Goal: Task Accomplishment & Management: Manage account settings

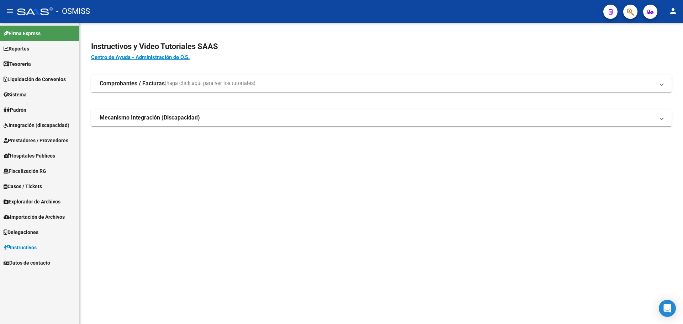
click at [59, 64] on link "Tesorería" at bounding box center [39, 63] width 79 height 15
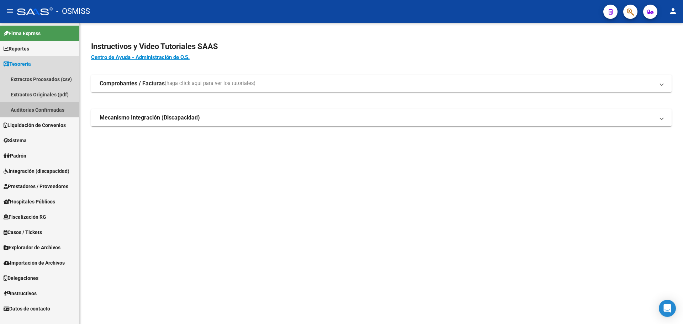
click at [48, 111] on link "Auditorías Confirmadas" at bounding box center [39, 109] width 79 height 15
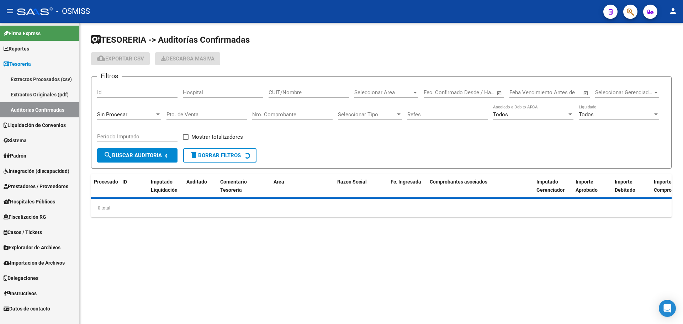
click at [280, 113] on input "Nro. Comprobante" at bounding box center [292, 114] width 80 height 6
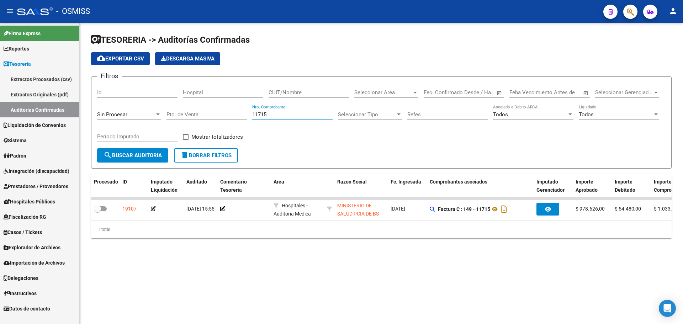
type input "11715"
click at [197, 157] on span "delete Borrar Filtros" at bounding box center [205, 155] width 51 height 6
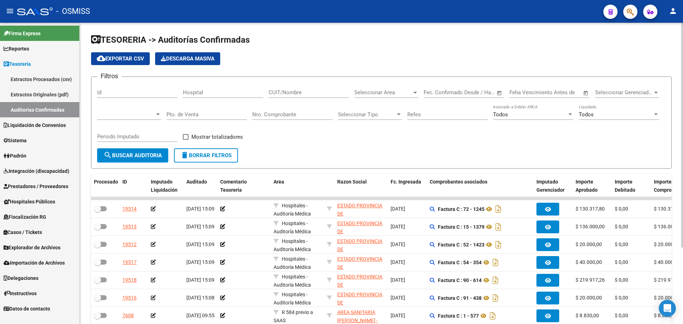
click at [374, 88] on div "Seleccionar Area Seleccionar Area" at bounding box center [386, 90] width 64 height 15
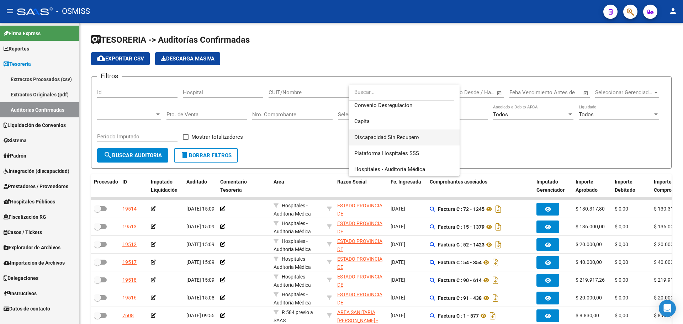
scroll to position [107, 0]
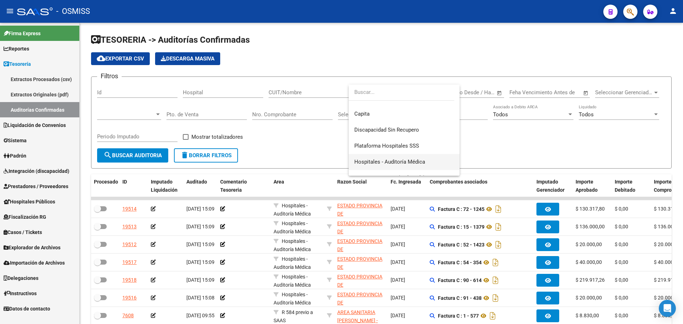
click at [381, 159] on span "Hospitales - Auditoría Médica" at bounding box center [389, 162] width 71 height 6
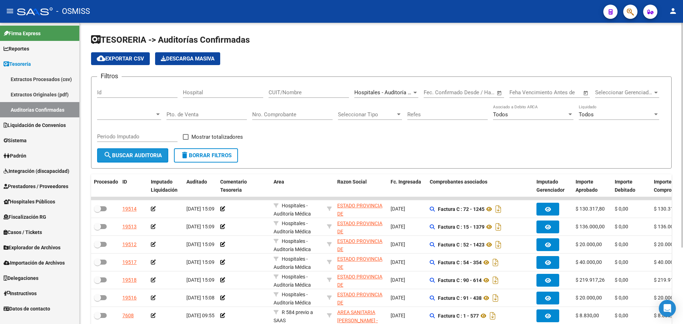
click at [130, 157] on span "search Buscar Auditoria" at bounding box center [133, 155] width 58 height 6
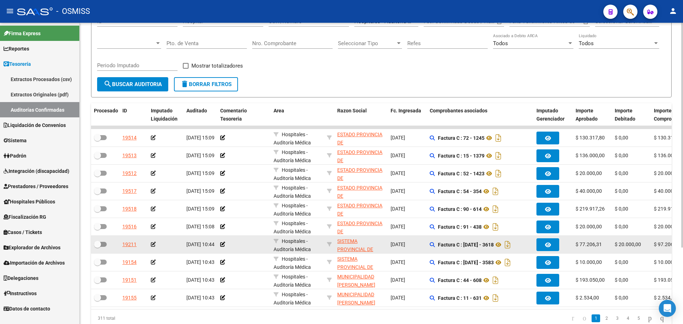
scroll to position [1, 0]
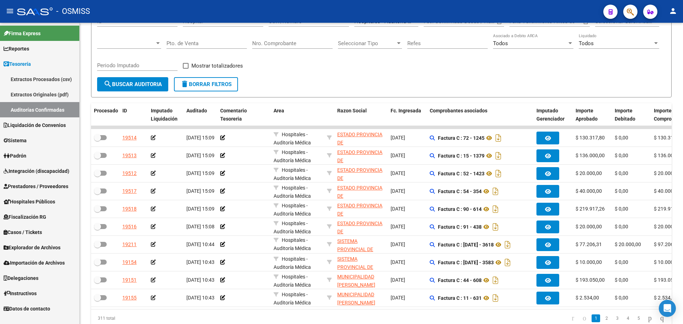
click at [22, 200] on span "Hospitales Públicos" at bounding box center [30, 202] width 52 height 8
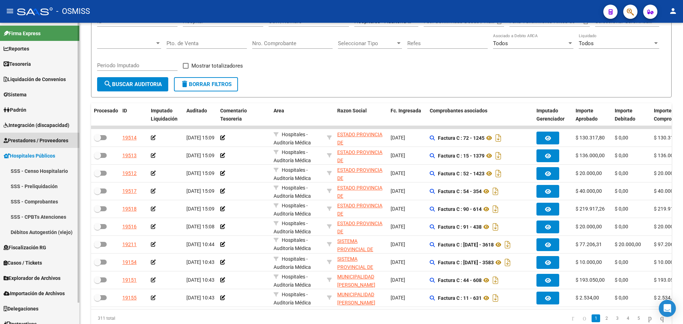
click at [21, 141] on span "Prestadores / Proveedores" at bounding box center [36, 141] width 65 height 8
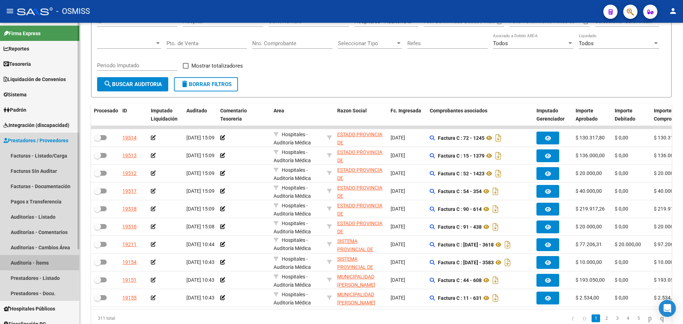
click at [38, 257] on link "Auditoría - Ítems" at bounding box center [39, 262] width 79 height 15
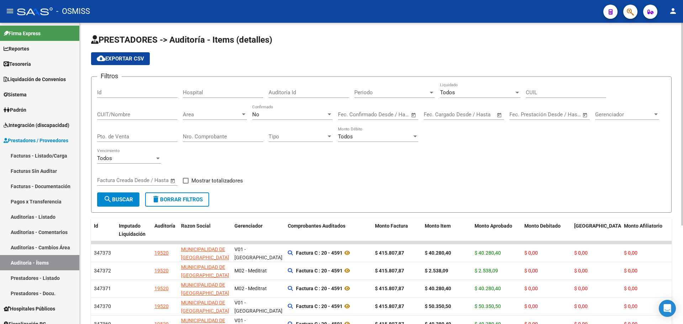
click at [379, 134] on div "Todos" at bounding box center [375, 136] width 74 height 6
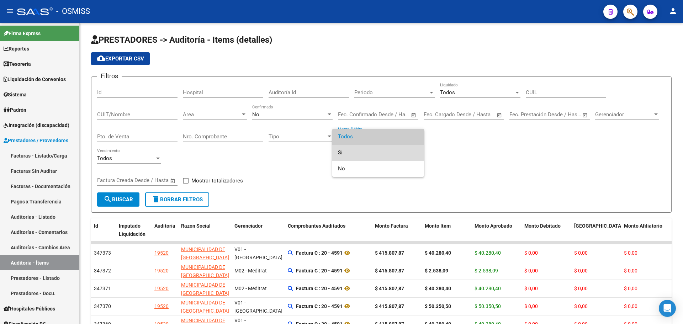
click at [371, 156] on span "Si" at bounding box center [378, 153] width 80 height 16
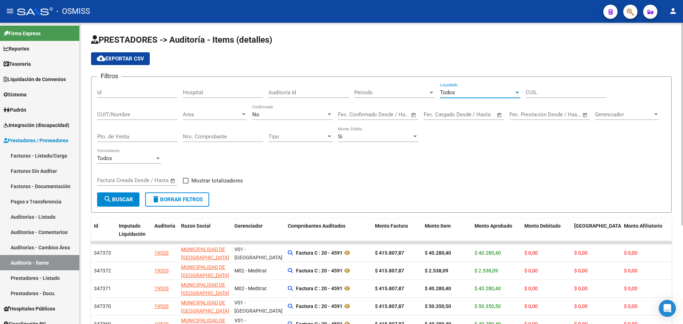
click at [464, 92] on div "Todos" at bounding box center [477, 92] width 74 height 6
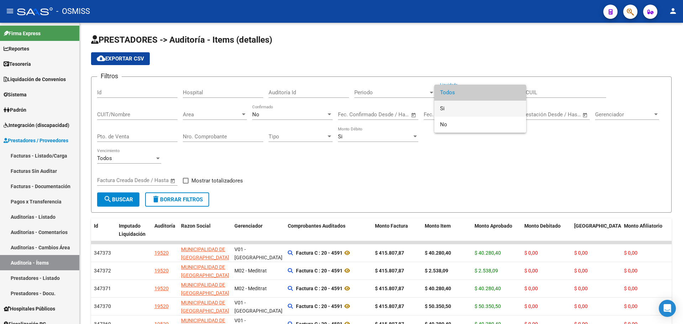
click at [461, 112] on span "Si" at bounding box center [480, 109] width 80 height 16
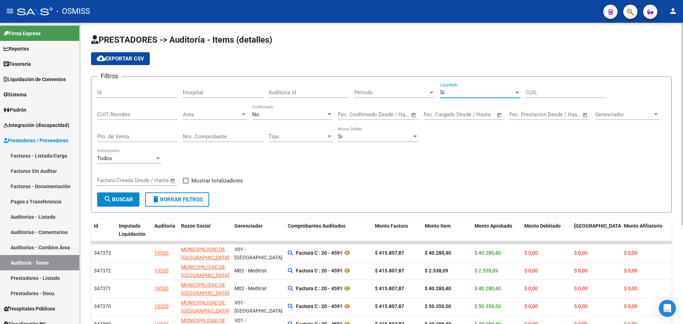
click at [602, 115] on span "Gerenciador" at bounding box center [624, 114] width 58 height 6
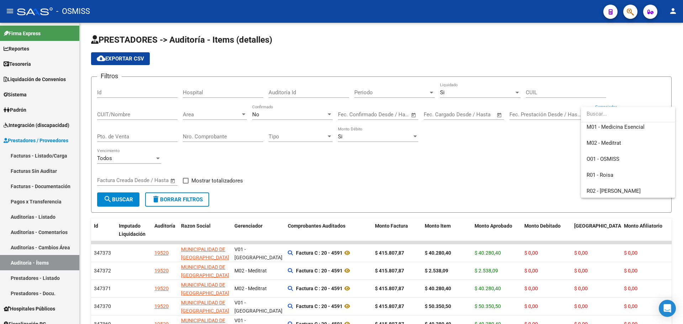
scroll to position [142, 0]
click at [611, 167] on span "R01 - Roisa" at bounding box center [600, 164] width 27 height 6
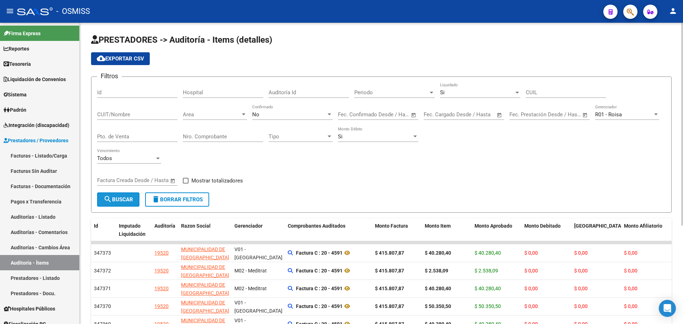
click at [119, 199] on span "search Buscar" at bounding box center [119, 199] width 30 height 6
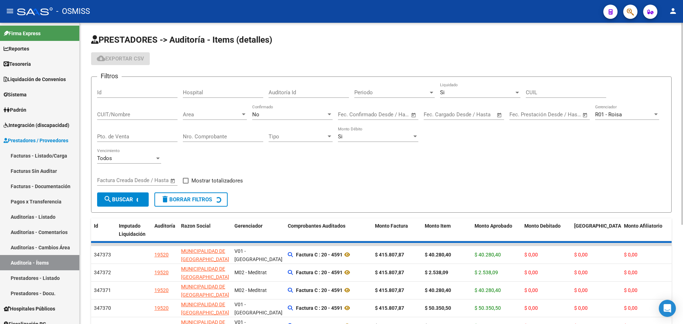
click at [199, 180] on span "Mostrar totalizadores" at bounding box center [217, 180] width 52 height 9
click at [186, 184] on input "Mostrar totalizadores" at bounding box center [185, 184] width 0 height 0
checkbox input "true"
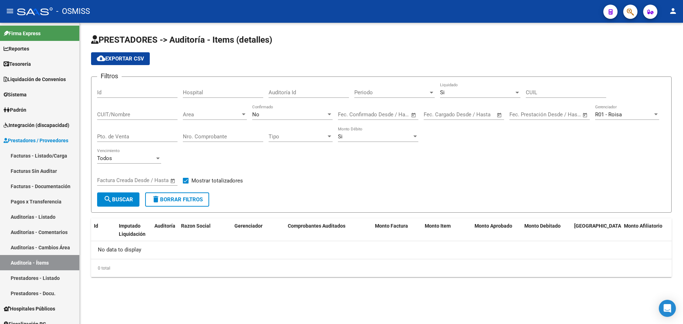
click at [125, 202] on span "search Buscar" at bounding box center [119, 199] width 30 height 6
click at [449, 88] on div "Si Liquidado" at bounding box center [480, 90] width 80 height 15
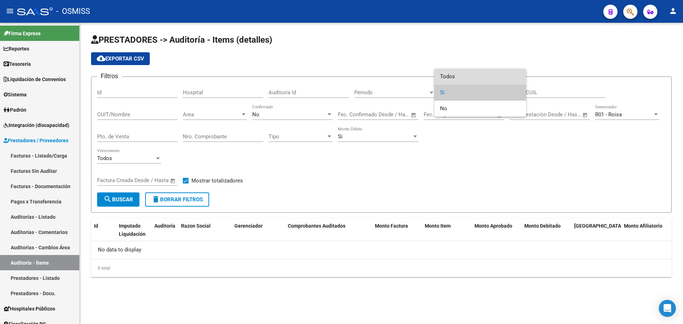
click at [449, 84] on span "Todos" at bounding box center [480, 77] width 80 height 16
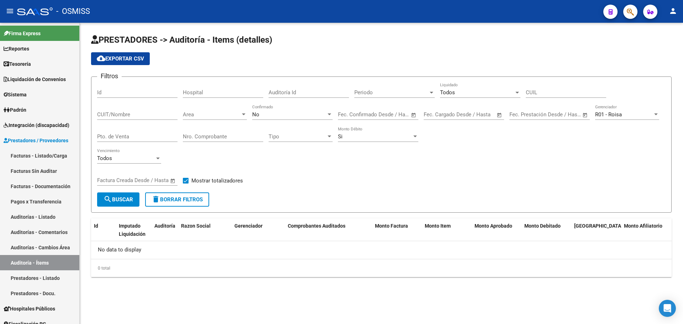
click at [270, 110] on div "No Confirmado" at bounding box center [292, 112] width 80 height 15
click at [269, 83] on span "Todos" at bounding box center [292, 83] width 80 height 16
click at [456, 88] on div "Todos Liquidado" at bounding box center [480, 90] width 80 height 15
click at [453, 111] on span "Si" at bounding box center [480, 109] width 80 height 16
click at [127, 202] on span "search Buscar" at bounding box center [119, 199] width 30 height 6
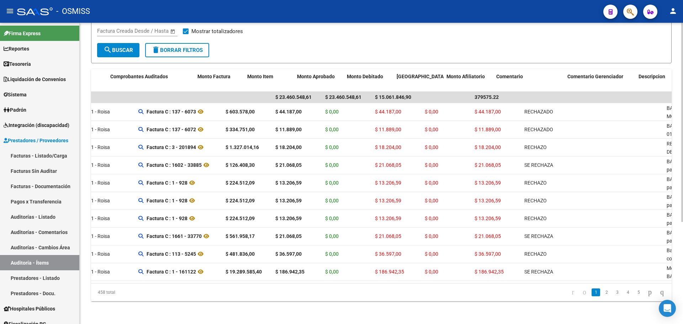
scroll to position [0, 215]
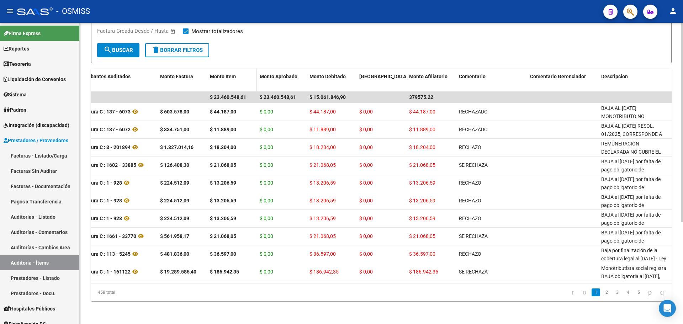
click at [216, 69] on datatable-header-cell "Monto Item" at bounding box center [232, 80] width 50 height 23
click at [217, 74] on span "Monto Item" at bounding box center [223, 77] width 26 height 6
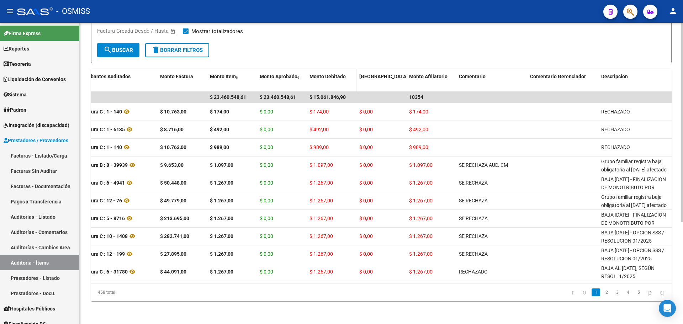
click at [312, 74] on span "Monto Debitado" at bounding box center [328, 77] width 36 height 6
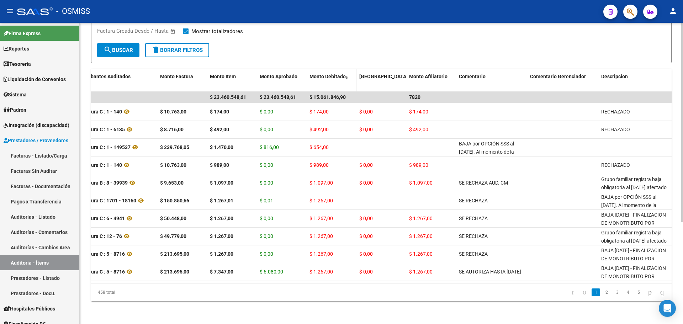
click at [312, 74] on span "Monto Debitado" at bounding box center [328, 77] width 36 height 6
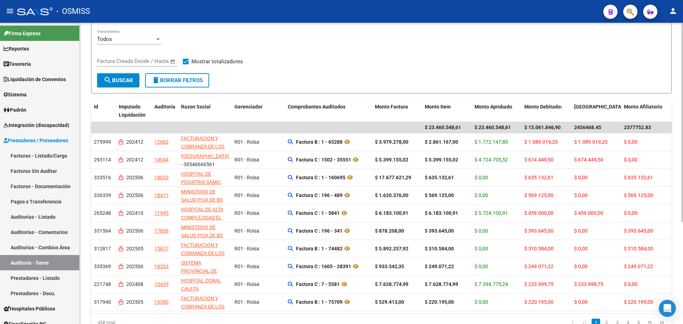
scroll to position [155, 0]
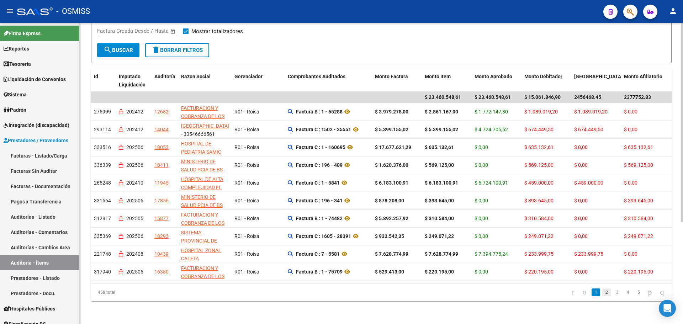
click at [602, 291] on link "2" at bounding box center [606, 293] width 9 height 8
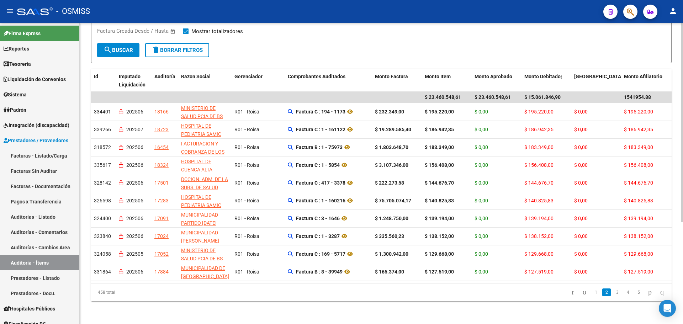
click at [449, 291] on datatable-pager "1 2 3 4 5" at bounding box center [439, 292] width 459 height 12
click at [50, 59] on link "Tesorería" at bounding box center [39, 63] width 79 height 15
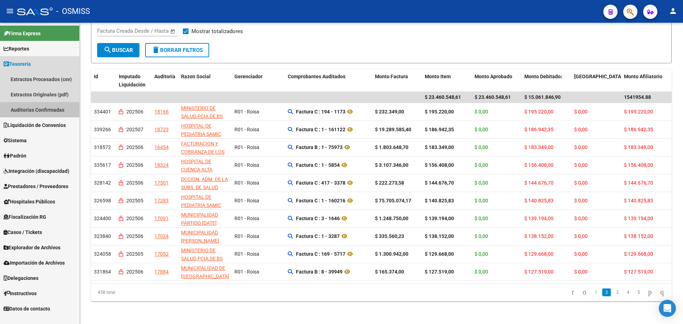
click at [47, 106] on link "Auditorías Confirmadas" at bounding box center [39, 109] width 79 height 15
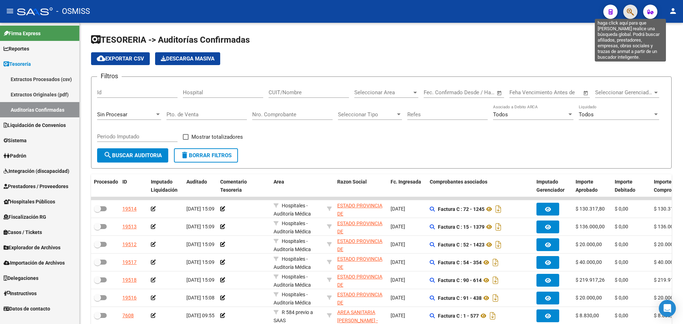
click at [629, 12] on icon "button" at bounding box center [630, 12] width 7 height 8
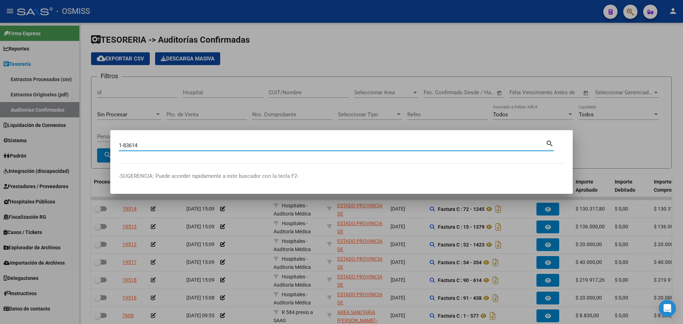
type input "1-83614"
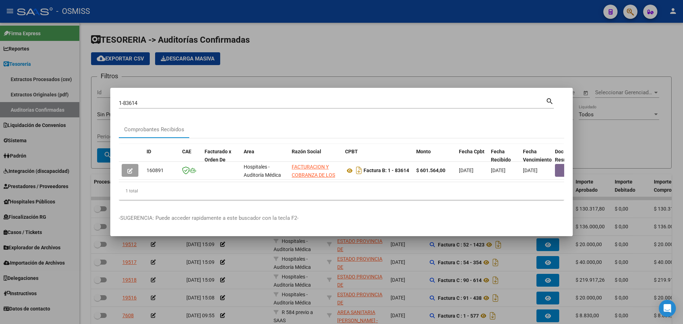
drag, startPoint x: 227, startPoint y: 185, endPoint x: 316, endPoint y: 192, distance: 89.2
click at [316, 192] on div "1 total" at bounding box center [341, 191] width 445 height 18
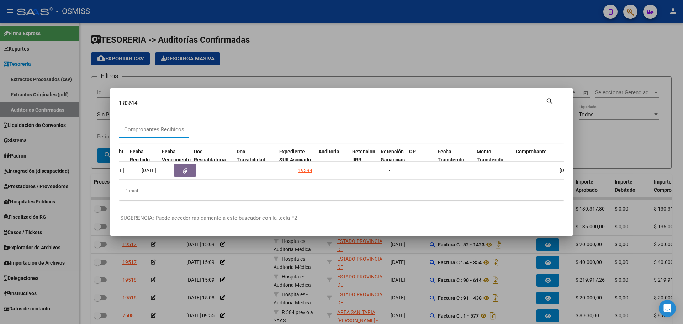
scroll to position [0, 357]
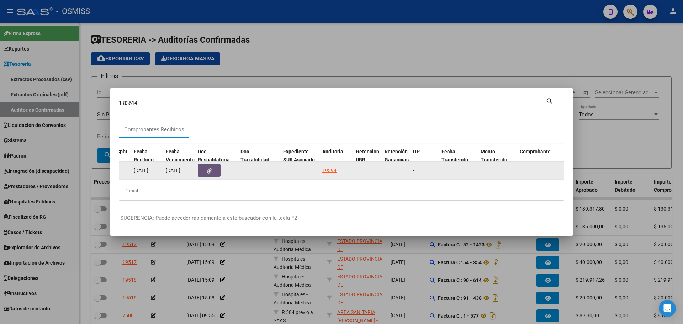
click at [208, 168] on icon "button" at bounding box center [209, 170] width 5 height 5
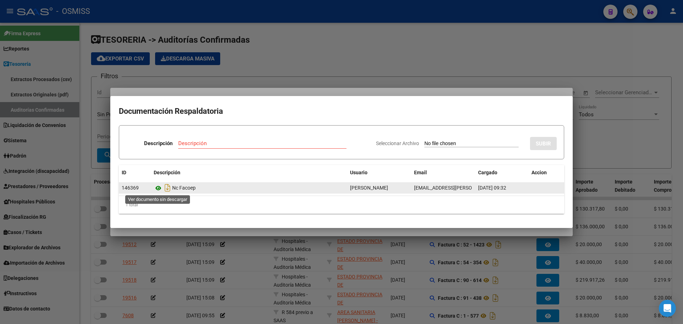
click at [159, 185] on icon at bounding box center [158, 188] width 9 height 9
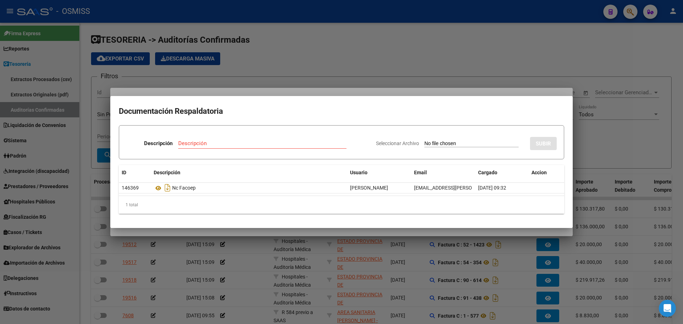
click at [326, 81] on div at bounding box center [341, 162] width 683 height 324
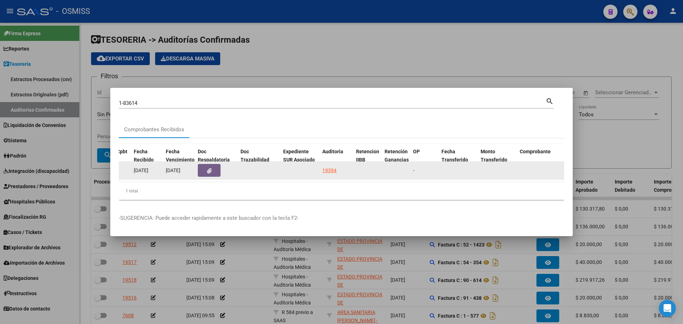
click at [335, 168] on div "19394" at bounding box center [329, 171] width 14 height 8
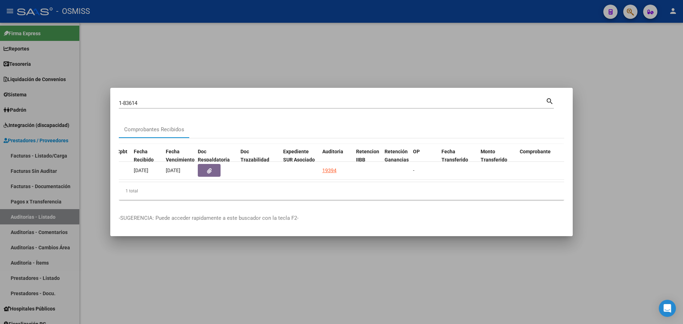
click at [265, 48] on div at bounding box center [341, 162] width 683 height 324
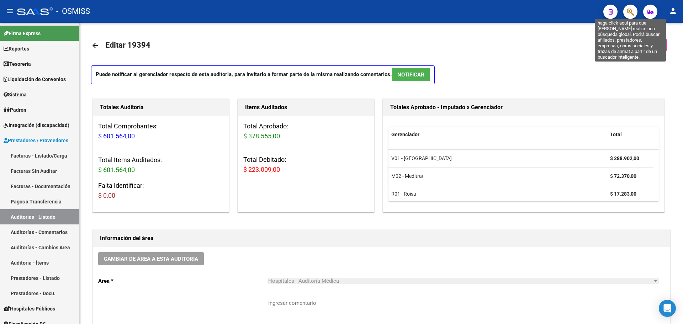
click at [633, 16] on icon "button" at bounding box center [630, 12] width 7 height 8
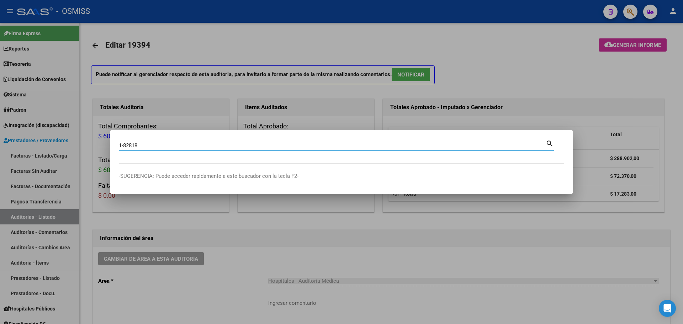
type input "1-82818"
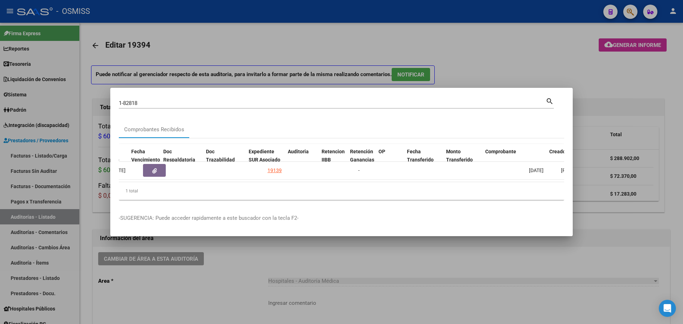
scroll to position [0, 338]
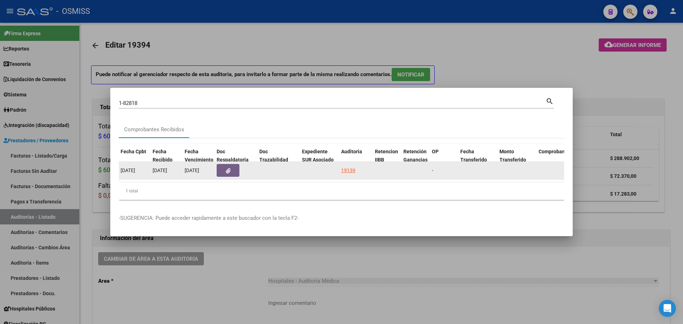
click at [233, 173] on button "button" at bounding box center [228, 170] width 23 height 13
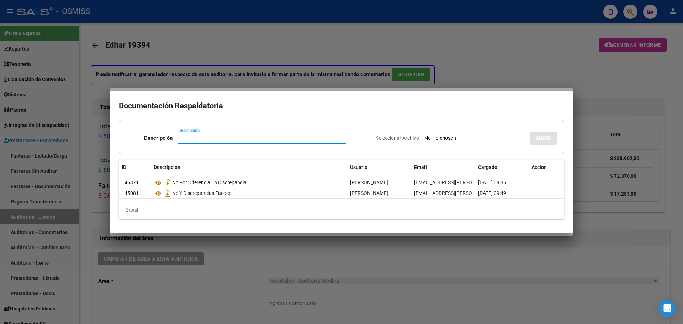
click at [173, 215] on div "2 total" at bounding box center [341, 210] width 445 height 18
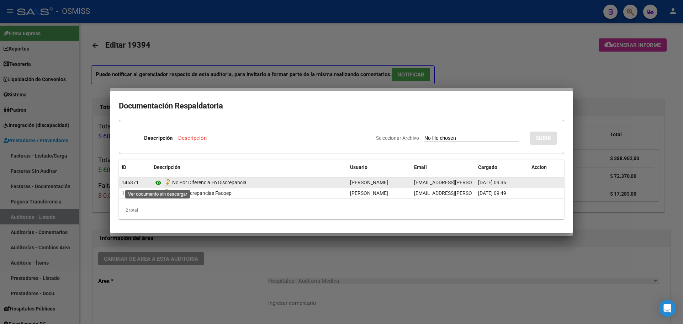
click at [156, 181] on icon at bounding box center [158, 183] width 9 height 9
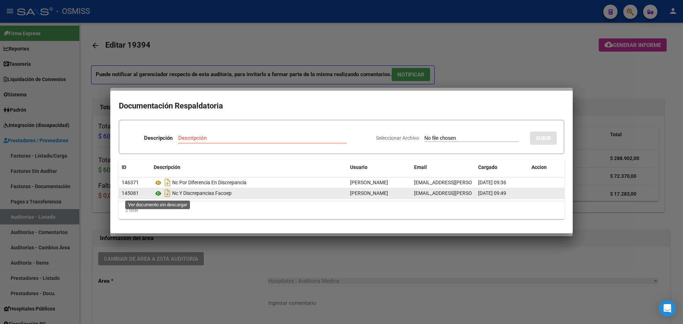
click at [158, 192] on icon at bounding box center [158, 193] width 9 height 9
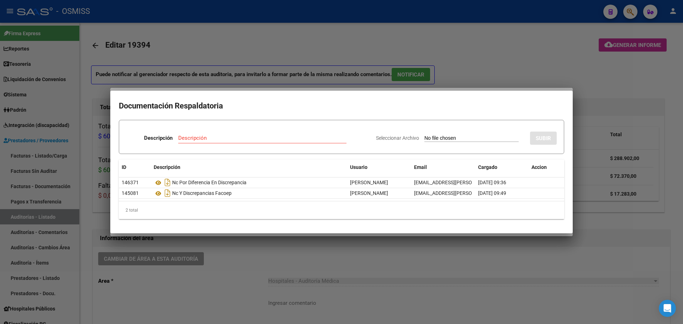
click at [271, 91] on mat-dialog-container "Documentación Respaldatoria Descripción Descripción Seleccionar Archivo SUBIR I…" at bounding box center [341, 162] width 463 height 143
click at [259, 58] on div at bounding box center [341, 162] width 683 height 324
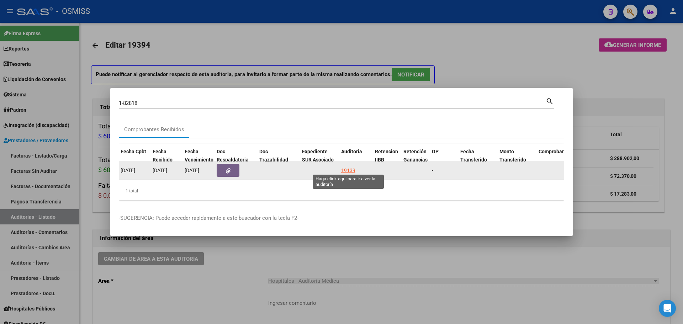
click at [349, 170] on div "19139" at bounding box center [348, 171] width 14 height 8
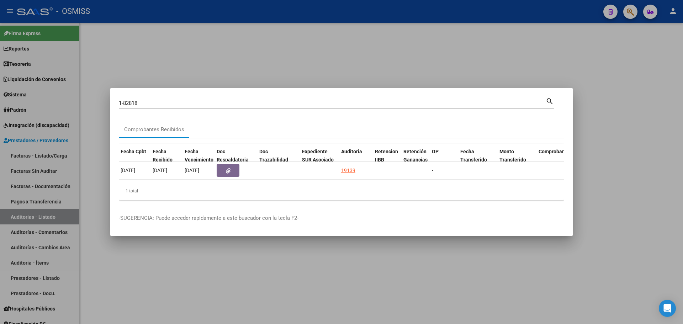
click at [308, 64] on div at bounding box center [341, 162] width 683 height 324
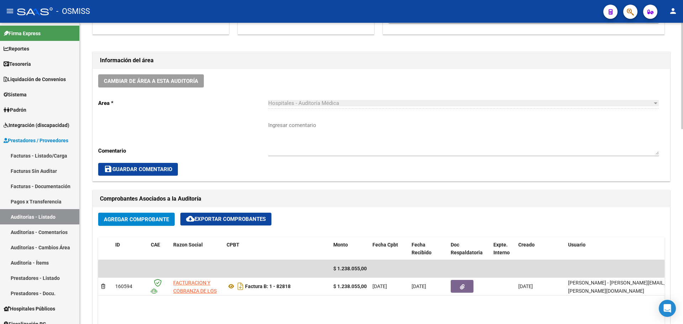
scroll to position [356, 0]
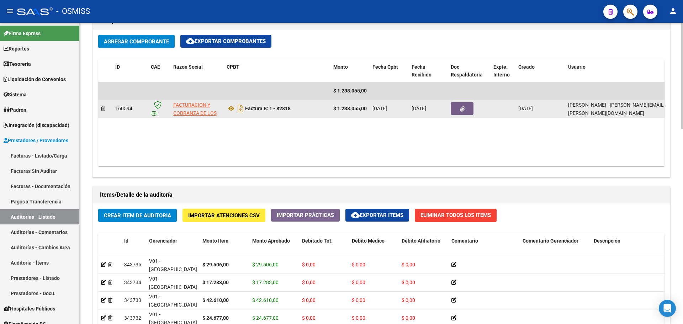
click at [459, 112] on button "button" at bounding box center [462, 108] width 23 height 13
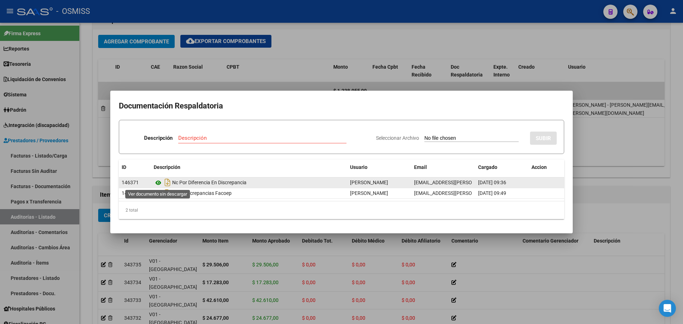
click at [157, 186] on icon at bounding box center [158, 183] width 9 height 9
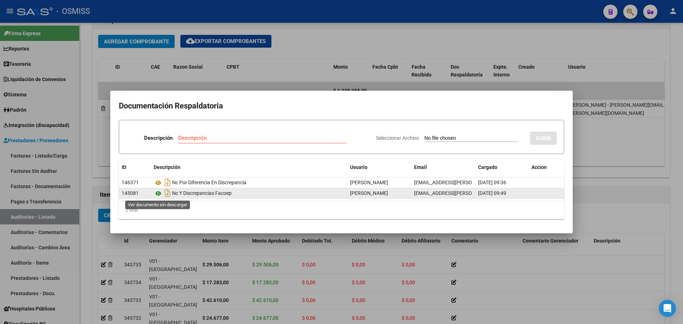
click at [160, 191] on icon at bounding box center [158, 193] width 9 height 9
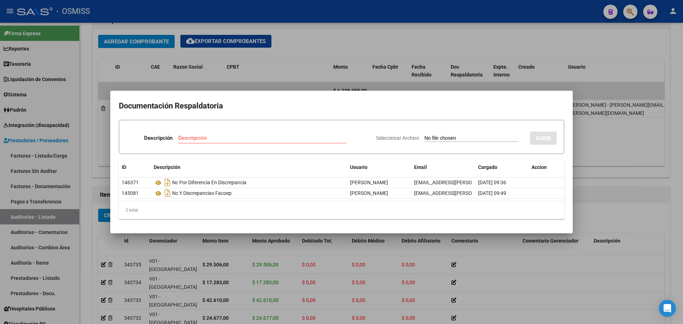
click at [190, 67] on div at bounding box center [341, 162] width 683 height 324
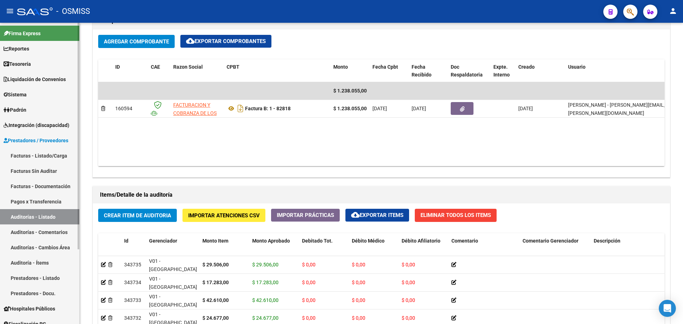
click at [2, 59] on link "Tesorería" at bounding box center [39, 63] width 79 height 15
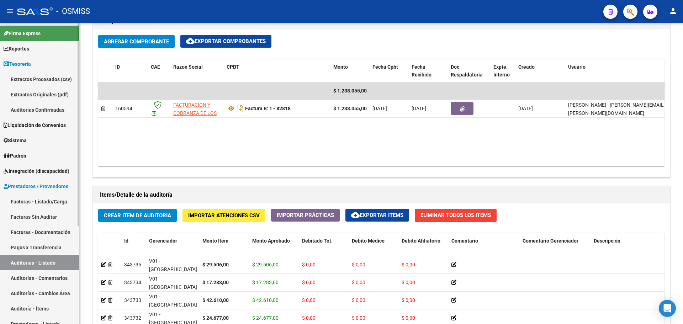
click at [47, 110] on link "Auditorías Confirmadas" at bounding box center [39, 109] width 79 height 15
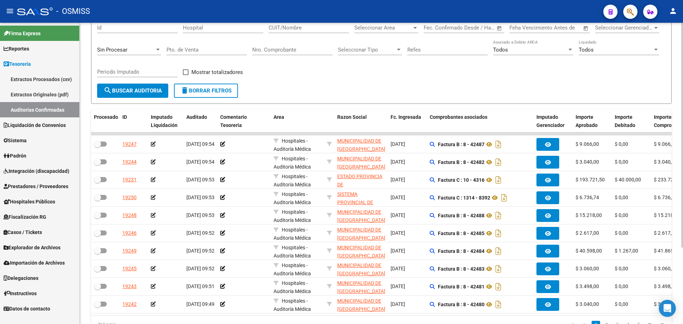
scroll to position [71, 0]
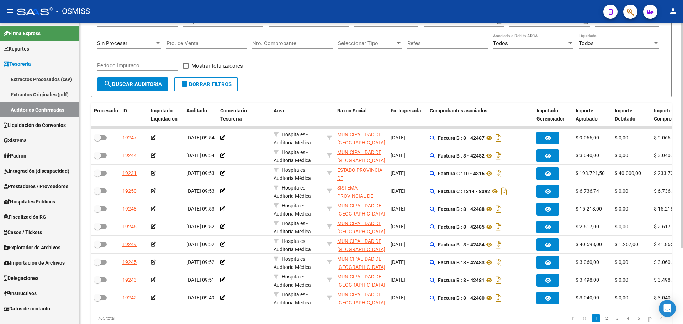
click at [415, 75] on div "Filtros Id Hospital CUIT/Nombre Seleccionar Area Seleccionar Area Start date – …" at bounding box center [381, 44] width 569 height 66
click at [374, 81] on form "Filtros Id Hospital CUIT/Nombre Seleccionar Area Seleccionar Area Start date – …" at bounding box center [381, 51] width 581 height 92
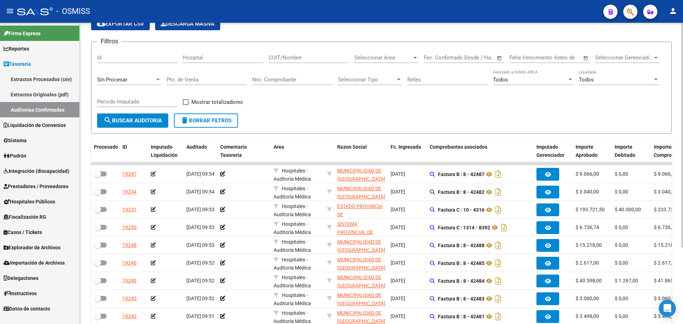
scroll to position [0, 0]
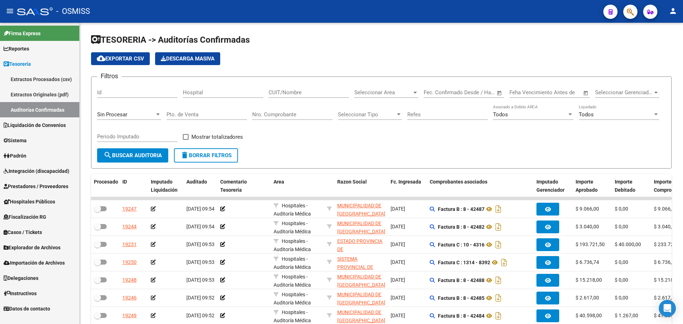
click at [31, 191] on link "Prestadores / Proveedores" at bounding box center [39, 186] width 79 height 15
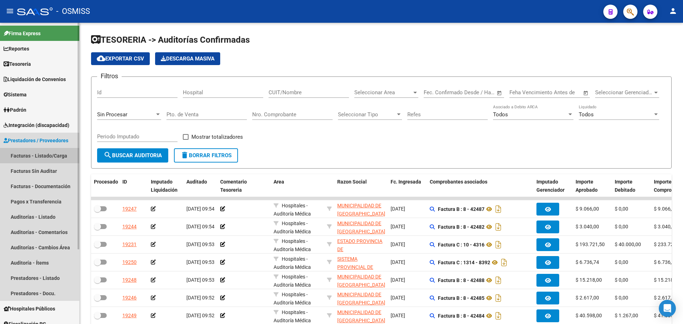
click at [30, 155] on link "Facturas - Listado/Carga" at bounding box center [39, 155] width 79 height 15
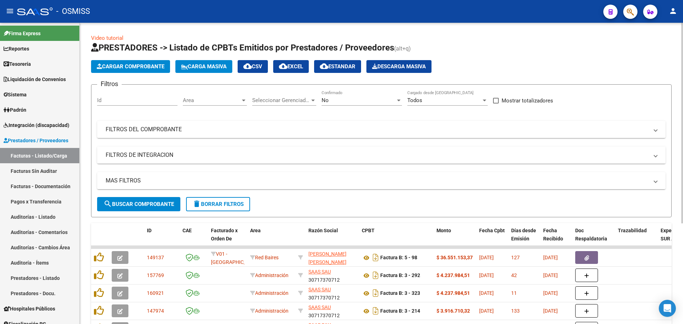
click at [125, 69] on span "Cargar Comprobante" at bounding box center [131, 66] width 68 height 6
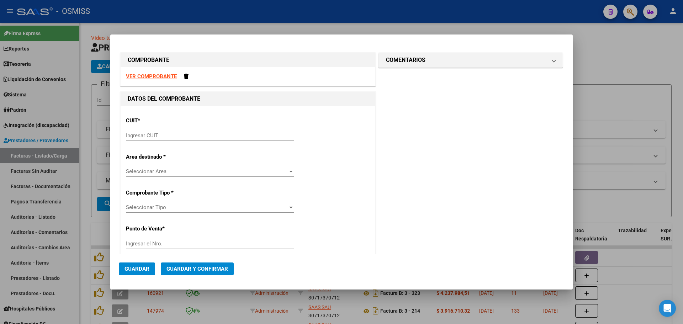
click at [154, 135] on input "Ingresar CUIT" at bounding box center [210, 135] width 168 height 6
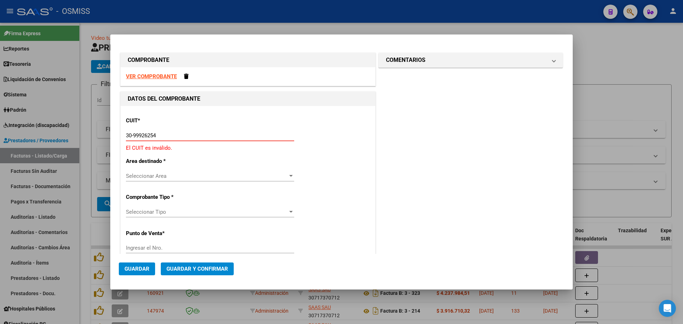
type input "30-99926254-2"
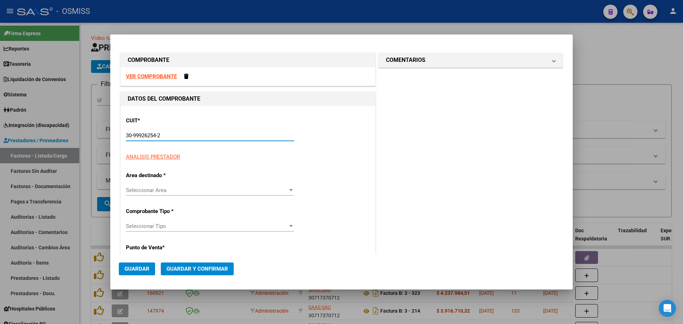
type input "2"
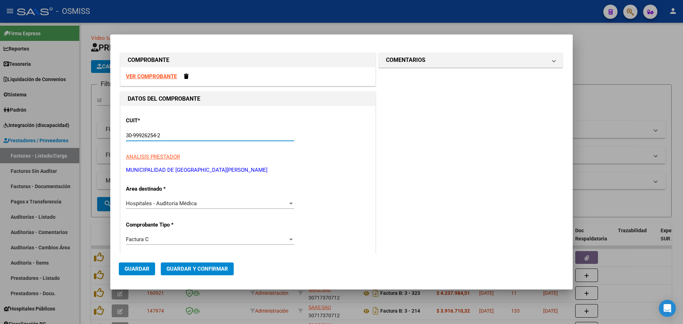
type input "30-99926254-2"
click at [223, 203] on div "Hospitales - Auditoría Médica" at bounding box center [207, 203] width 162 height 6
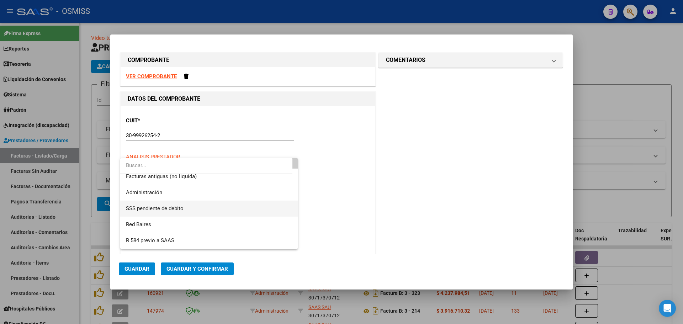
scroll to position [181, 0]
click at [224, 229] on span "Comprobantes varios hospitales" at bounding box center [209, 225] width 166 height 16
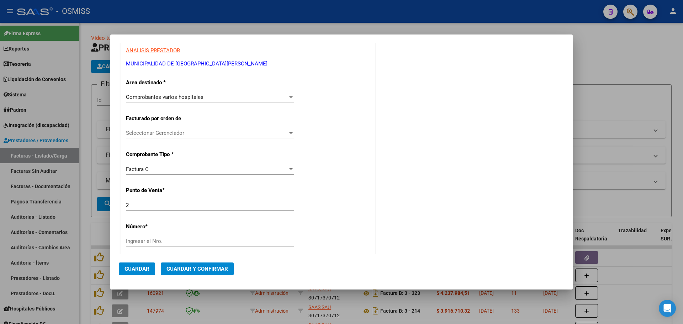
scroll to position [107, 0]
click at [282, 241] on input "Ingresar el Nro." at bounding box center [210, 241] width 168 height 6
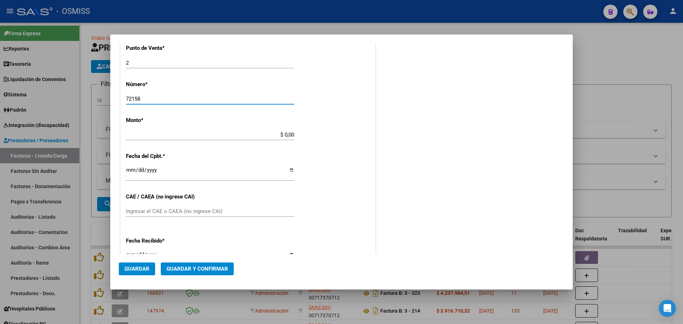
scroll to position [249, 0]
type input "72158"
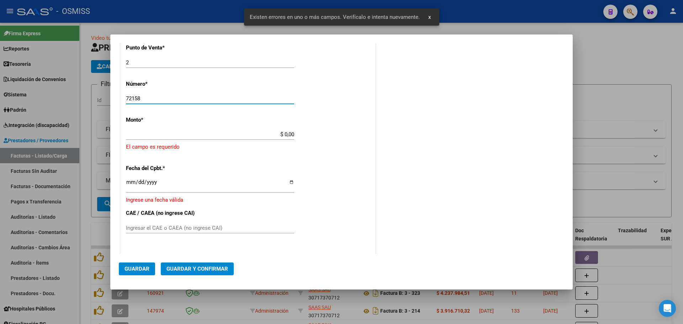
scroll to position [232, 0]
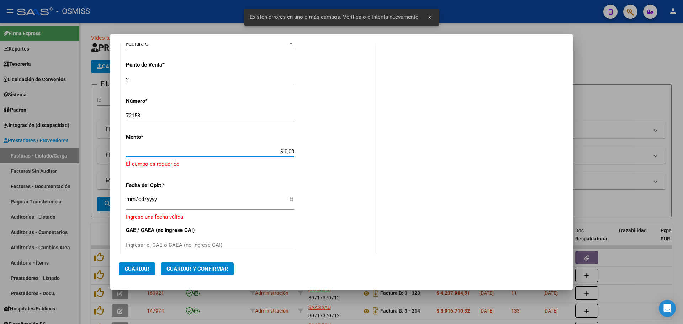
drag, startPoint x: 272, startPoint y: 149, endPoint x: 310, endPoint y: 150, distance: 37.7
click at [310, 150] on div "CUIT * 30-99926254-2 Ingresar CUIT ANALISIS PRESTADOR MUNICIPALIDAD DE [GEOGRAP…" at bounding box center [248, 152] width 255 height 557
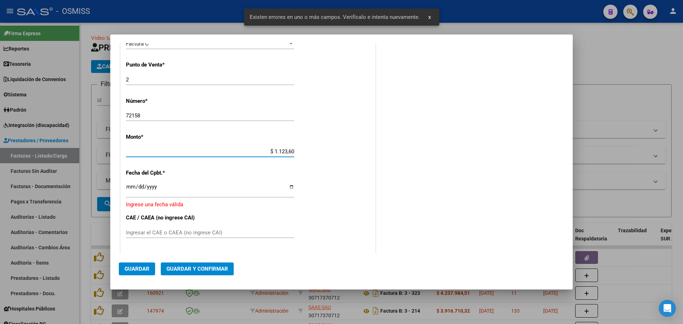
type input "$ 11.236,00"
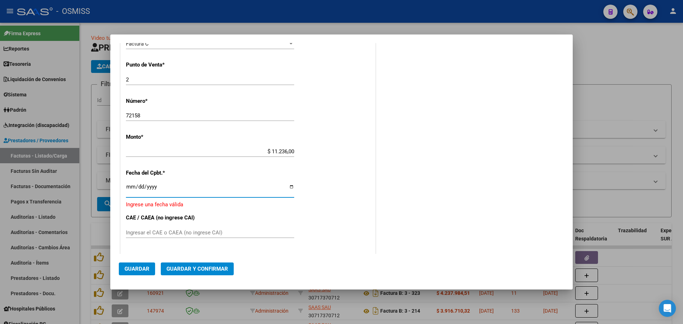
click at [134, 184] on input "Ingresar la fecha" at bounding box center [210, 189] width 168 height 11
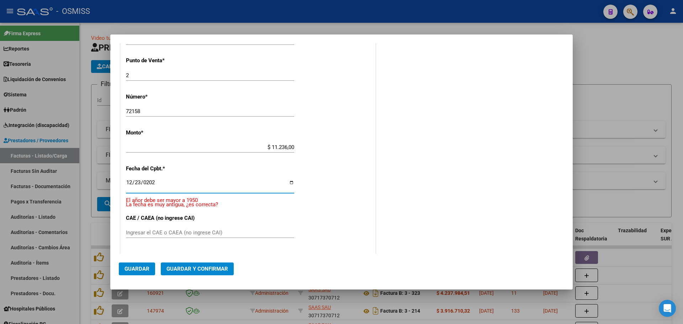
type input "[DATE]"
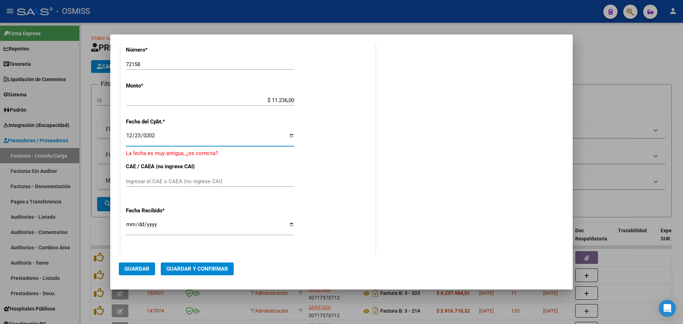
scroll to position [339, 0]
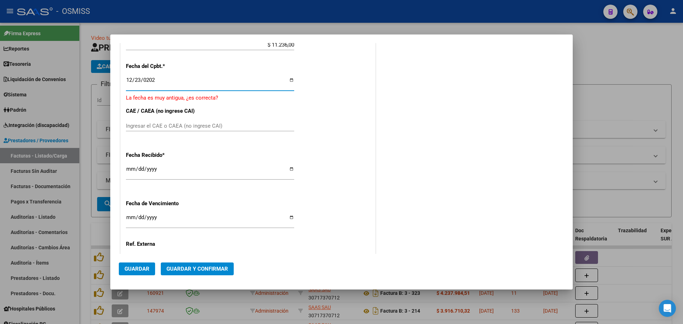
click at [132, 168] on input "[DATE]" at bounding box center [210, 171] width 168 height 11
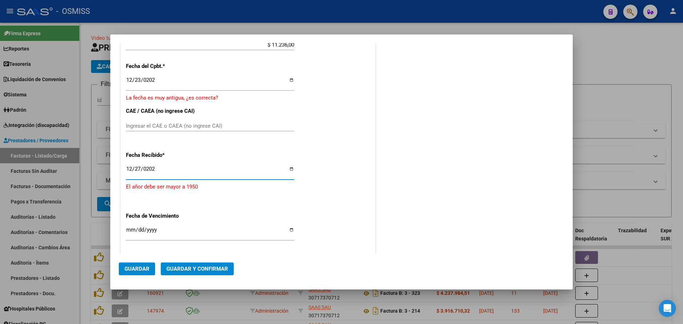
type input "[DATE]"
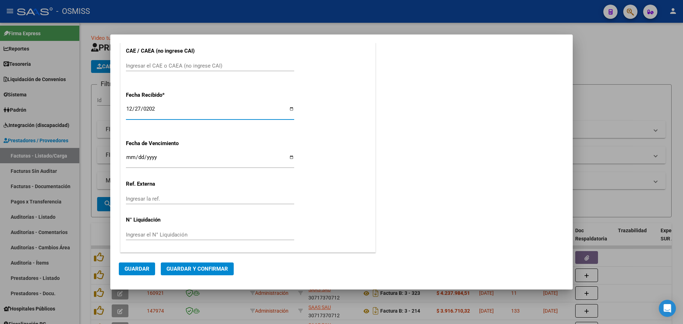
click at [171, 266] on span "Guardar y Confirmar" at bounding box center [198, 269] width 62 height 6
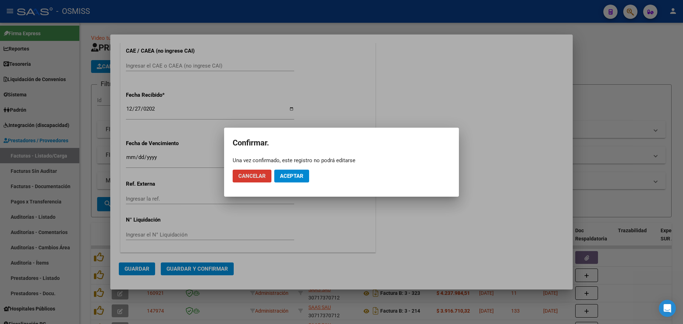
click at [298, 181] on button "Aceptar" at bounding box center [291, 176] width 35 height 13
click at [298, 179] on button "Guardar igualmente." at bounding box center [310, 176] width 72 height 13
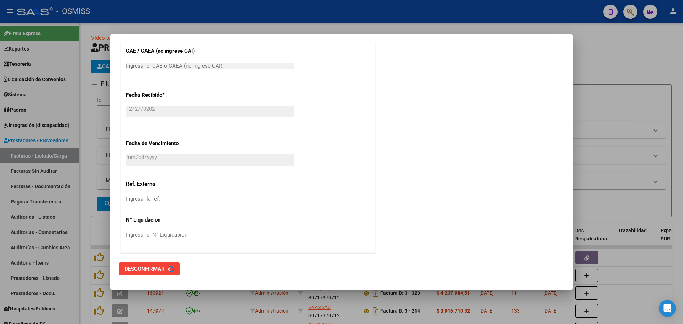
scroll to position [0, 0]
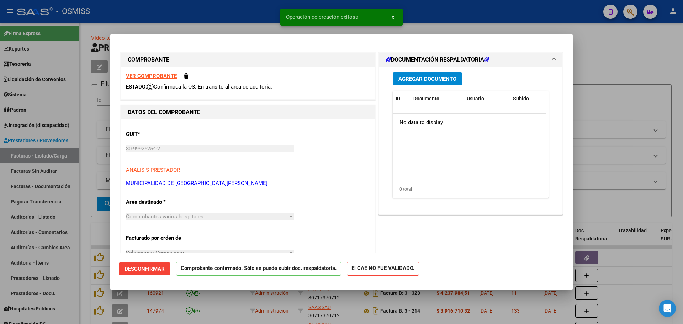
type input "[DATE]"
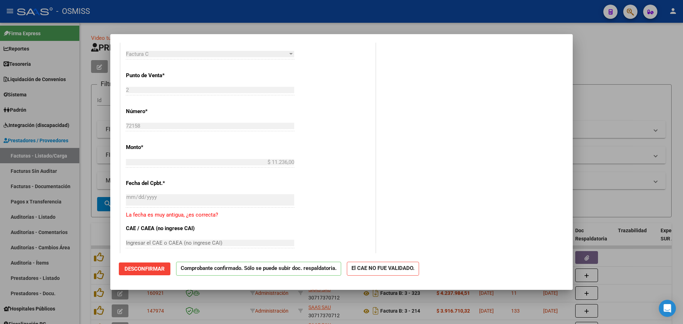
scroll to position [306, 0]
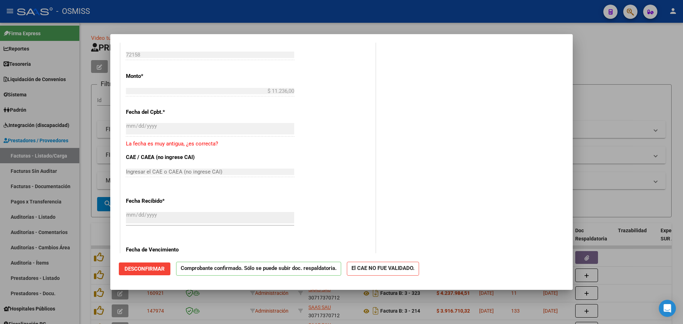
click at [583, 110] on div at bounding box center [341, 162] width 683 height 324
type input "$ 0,00"
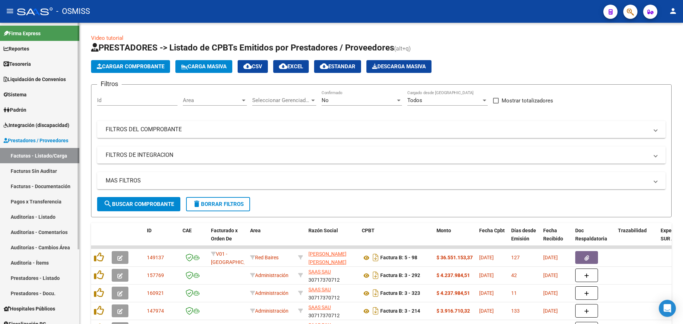
click at [33, 215] on link "Auditorías - Listado" at bounding box center [39, 216] width 79 height 15
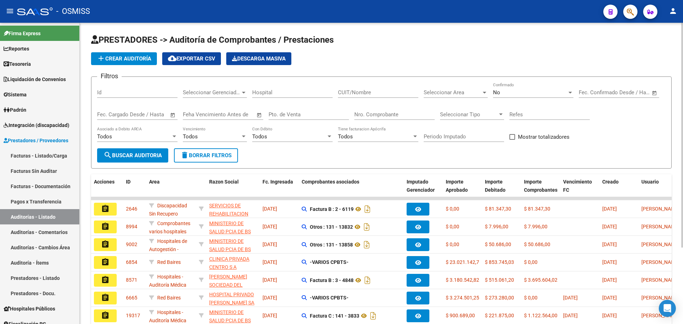
click at [120, 53] on button "add Crear Auditoría" at bounding box center [124, 58] width 66 height 13
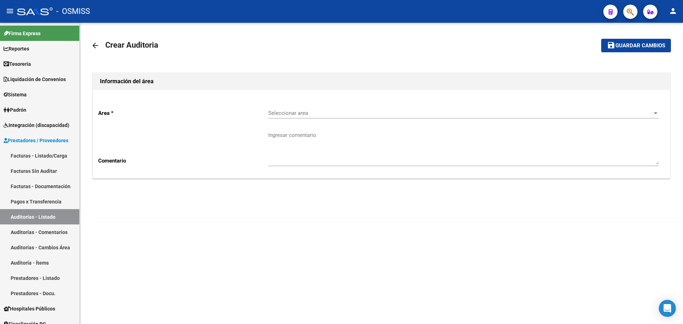
click at [311, 115] on span "Seleccionar area" at bounding box center [460, 113] width 384 height 6
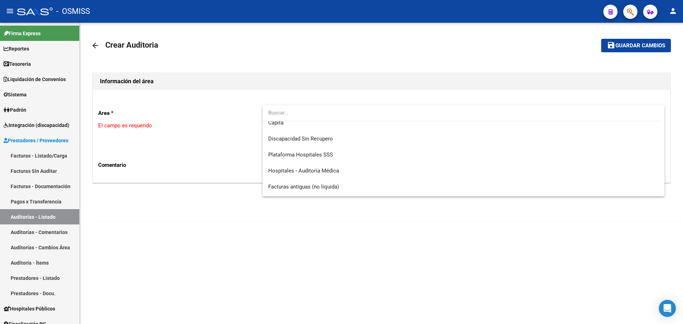
scroll to position [197, 0]
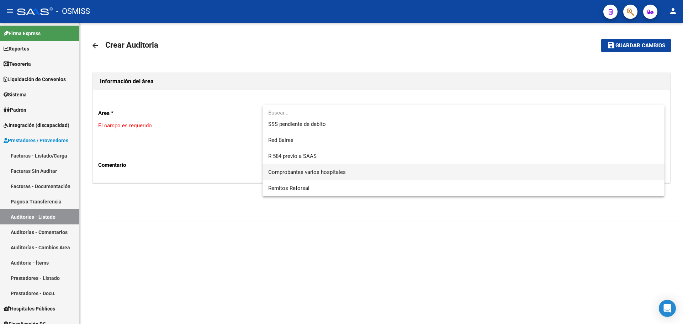
click at [299, 175] on span "Comprobantes varios hospitales" at bounding box center [463, 172] width 391 height 16
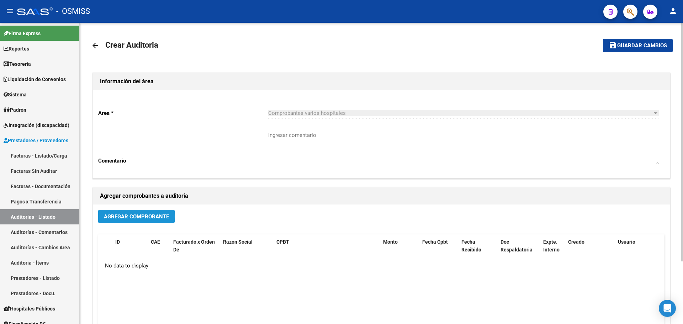
click at [111, 216] on span "Agregar Comprobante" at bounding box center [136, 216] width 65 height 6
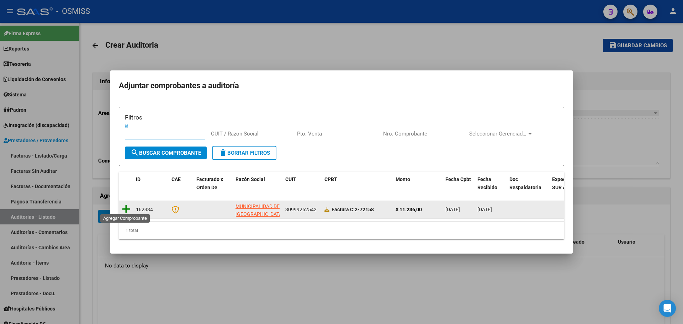
click at [127, 207] on icon at bounding box center [126, 209] width 9 height 10
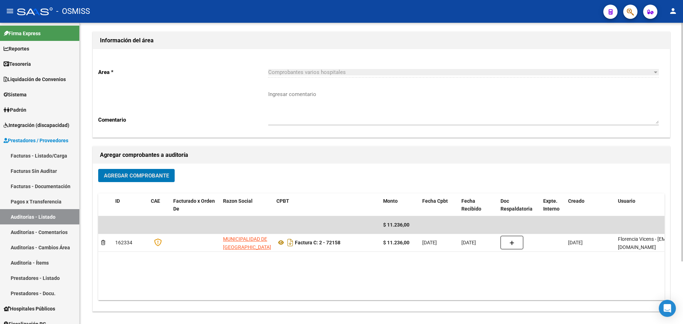
scroll to position [0, 0]
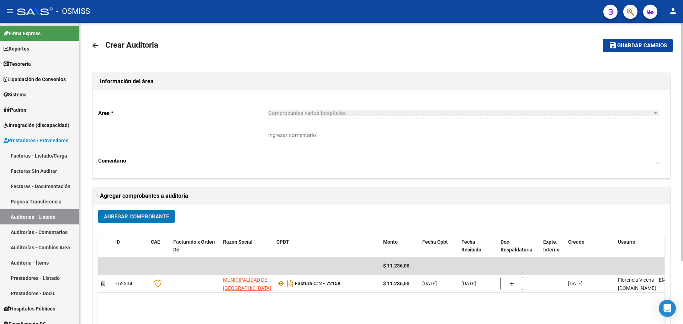
click at [629, 44] on span "Guardar cambios" at bounding box center [642, 46] width 50 height 6
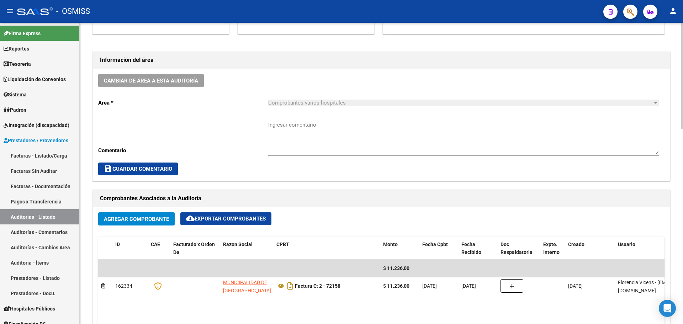
scroll to position [356, 0]
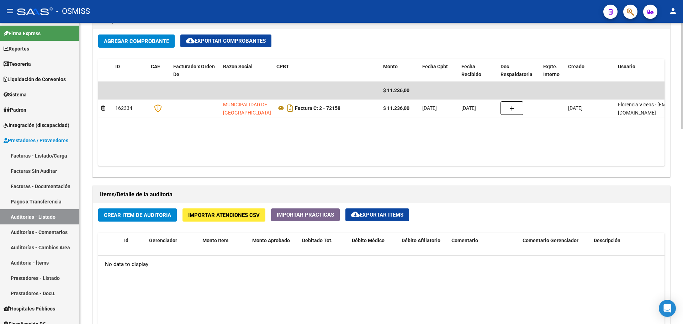
click at [133, 214] on span "Crear Item de Auditoria" at bounding box center [137, 215] width 67 height 6
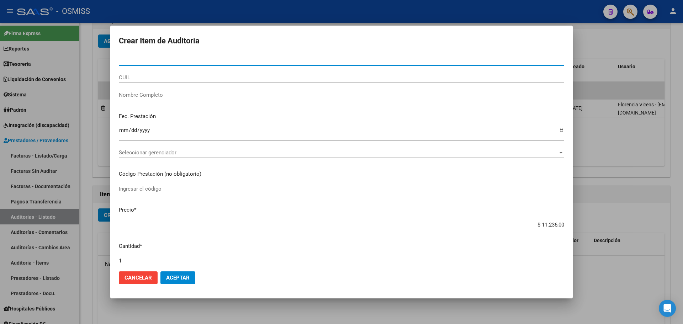
type input "25932615"
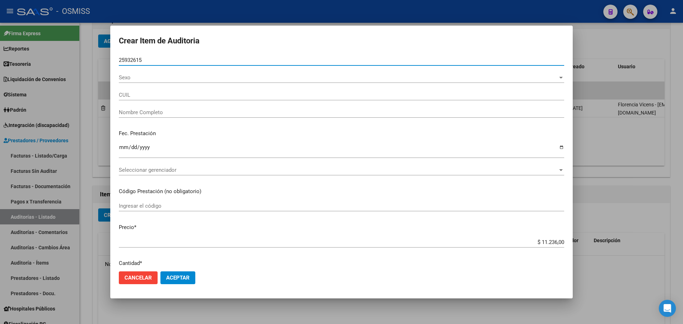
type input "27259326155"
type input "[PERSON_NAME]"
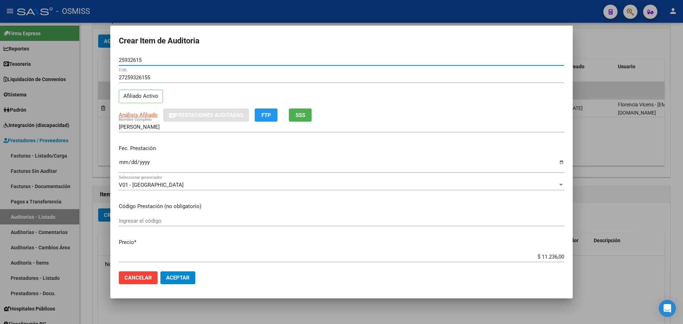
type input "25932615"
click at [124, 162] on input "Ingresar la fecha" at bounding box center [341, 164] width 445 height 11
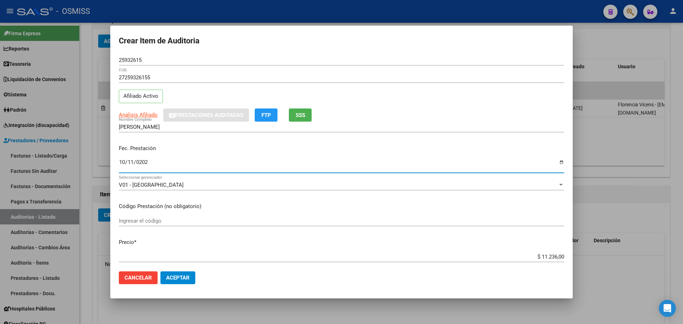
type input "[DATE]"
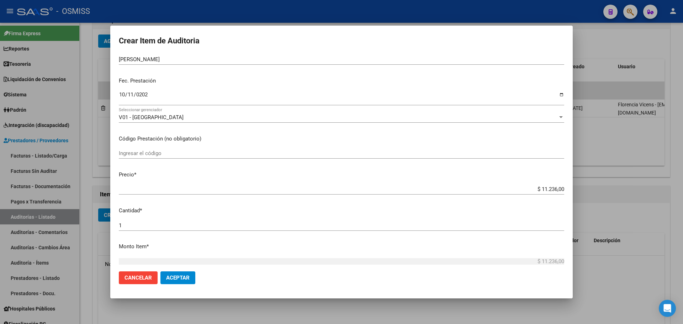
scroll to position [71, 0]
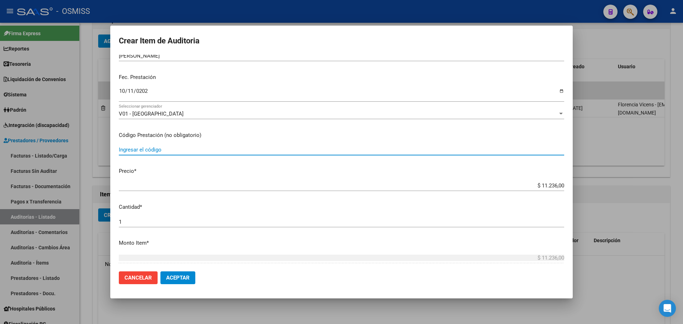
click at [178, 150] on input "Ingresar el código" at bounding box center [341, 150] width 445 height 6
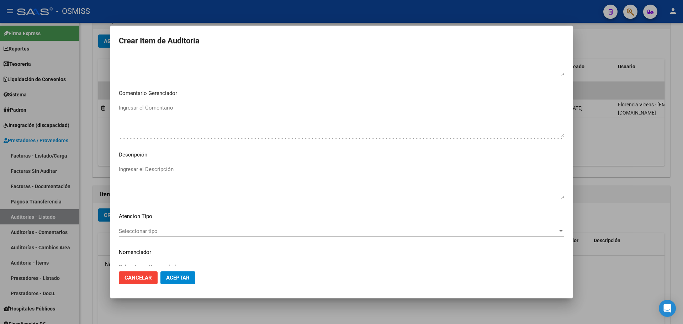
scroll to position [440, 0]
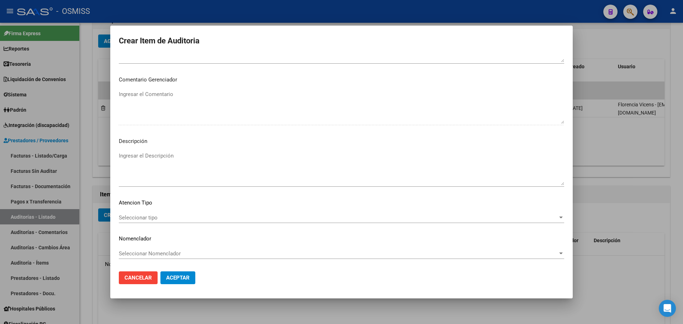
type input "4.01-40.04"
click at [174, 221] on div "Seleccionar tipo Seleccionar tipo" at bounding box center [341, 217] width 445 height 11
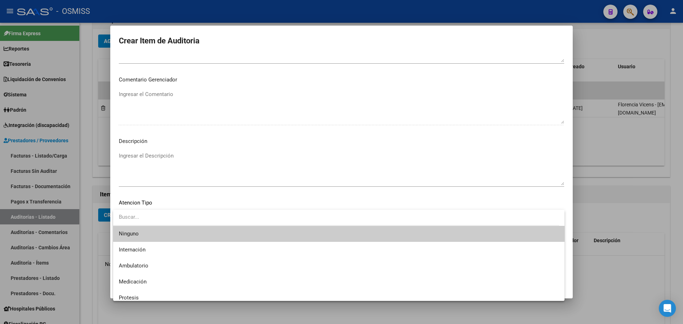
click at [175, 200] on div at bounding box center [341, 162] width 683 height 324
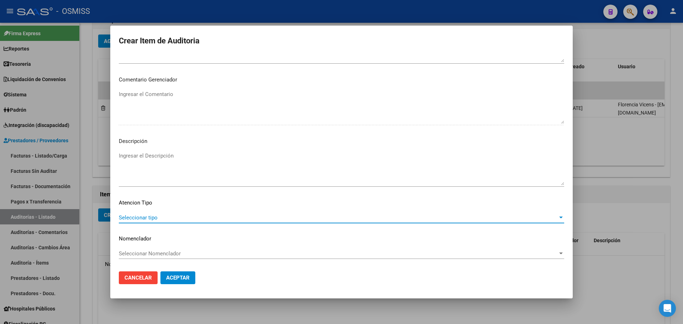
click at [203, 218] on span "Seleccionar tipo" at bounding box center [338, 218] width 439 height 6
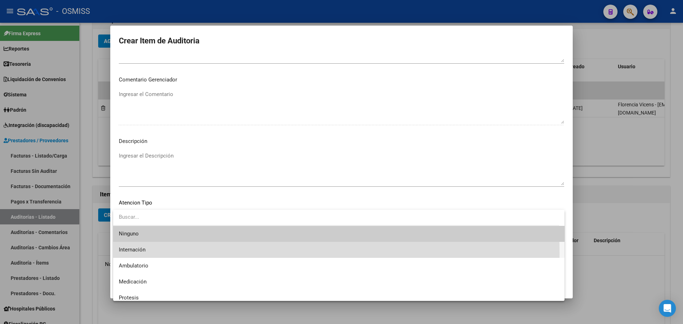
click at [211, 253] on span "Internación" at bounding box center [339, 250] width 440 height 16
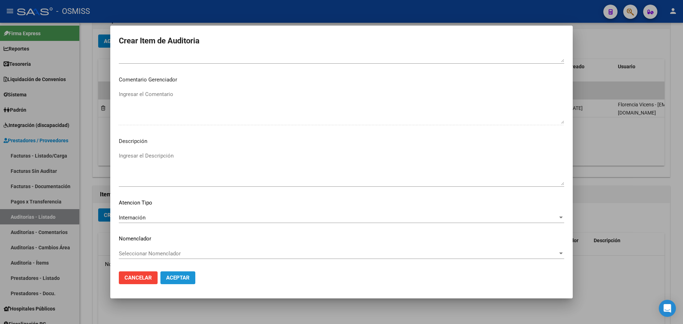
click at [171, 278] on span "Aceptar" at bounding box center [177, 278] width 23 height 6
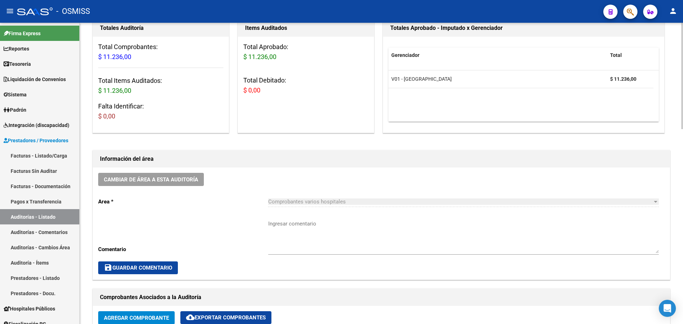
scroll to position [0, 0]
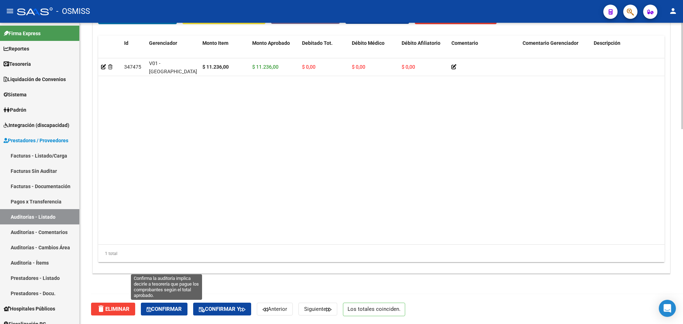
click at [175, 313] on button "Confirmar" at bounding box center [164, 309] width 47 height 13
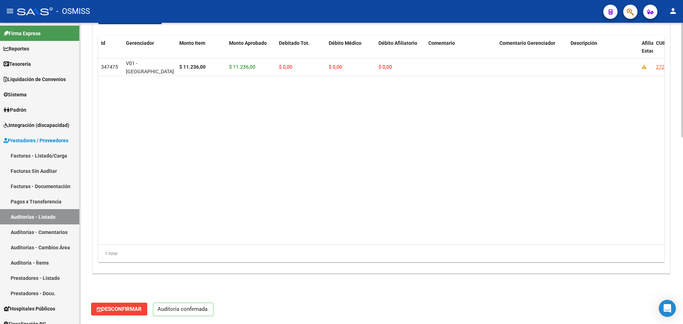
scroll to position [490, 0]
click at [19, 65] on span "Tesorería" at bounding box center [17, 64] width 27 height 8
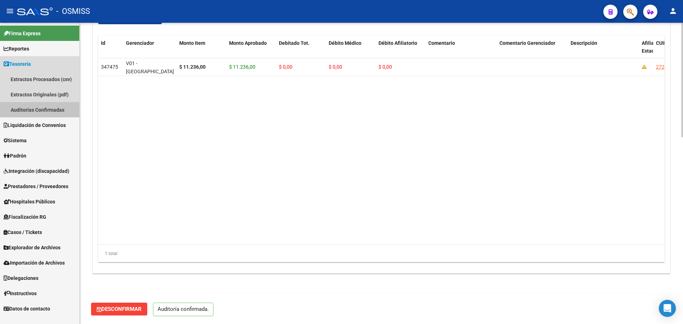
click at [27, 106] on link "Auditorías Confirmadas" at bounding box center [39, 109] width 79 height 15
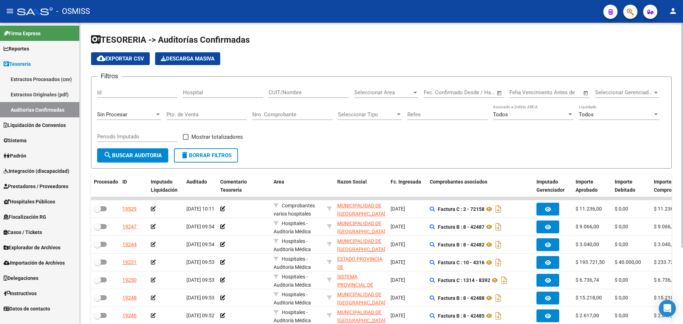
click at [266, 112] on input "Nro. Comprobante" at bounding box center [292, 114] width 80 height 6
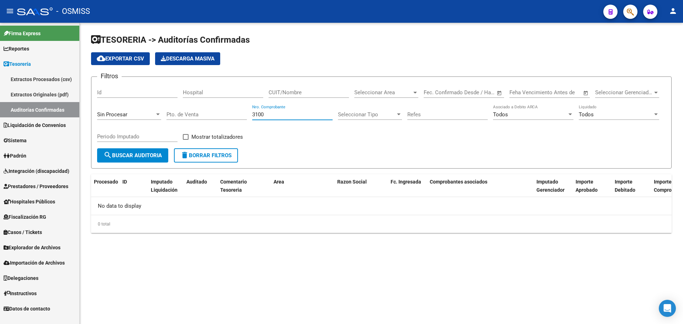
type input "3100"
click at [119, 116] on span "Sin Procesar" at bounding box center [112, 114] width 30 height 6
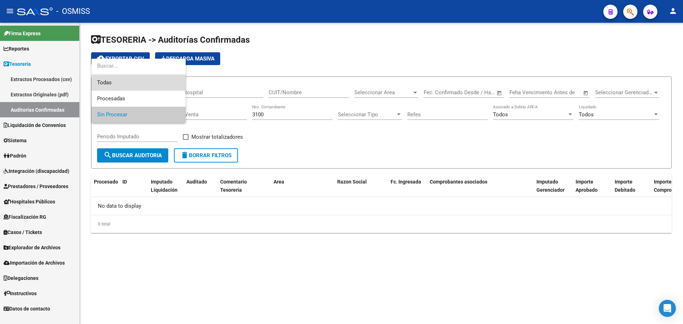
click at [117, 80] on span "Todas" at bounding box center [138, 83] width 83 height 16
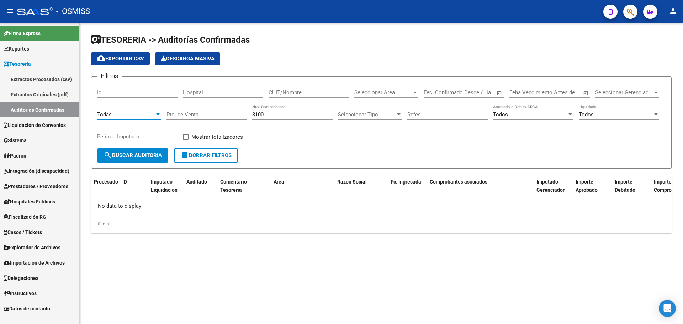
click at [131, 158] on span "search Buscar Auditoria" at bounding box center [133, 155] width 58 height 6
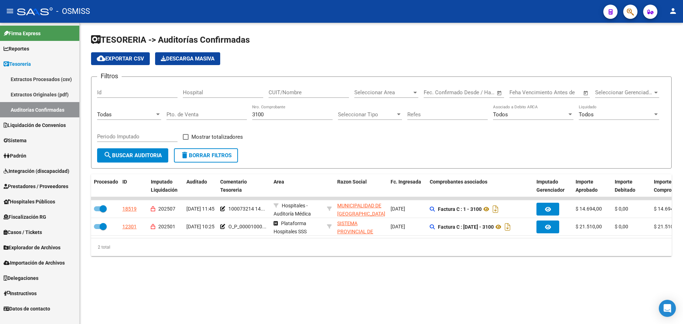
click at [355, 290] on mat-sidenav-content "TESORERIA -> Auditorías Confirmadas cloud_download Exportar CSV Descarga Masiva…" at bounding box center [381, 173] width 603 height 301
click at [33, 190] on link "Prestadores / Proveedores" at bounding box center [39, 186] width 79 height 15
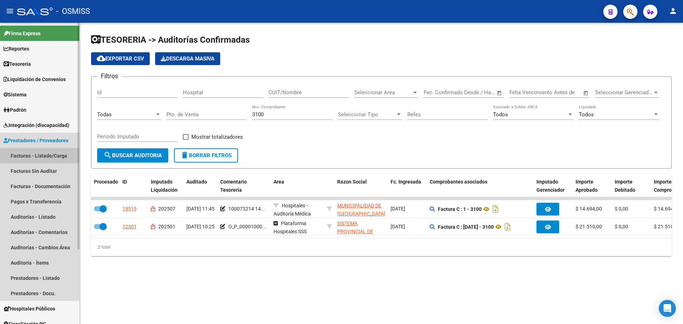
click at [40, 153] on link "Facturas - Listado/Carga" at bounding box center [39, 155] width 79 height 15
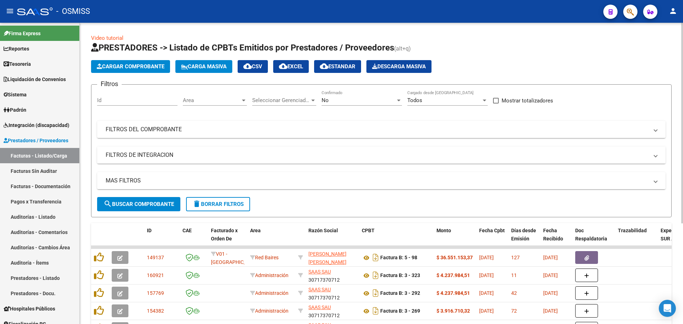
click at [121, 59] on app-list-header "PRESTADORES -> Listado de CPBTs Emitidos por Prestadores / Proveedores (alt+q) …" at bounding box center [381, 129] width 581 height 175
click at [123, 67] on span "Cargar Comprobante" at bounding box center [131, 66] width 68 height 6
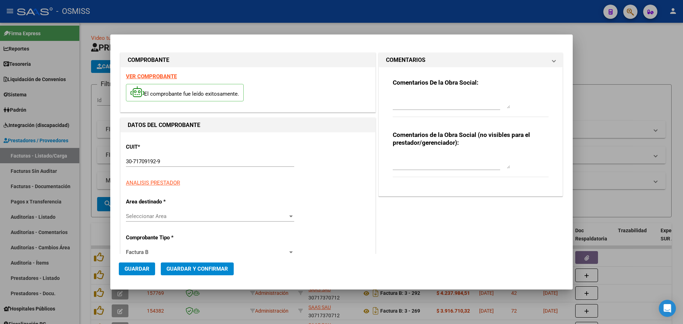
type input "[DATE]"
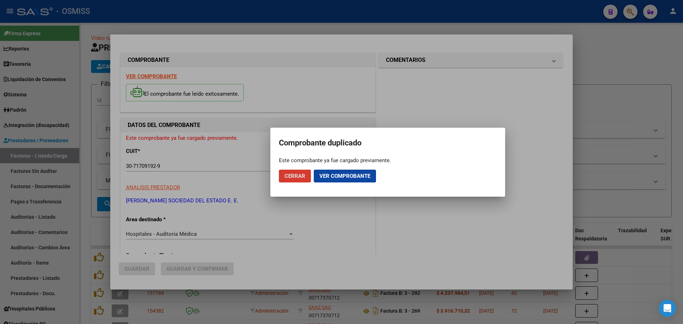
click at [296, 176] on span "Cerrar" at bounding box center [295, 176] width 21 height 6
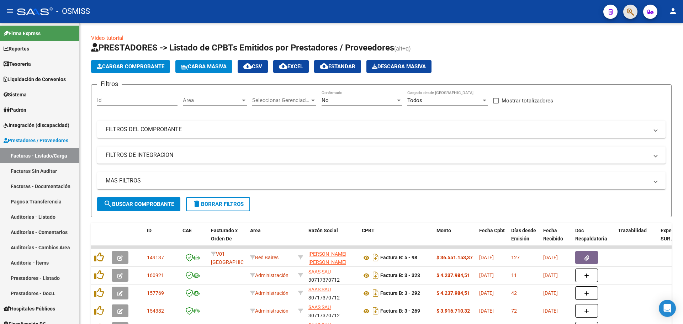
click at [624, 11] on button "button" at bounding box center [630, 12] width 14 height 14
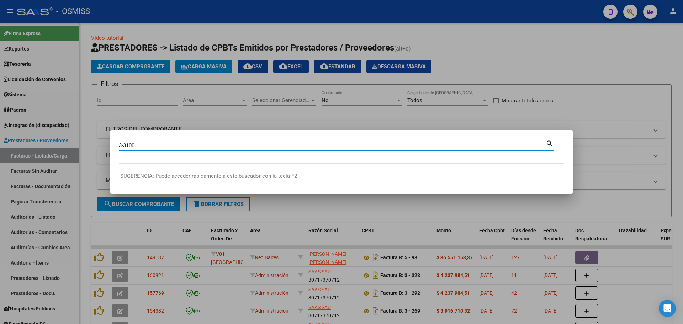
type input "3-3100"
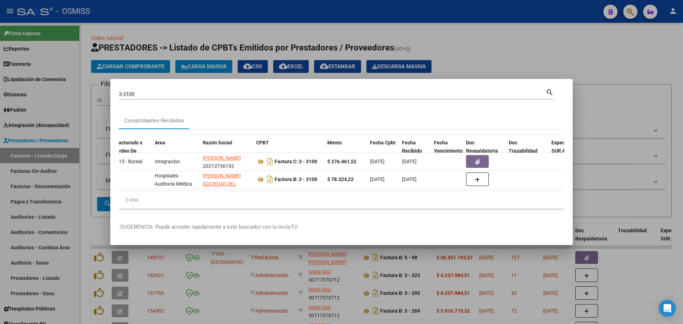
scroll to position [0, 353]
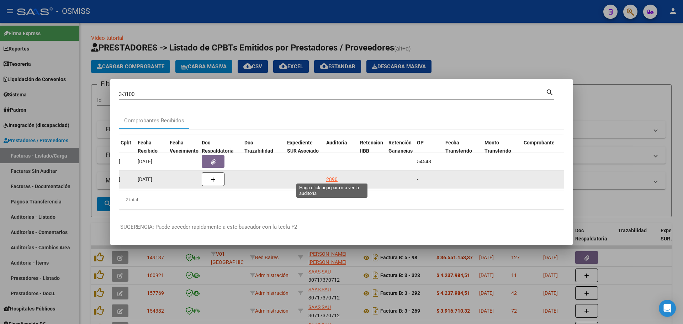
click at [332, 176] on div "2890" at bounding box center [331, 179] width 11 height 8
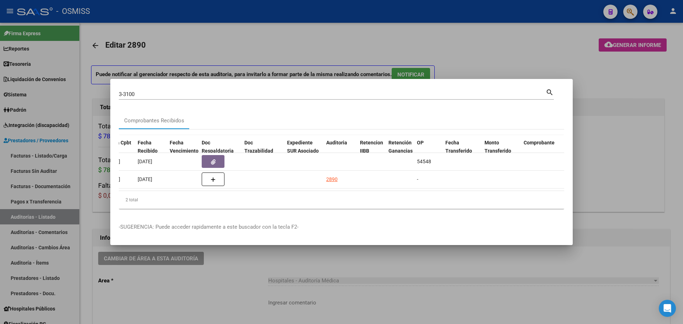
click at [471, 46] on div at bounding box center [341, 162] width 683 height 324
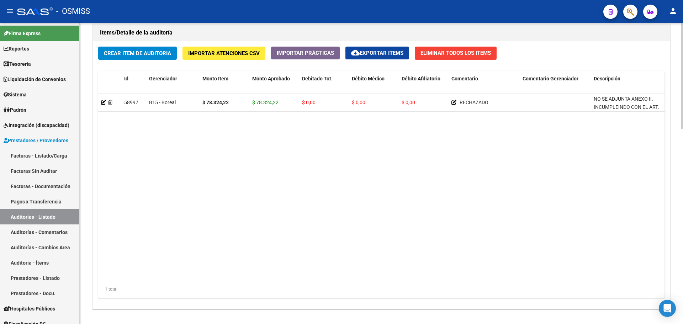
scroll to position [554, 0]
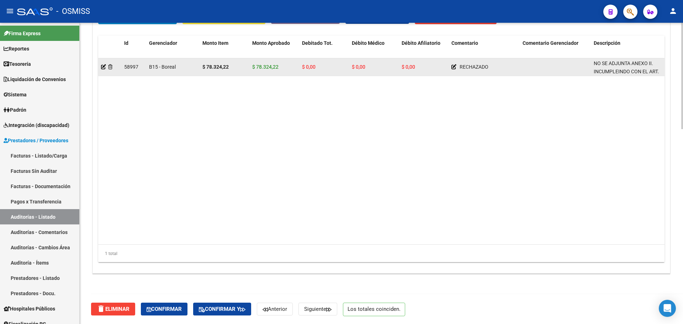
click at [100, 67] on datatable-body-cell at bounding box center [109, 66] width 23 height 17
click at [103, 67] on icon at bounding box center [103, 66] width 5 height 5
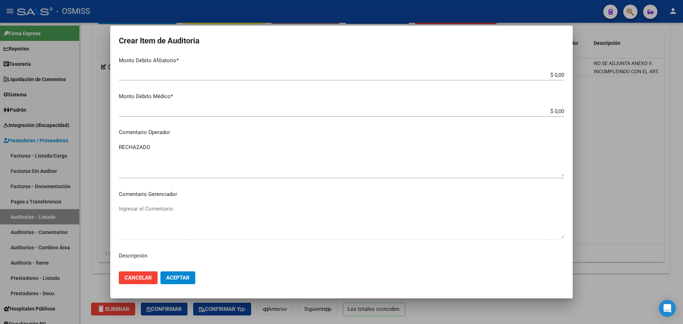
scroll to position [356, 0]
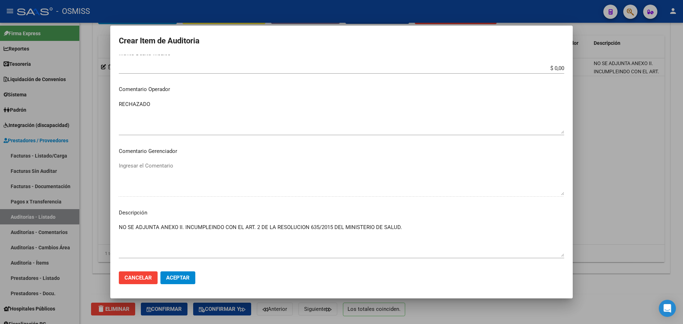
click at [199, 232] on textarea "NO SE ADJUNTA ANEXO II. INCUMPLEINDO CON EL ART. 2 DE LA RESOLUCION 635/2015 DE…" at bounding box center [341, 239] width 445 height 33
click at [142, 117] on textarea "RECHAZADO" at bounding box center [341, 116] width 445 height 33
click at [175, 107] on textarea "RECHAZADO" at bounding box center [341, 116] width 445 height 33
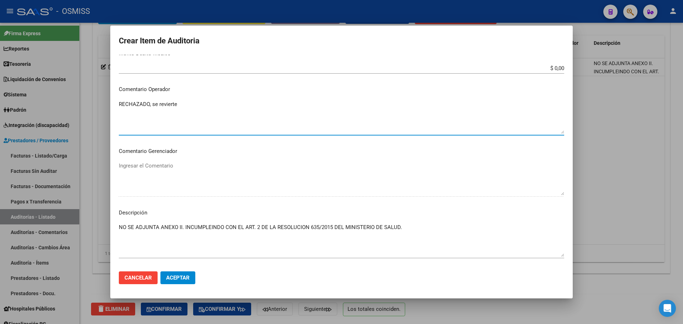
type textarea "RECHAZADO, se revierte"
drag, startPoint x: 190, startPoint y: 267, endPoint x: 183, endPoint y: 276, distance: 12.0
click at [190, 268] on mat-dialog-actions "Cancelar Aceptar" at bounding box center [341, 278] width 445 height 24
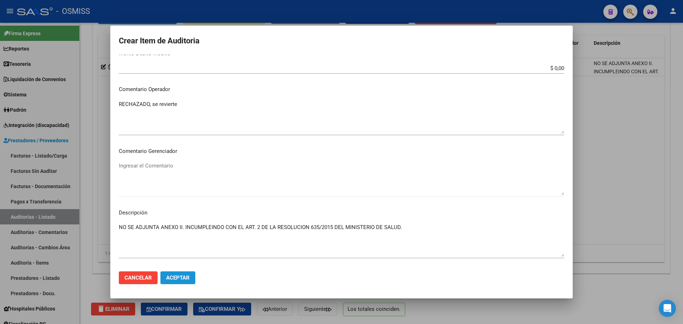
click at [181, 280] on span "Aceptar" at bounding box center [177, 278] width 23 height 6
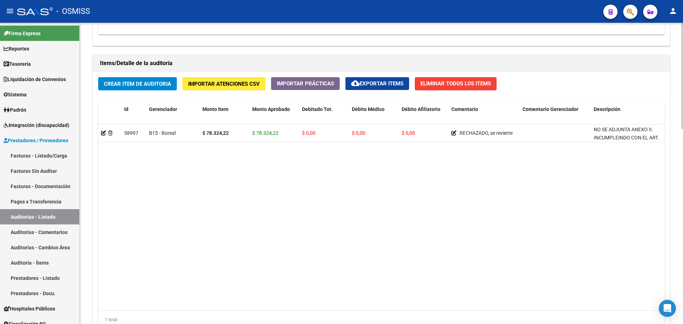
scroll to position [498, 0]
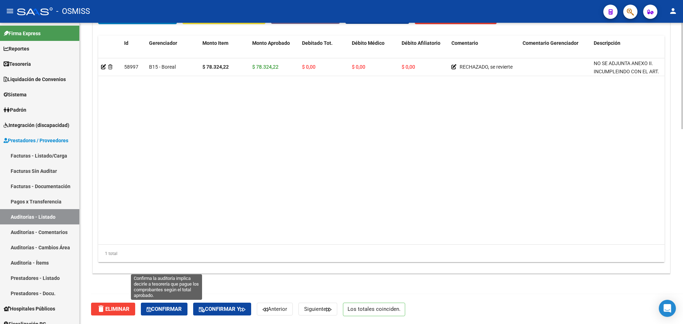
click at [170, 307] on span "Confirmar" at bounding box center [164, 309] width 35 height 6
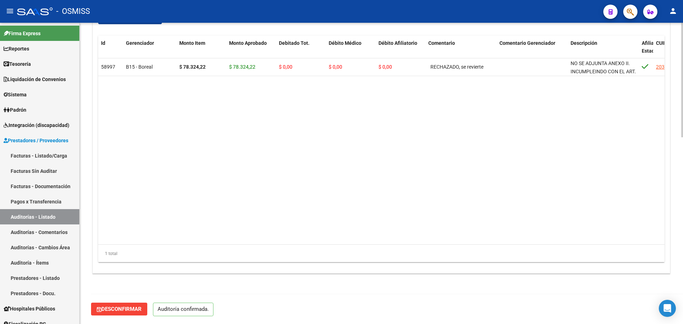
scroll to position [490, 0]
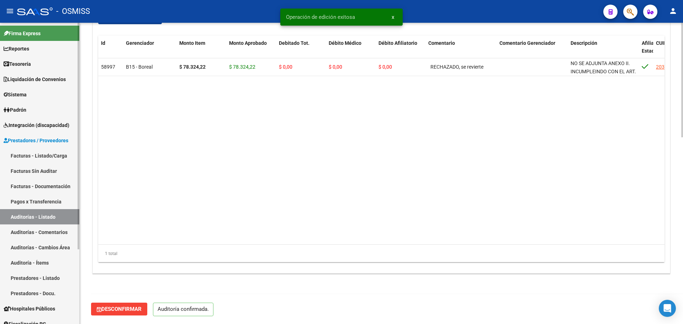
click at [29, 60] on span "Tesorería" at bounding box center [17, 64] width 27 height 8
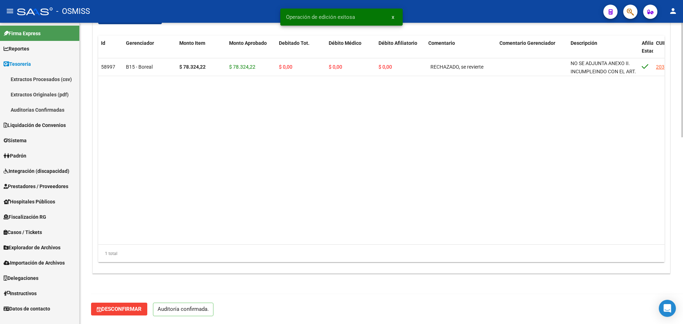
click at [32, 116] on link "Auditorías Confirmadas" at bounding box center [39, 109] width 79 height 15
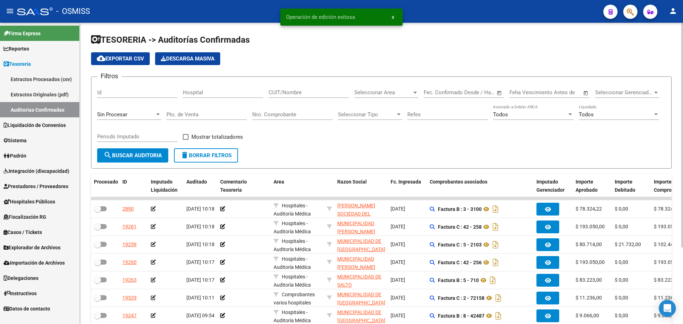
click at [299, 112] on input "Nro. Comprobante" at bounding box center [292, 114] width 80 height 6
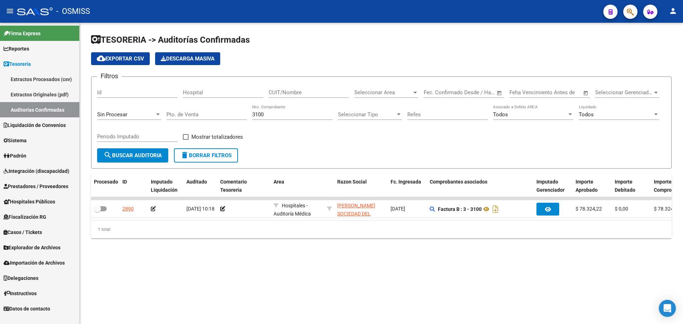
click at [351, 283] on mat-sidenav-content "TESORERIA -> Auditorías Confirmadas cloud_download Exportar CSV Descarga Masiva…" at bounding box center [381, 173] width 603 height 301
click at [355, 236] on div "1 total" at bounding box center [381, 230] width 581 height 18
drag, startPoint x: 267, startPoint y: 112, endPoint x: 115, endPoint y: 117, distance: 152.7
click at [117, 117] on div "Filtros Id Hospital CUIT/Nombre Seleccionar Area Seleccionar Area Start date – …" at bounding box center [381, 116] width 569 height 66
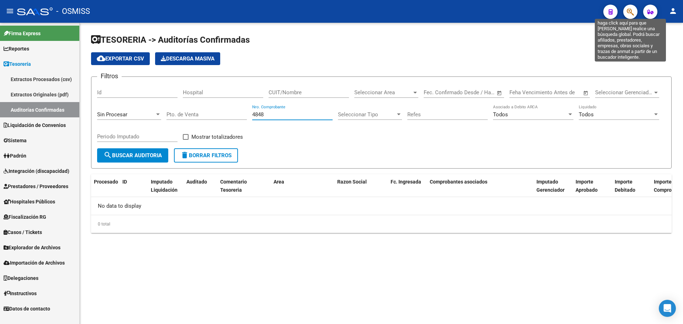
type input "4848"
click at [628, 15] on icon "button" at bounding box center [630, 12] width 7 height 8
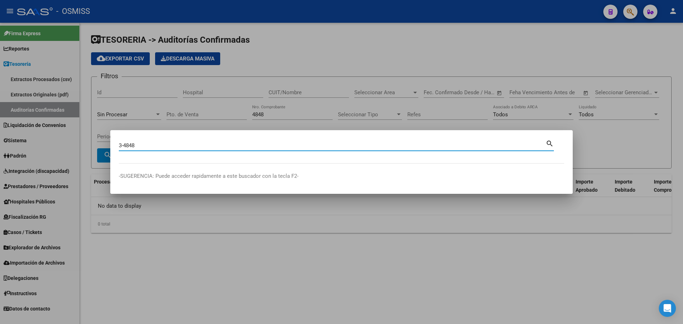
type input "3-4848"
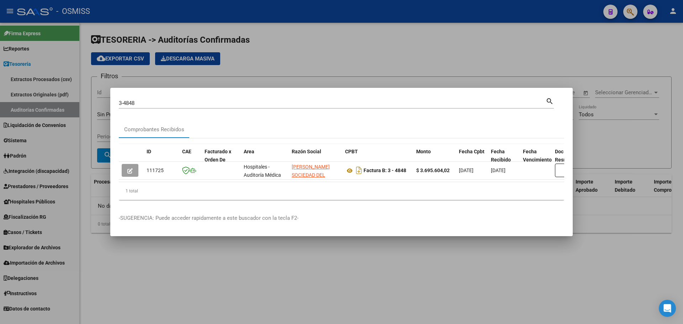
drag, startPoint x: 235, startPoint y: 185, endPoint x: 273, endPoint y: 193, distance: 38.6
click at [273, 193] on div "1 total" at bounding box center [341, 191] width 445 height 18
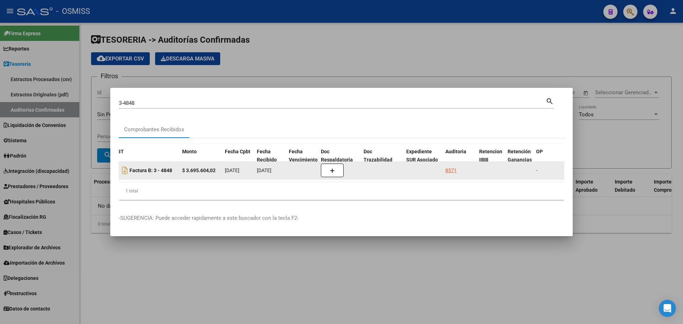
drag, startPoint x: 460, startPoint y: 170, endPoint x: 455, endPoint y: 167, distance: 5.9
click at [458, 168] on div "8571" at bounding box center [459, 171] width 28 height 8
click at [455, 167] on div "8571" at bounding box center [450, 171] width 11 height 8
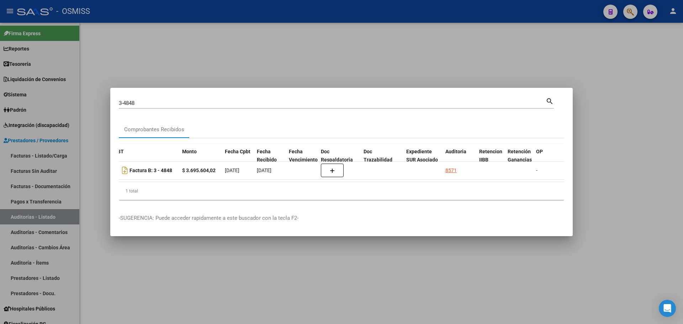
click at [416, 68] on div at bounding box center [341, 162] width 683 height 324
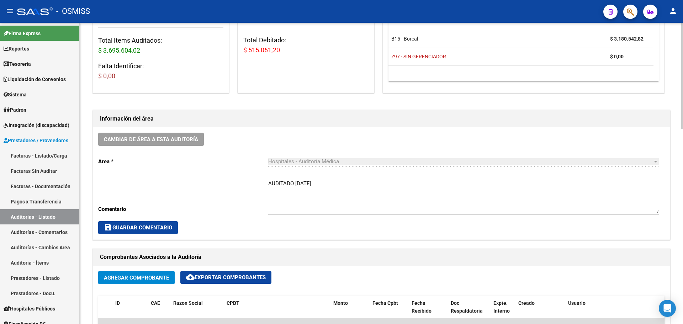
scroll to position [20, 0]
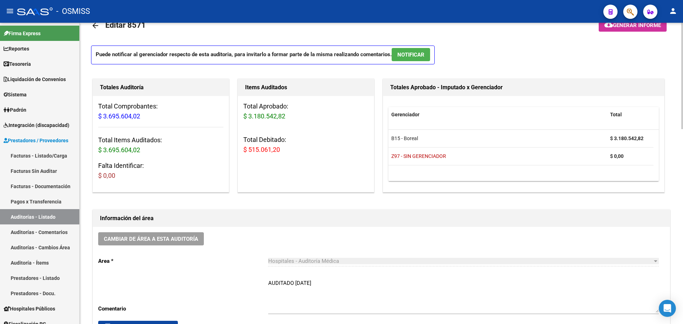
click at [622, 27] on span "Generar informe" at bounding box center [637, 25] width 48 height 6
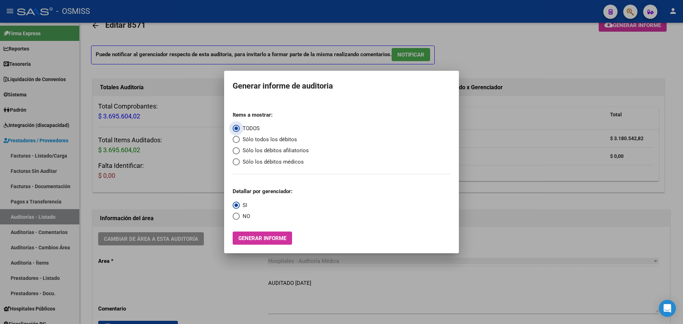
click at [280, 145] on mat-radio-group "Items a mostrar: TODOS Sólo todos los débitos Sólo los débitos afiliatorios Sól…" at bounding box center [271, 136] width 76 height 60
click at [279, 137] on span "Sólo todos los débitos" at bounding box center [268, 140] width 57 height 8
click at [240, 137] on input "Sólo todos los débitos" at bounding box center [236, 139] width 7 height 7
radio input "true"
click at [242, 216] on span "NO" at bounding box center [245, 216] width 10 height 8
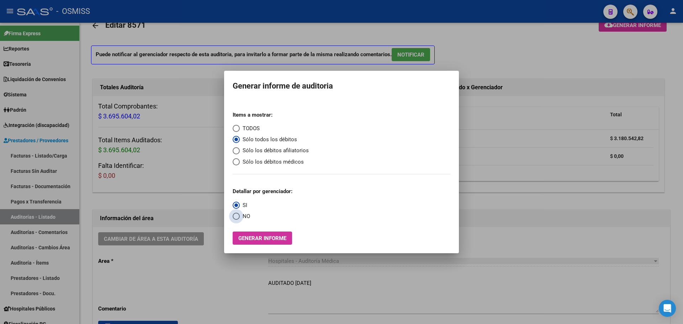
click at [240, 216] on input "NO" at bounding box center [236, 216] width 7 height 7
radio input "true"
click at [262, 245] on mat-dialog-container "Generar informe de auditoria Items a mostrar: TODOS Sólo todos los débitos Sólo…" at bounding box center [341, 162] width 235 height 183
click at [262, 242] on span "Generar informe" at bounding box center [262, 238] width 48 height 6
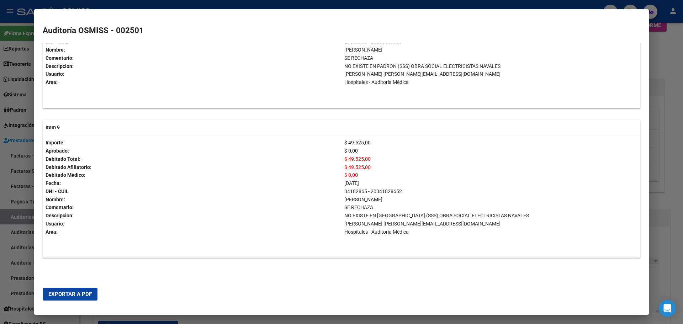
scroll to position [1270, 0]
click at [676, 171] on div at bounding box center [341, 162] width 683 height 324
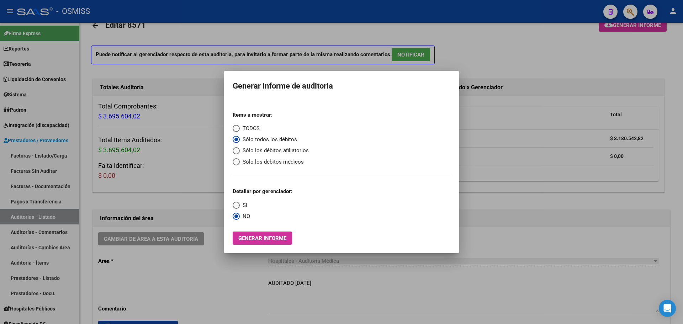
click at [572, 184] on div at bounding box center [341, 162] width 683 height 324
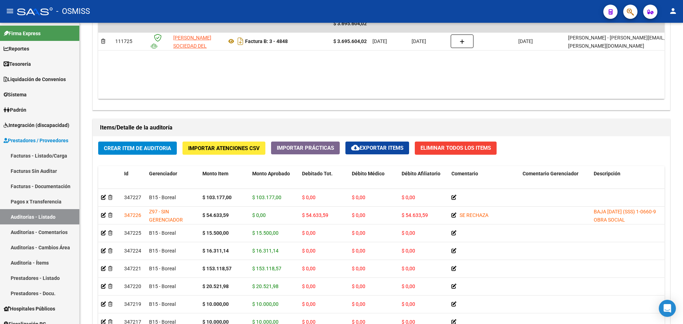
scroll to position [443, 0]
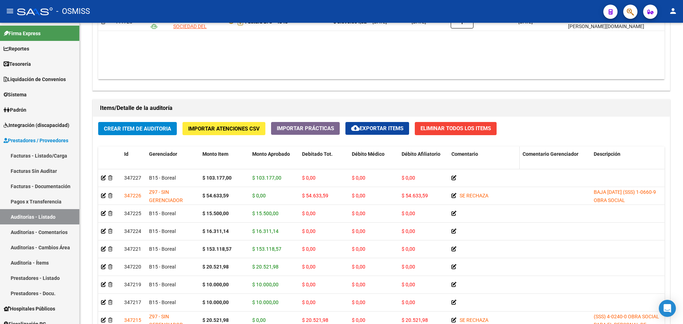
click at [473, 155] on span "Comentario" at bounding box center [465, 154] width 27 height 6
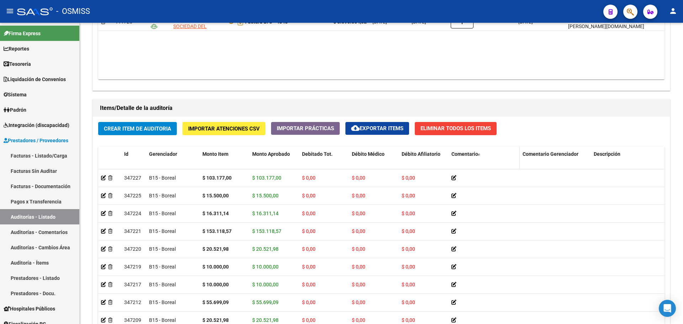
click at [473, 155] on span "Comentario" at bounding box center [465, 154] width 27 height 6
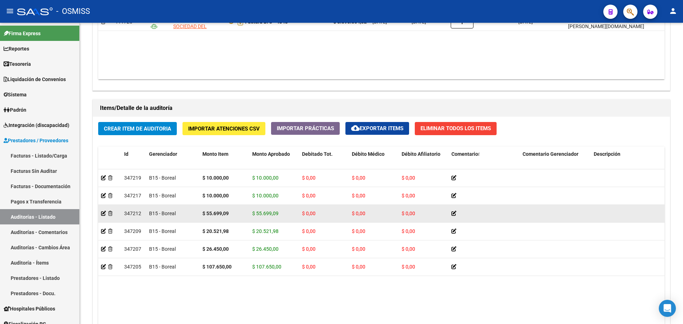
scroll to position [0, 0]
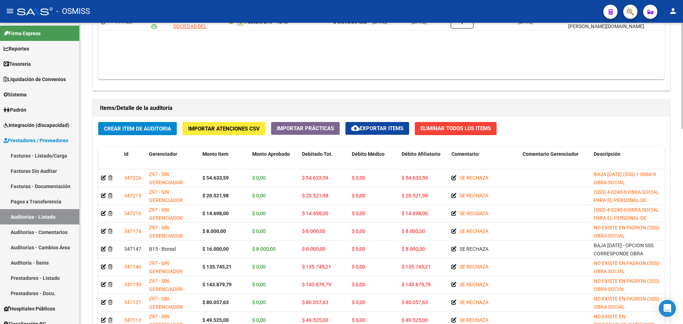
click at [558, 121] on div "Crear Item de Auditoria Importar Atenciones CSV Importar Prácticas cloud_downlo…" at bounding box center [381, 251] width 577 height 268
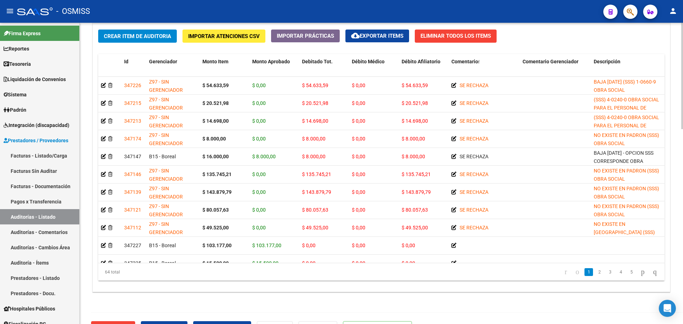
scroll to position [554, 0]
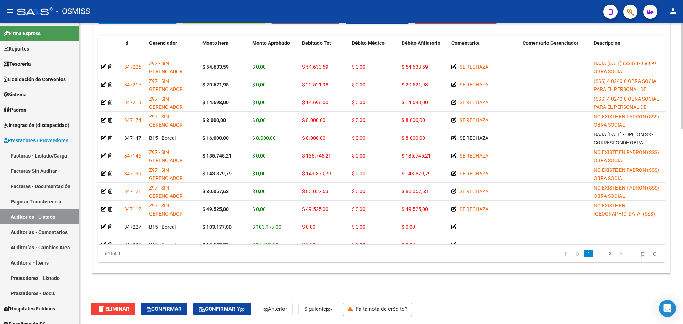
drag, startPoint x: 495, startPoint y: 268, endPoint x: 495, endPoint y: 284, distance: 15.3
click at [497, 268] on div "Crear Item de Auditoria Importar Atenciones CSV Importar Prácticas cloud_downlo…" at bounding box center [381, 140] width 577 height 268
click at [491, 274] on div "Items/Detalle de la auditoría Crear Item de Auditoria Importar Atenciones CSV I…" at bounding box center [381, 131] width 581 height 289
click at [334, 246] on div "64 total 1 2 3 4 5" at bounding box center [381, 254] width 566 height 18
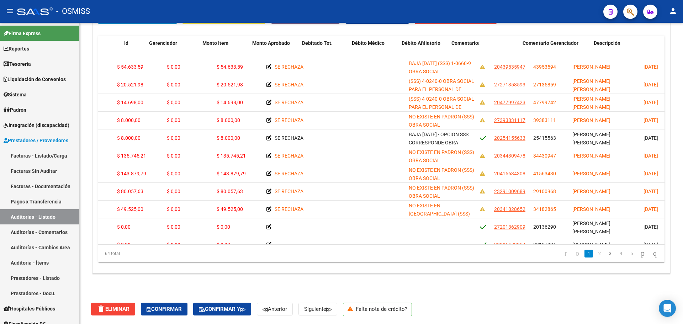
scroll to position [0, 0]
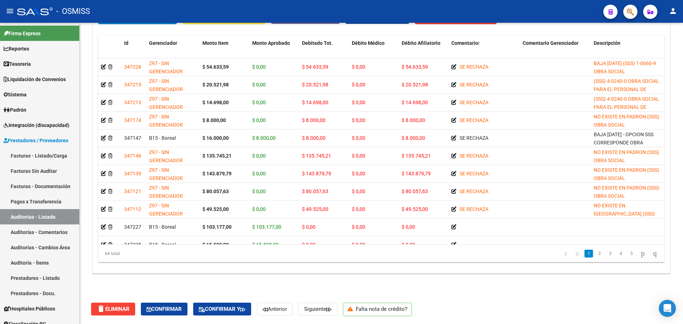
click at [392, 269] on div "Crear Item de Auditoria Importar Atenciones CSV Importar Prácticas cloud_downlo…" at bounding box center [381, 140] width 577 height 268
click at [396, 16] on div "- OSMISS" at bounding box center [307, 12] width 581 height 16
click at [628, 294] on div "delete Eliminar Confirmar Confirmar y Anterior Siguiente Falta nota de crédito?" at bounding box center [388, 309] width 594 height 30
click at [338, 264] on div "Crear Item de Auditoria Importar Atenciones CSV Importar Prácticas cloud_downlo…" at bounding box center [381, 140] width 577 height 268
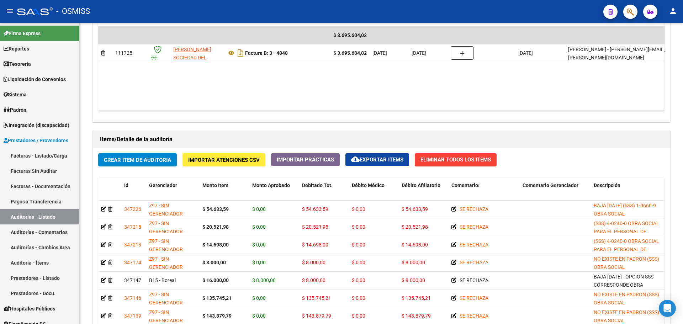
click at [348, 113] on div "Agregar Comprobante cloud_download Exportar Comprobantes ID CAE Razon Social CP…" at bounding box center [381, 48] width 577 height 148
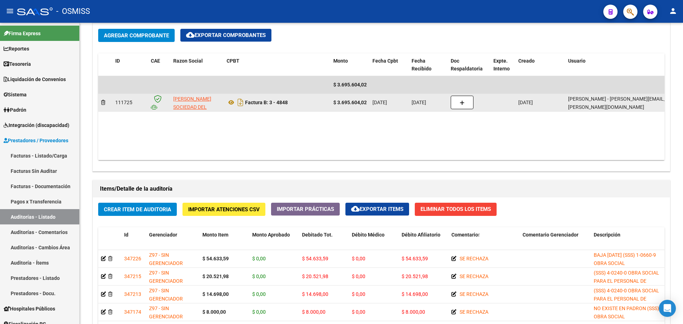
scroll to position [305, 0]
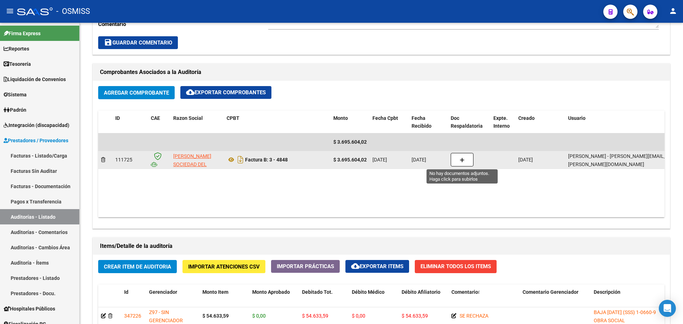
click at [459, 155] on button "button" at bounding box center [462, 160] width 23 height 14
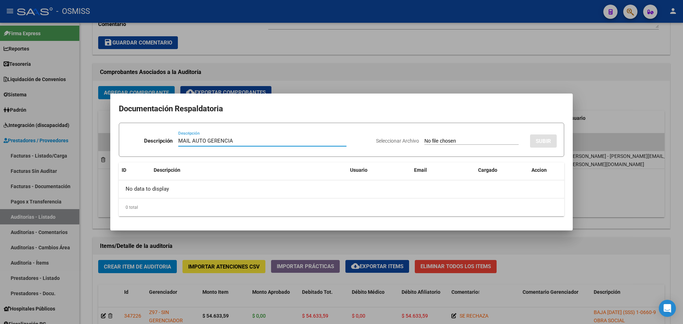
type input "MAIL AUTO GERENCIA"
click at [430, 139] on input "Seleccionar Archivo" at bounding box center [471, 141] width 94 height 7
type input "C:\fakepath\MAIL MEDICA 4848 [PERSON_NAME].pdf"
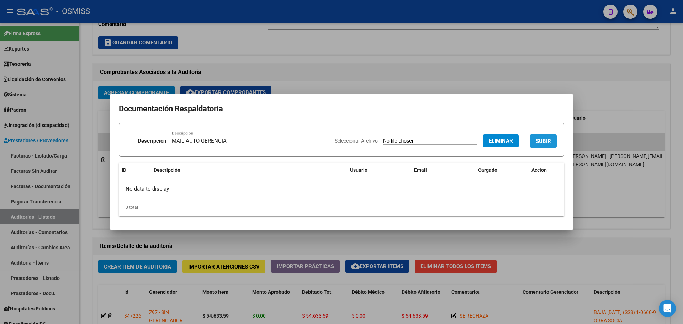
click at [533, 139] on button "SUBIR" at bounding box center [543, 140] width 27 height 13
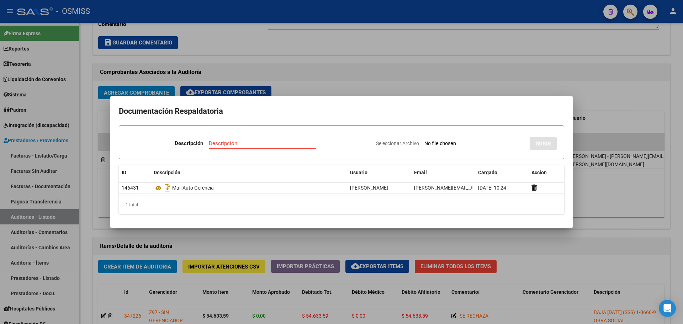
click at [310, 41] on div at bounding box center [341, 162] width 683 height 324
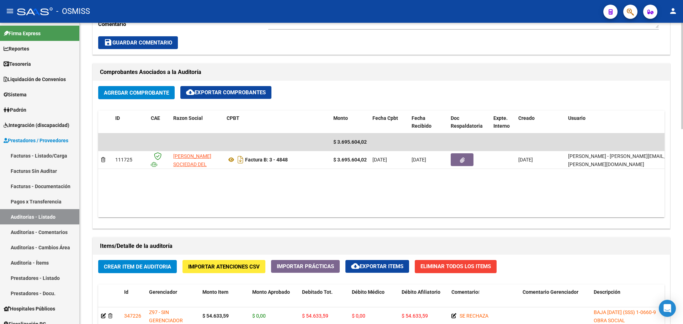
scroll to position [340, 0]
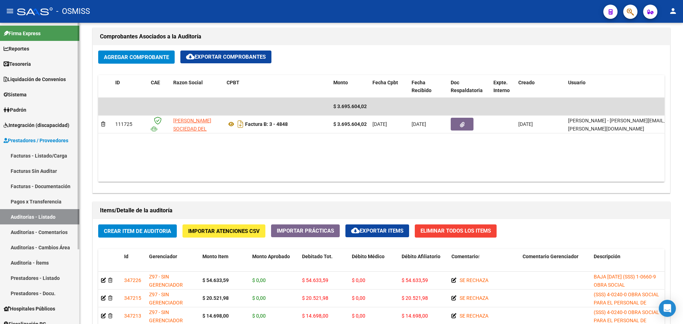
click at [47, 66] on link "Tesorería" at bounding box center [39, 63] width 79 height 15
click at [48, 63] on link "Tesorería" at bounding box center [39, 63] width 79 height 15
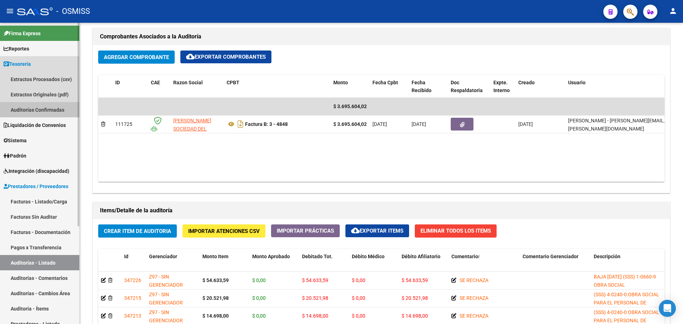
click at [38, 115] on link "Auditorías Confirmadas" at bounding box center [39, 109] width 79 height 15
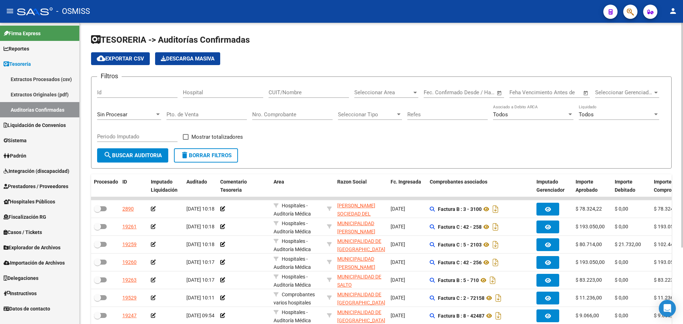
click at [413, 147] on div "Filtros Id Hospital CUIT/Nombre Seleccionar Area Seleccionar Area Start date – …" at bounding box center [381, 116] width 569 height 66
click at [347, 161] on form "Filtros Id Hospital CUIT/Nombre Seleccionar Area Seleccionar Area Start date – …" at bounding box center [381, 122] width 581 height 92
click at [17, 106] on link "Auditorías Confirmadas" at bounding box center [39, 109] width 79 height 15
click at [138, 109] on div "Sin Procesar" at bounding box center [129, 112] width 64 height 15
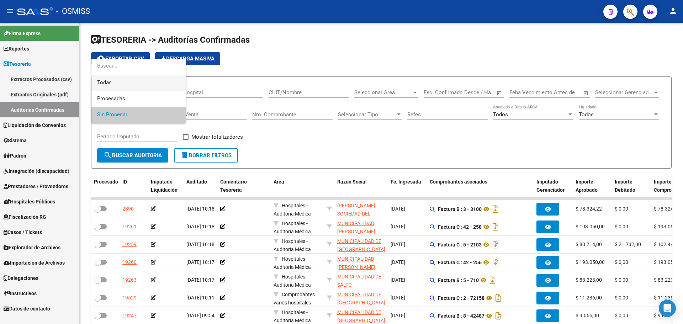
click at [130, 83] on span "Todas" at bounding box center [138, 83] width 83 height 16
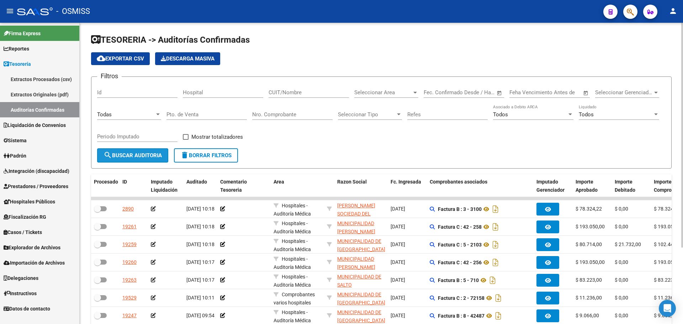
click at [138, 154] on span "search Buscar Auditoria" at bounding box center [133, 155] width 58 height 6
click at [301, 154] on form "Filtros Id Hospital CUIT/Nombre Seleccionar Area Seleccionar Area Start date – …" at bounding box center [381, 122] width 581 height 92
click at [281, 138] on div "Filtros Id Hospital CUIT/Nombre Seleccionar Area Seleccionar Area Start date – …" at bounding box center [381, 116] width 569 height 66
click at [369, 138] on div "Filtros Id Hospital CUIT/Nombre Seleccionar Area Seleccionar Area Start date – …" at bounding box center [381, 116] width 569 height 66
drag, startPoint x: 616, startPoint y: 5, endPoint x: 626, endPoint y: 8, distance: 10.5
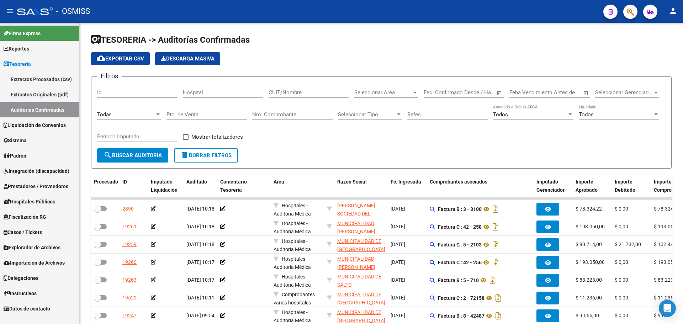
click at [619, 6] on mat-toolbar "menu - OSMISS person" at bounding box center [341, 11] width 683 height 23
click at [626, 9] on button "button" at bounding box center [630, 12] width 14 height 14
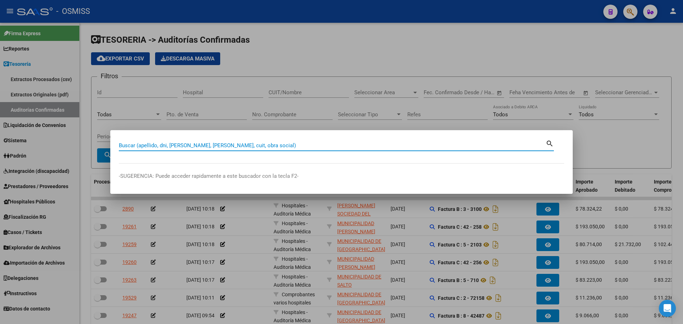
paste input "21573753"
type input "21573753"
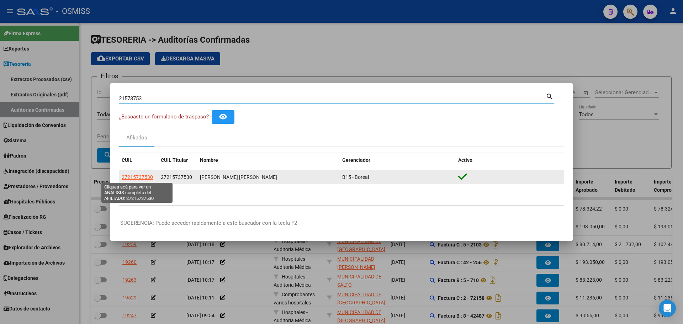
click at [149, 177] on span "27215737530" at bounding box center [137, 177] width 31 height 6
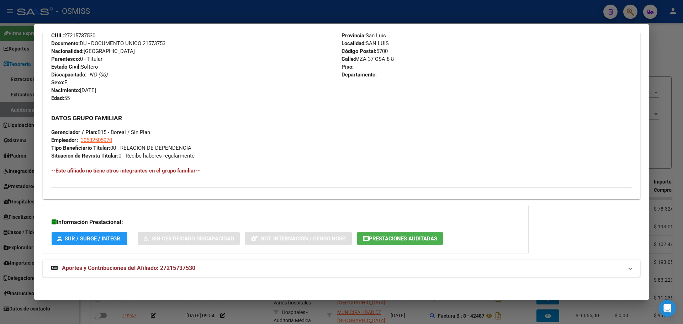
scroll to position [267, 0]
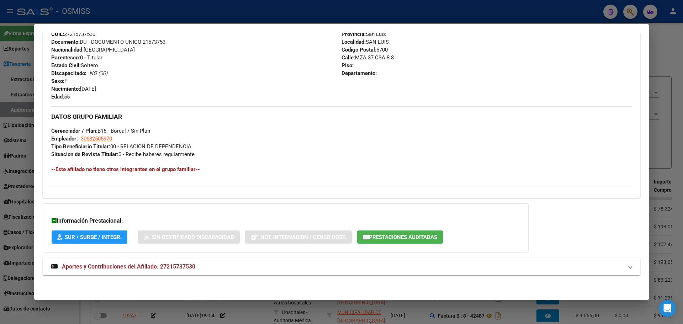
click at [379, 245] on div "Información Prestacional: SUR / SURGE / INTEGR. Sin Certificado Discapacidad No…" at bounding box center [286, 228] width 486 height 49
click at [380, 242] on button "Prestaciones Auditadas" at bounding box center [400, 237] width 86 height 13
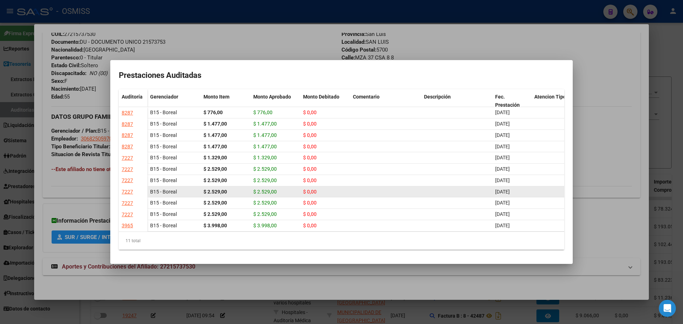
scroll to position [26, 0]
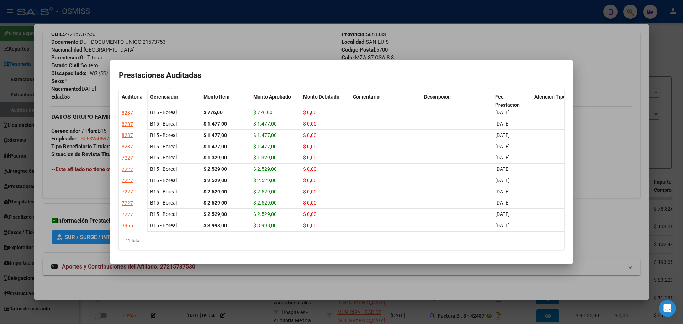
click at [49, 213] on div at bounding box center [341, 162] width 683 height 324
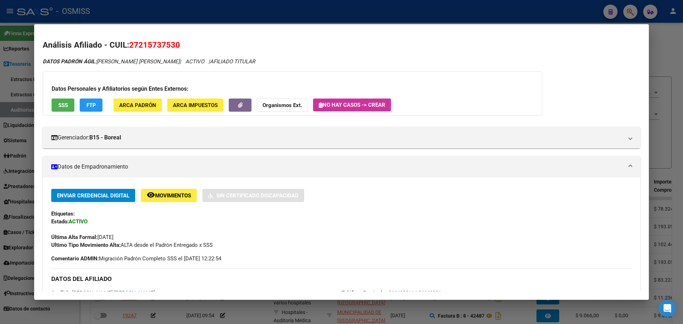
scroll to position [0, 0]
click at [68, 109] on button "SSS" at bounding box center [63, 105] width 23 height 13
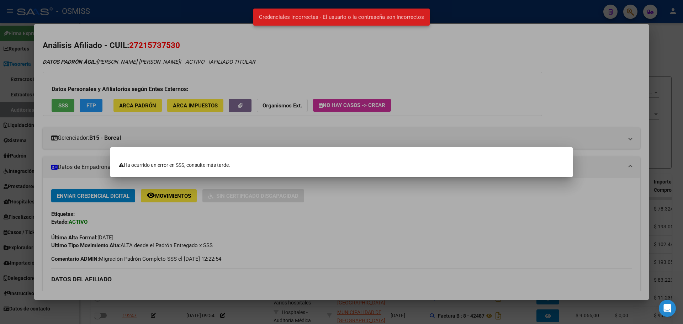
click at [224, 140] on div at bounding box center [341, 162] width 683 height 324
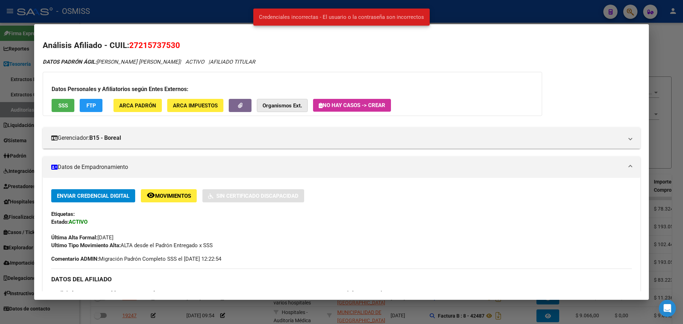
click at [265, 99] on button "Organismos Ext." at bounding box center [282, 105] width 51 height 13
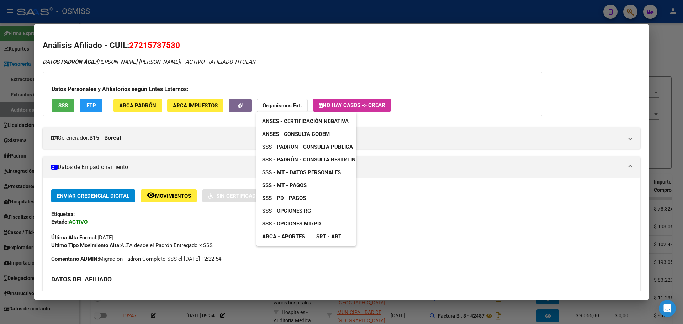
click at [285, 234] on span "ARCA - Aportes" at bounding box center [283, 236] width 43 height 6
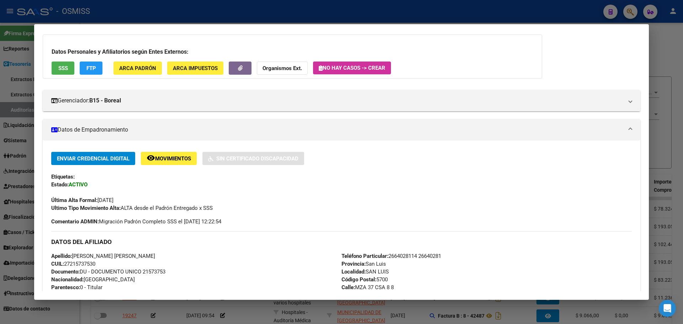
scroll to position [71, 0]
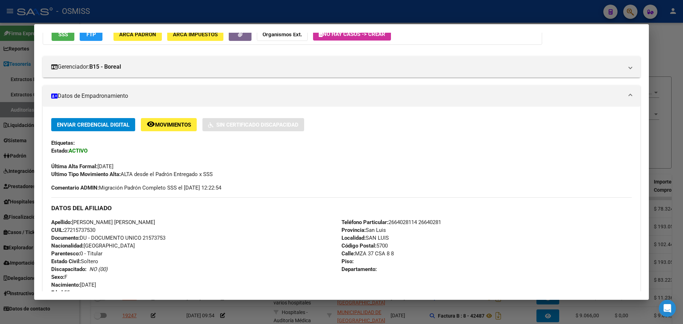
click at [165, 127] on span "Movimientos" at bounding box center [173, 125] width 36 height 6
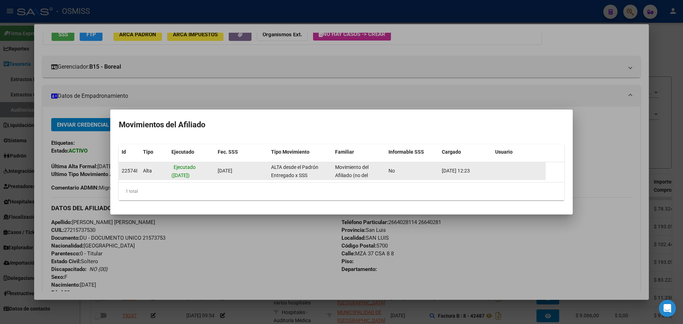
scroll to position [0, 0]
drag, startPoint x: 355, startPoint y: 177, endPoint x: 384, endPoint y: 177, distance: 28.5
click at [384, 177] on datatable-body-cell "Movimiento del Afiliado (no del grupo)" at bounding box center [358, 170] width 53 height 17
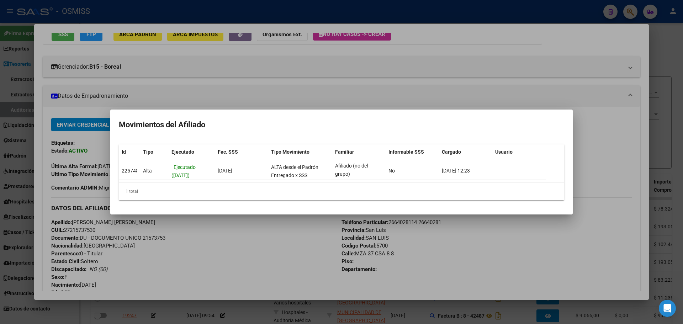
click at [377, 182] on datatable-body "225748 [GEOGRAPHIC_DATA] ([DATE]) [DATE] ALTA desde el Padrón Entregado x SSS M…" at bounding box center [341, 172] width 445 height 20
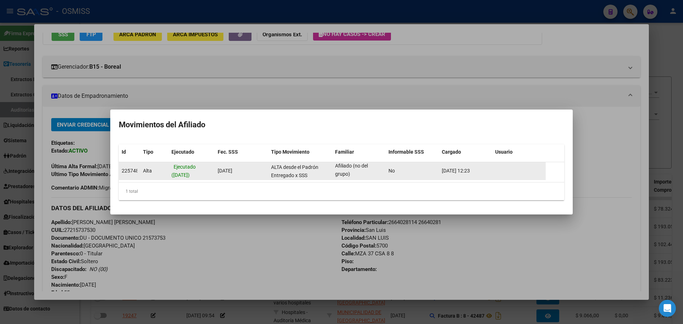
drag, startPoint x: 168, startPoint y: 172, endPoint x: 213, endPoint y: 178, distance: 45.6
click at [213, 178] on div "225748 [GEOGRAPHIC_DATA] ([DATE]) [DATE] ALTA desde el Padrón Entregado x SSS M…" at bounding box center [332, 171] width 427 height 18
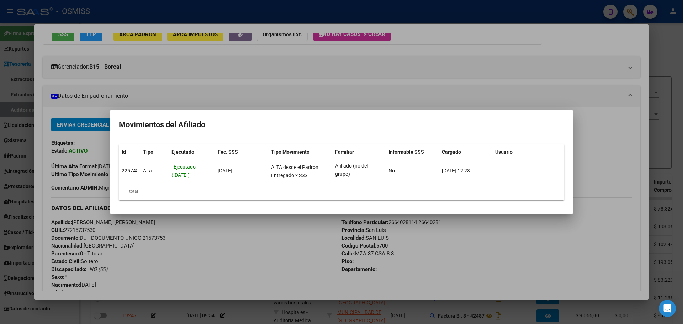
click at [202, 200] on div "1 total" at bounding box center [341, 192] width 445 height 18
click at [193, 98] on div at bounding box center [341, 162] width 683 height 324
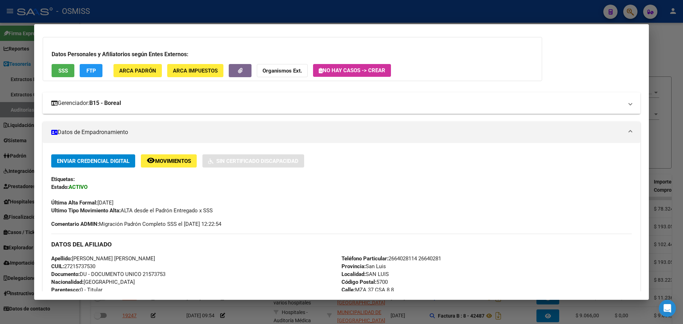
scroll to position [0, 0]
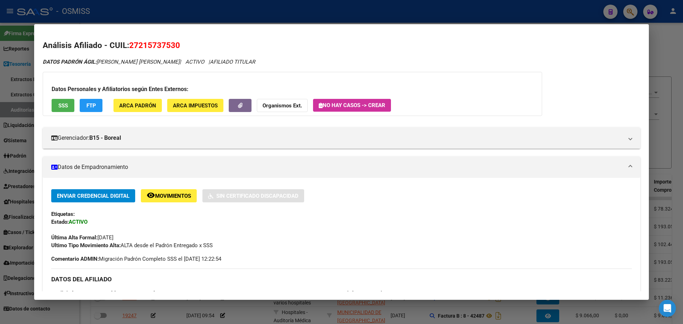
click at [90, 101] on button "FTP" at bounding box center [91, 105] width 23 height 13
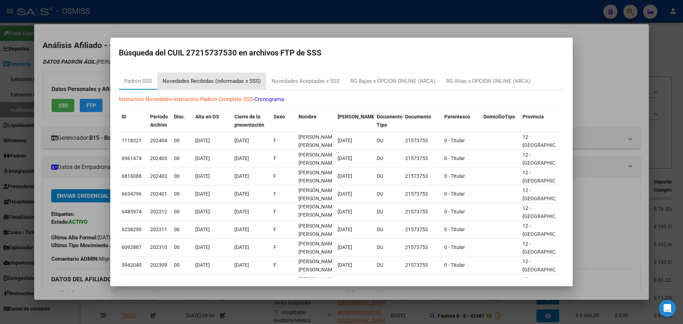
click at [195, 85] on div "Novedades Recibidas (informadas x SSS)" at bounding box center [211, 81] width 109 height 17
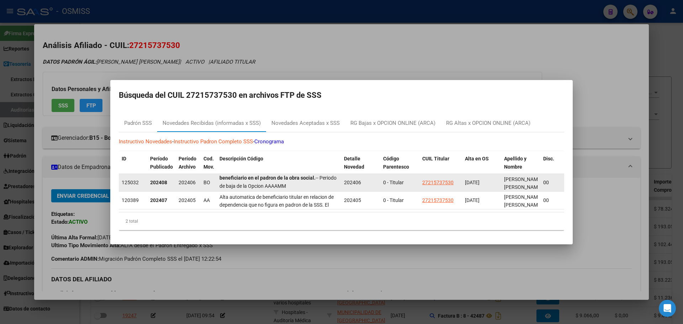
scroll to position [0, 0]
drag, startPoint x: 253, startPoint y: 186, endPoint x: 333, endPoint y: 187, distance: 80.4
click at [333, 187] on datatable-body-cell "El registro fue dado de baja como consecuencia del proceso de OPCIONES de Cambi…" at bounding box center [279, 182] width 125 height 17
click at [313, 188] on datatable-body-cell "El registro fue dado de baja como consecuencia del proceso de OPCIONES de Cambi…" at bounding box center [279, 182] width 125 height 17
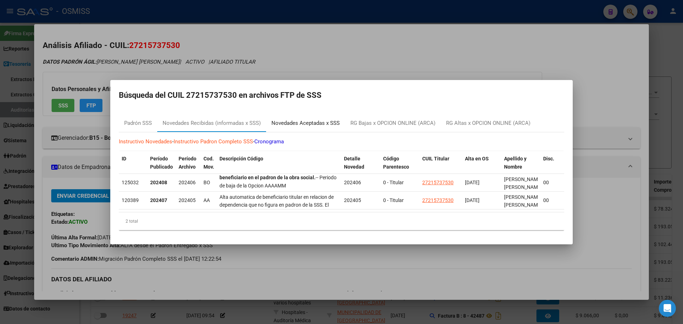
click at [309, 121] on div "Novedades Aceptadas x SSS" at bounding box center [305, 123] width 68 height 8
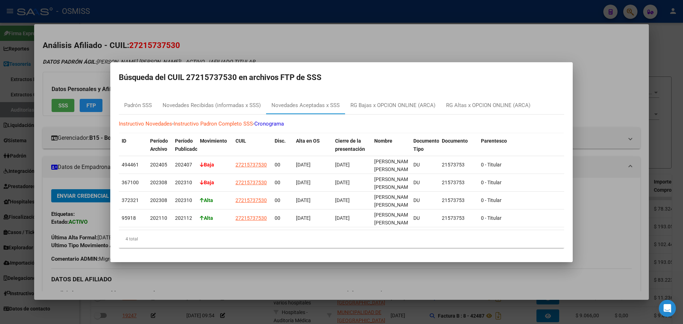
drag, startPoint x: 188, startPoint y: 74, endPoint x: 235, endPoint y: 79, distance: 47.2
click at [235, 79] on h2 "Búsqueda del CUIL 27215737530 en archivos FTP de SSS" at bounding box center [341, 78] width 445 height 14
copy h2 "27215737530"
drag, startPoint x: 54, startPoint y: 101, endPoint x: 0, endPoint y: 106, distance: 54.3
click at [54, 101] on div at bounding box center [341, 162] width 683 height 324
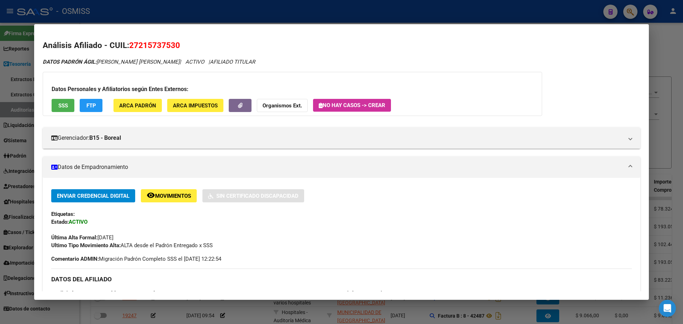
click at [0, 107] on div at bounding box center [341, 162] width 683 height 324
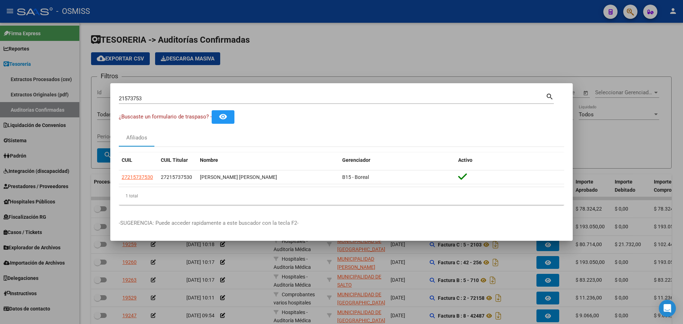
click at [0, 107] on div at bounding box center [341, 162] width 683 height 324
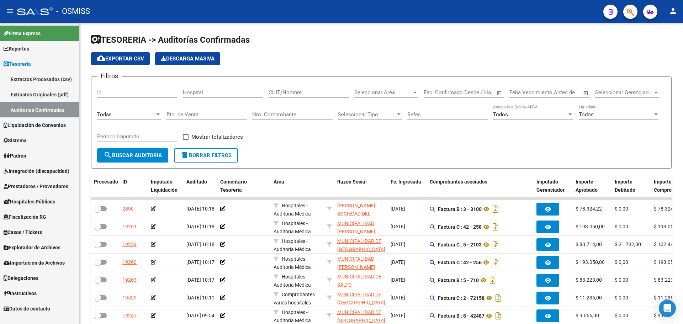
click at [28, 114] on link "Auditorías Confirmadas" at bounding box center [39, 109] width 79 height 15
drag, startPoint x: 259, startPoint y: 115, endPoint x: 261, endPoint y: 118, distance: 4.0
click at [260, 117] on input "Nro. Comprobante" at bounding box center [292, 114] width 80 height 6
type input "159"
click at [146, 159] on button "search Buscar Auditoria" at bounding box center [132, 155] width 71 height 14
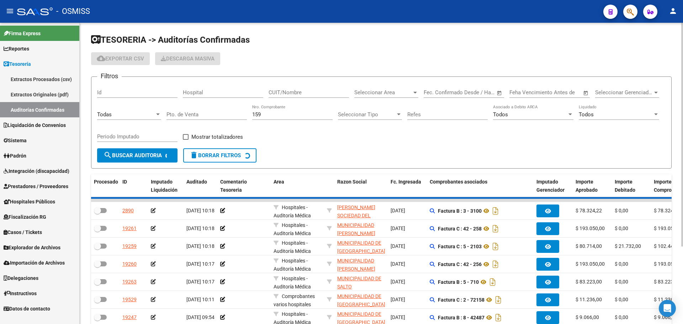
checkbox input "true"
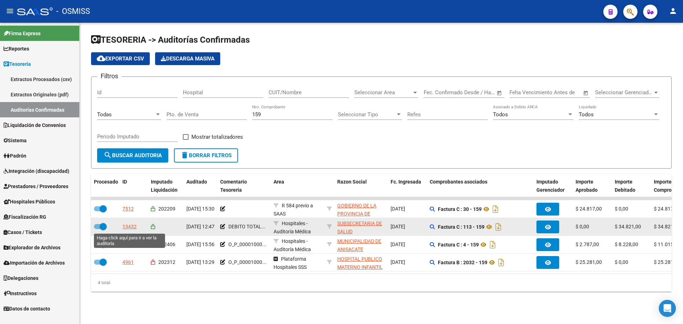
click at [128, 229] on div "13432" at bounding box center [129, 227] width 14 height 8
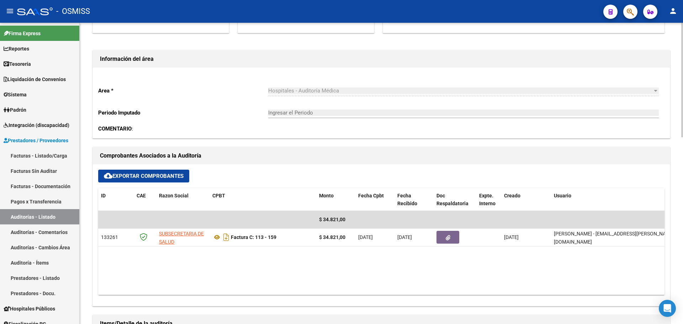
scroll to position [213, 0]
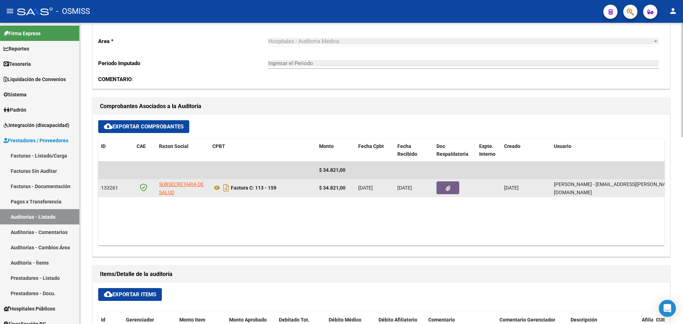
click at [441, 189] on button "button" at bounding box center [448, 187] width 23 height 13
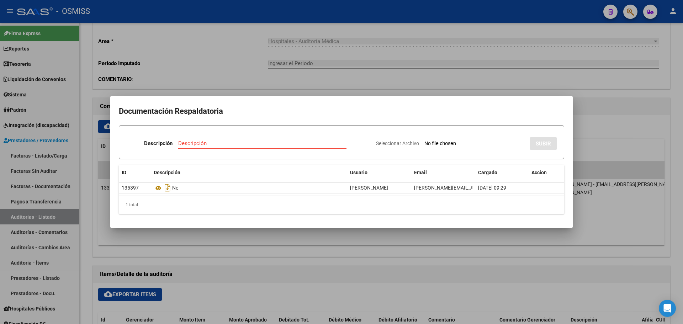
click at [178, 237] on div at bounding box center [341, 162] width 683 height 324
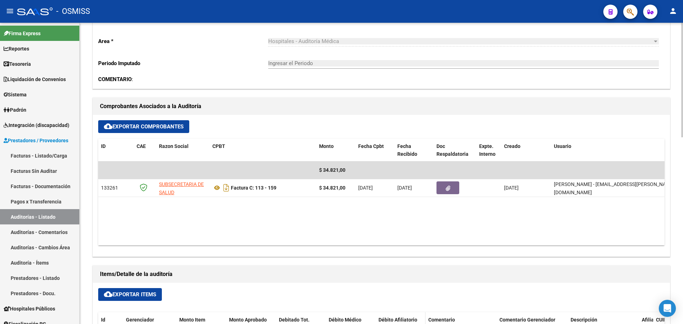
click at [411, 313] on datatable-header-cell "Débito Afiliatorio" at bounding box center [401, 327] width 50 height 31
click at [15, 60] on span "Tesorería" at bounding box center [17, 64] width 27 height 8
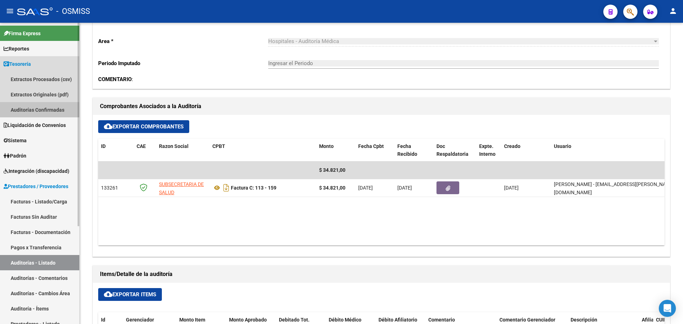
click at [37, 107] on link "Auditorías Confirmadas" at bounding box center [39, 109] width 79 height 15
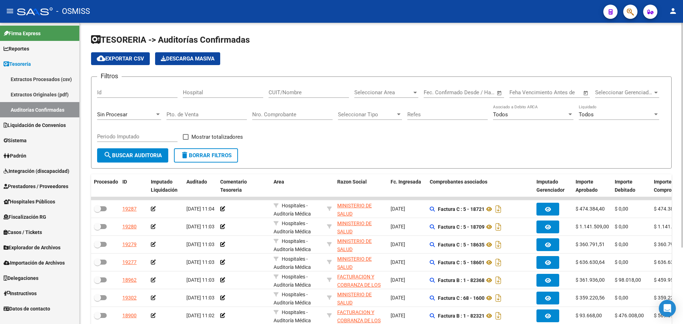
click at [141, 109] on div "Sin Procesar" at bounding box center [129, 112] width 64 height 15
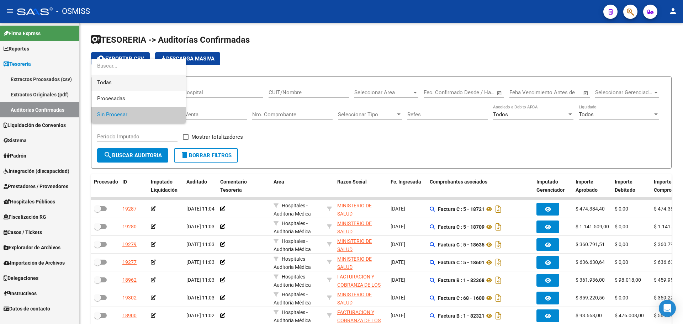
click at [125, 83] on span "Todas" at bounding box center [138, 83] width 83 height 16
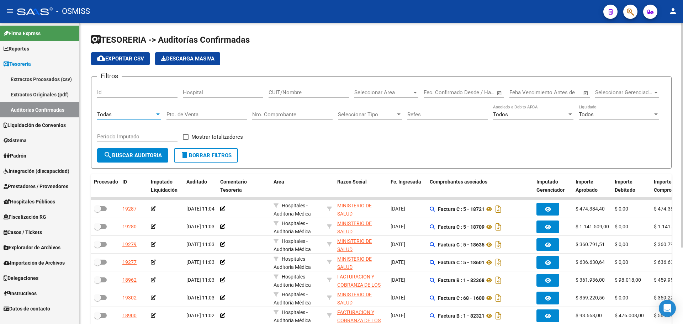
click at [280, 114] on input "Nro. Comprobante" at bounding box center [292, 114] width 80 height 6
type input "129"
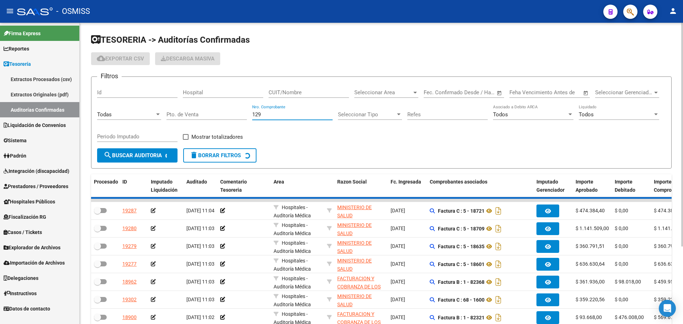
checkbox input "true"
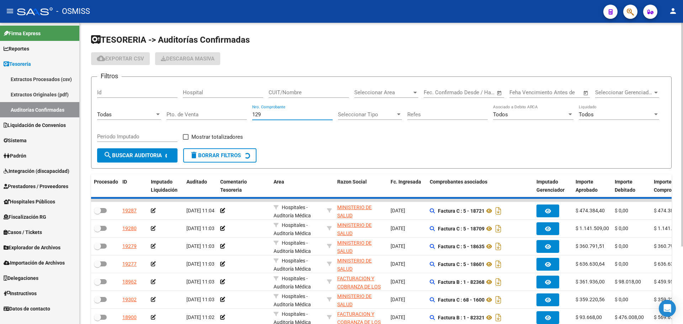
checkbox input "true"
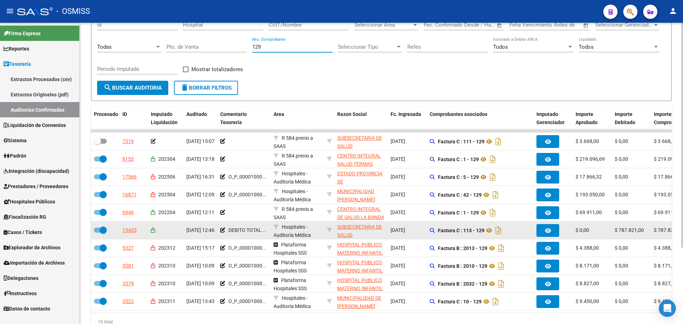
scroll to position [71, 0]
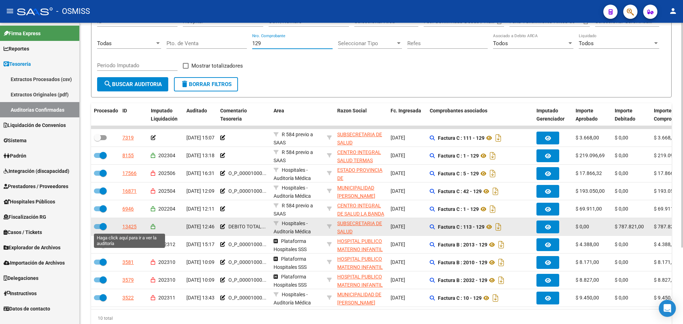
type input "129"
click at [132, 226] on div "13425" at bounding box center [129, 227] width 14 height 8
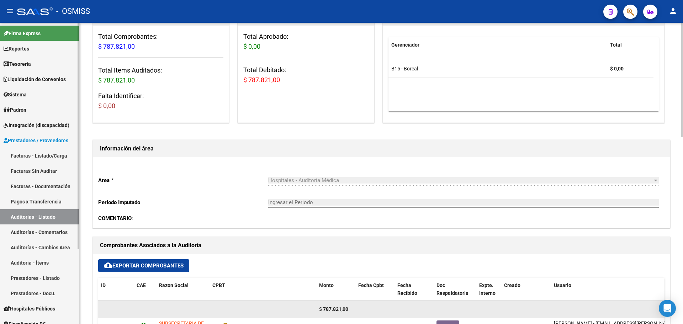
scroll to position [142, 0]
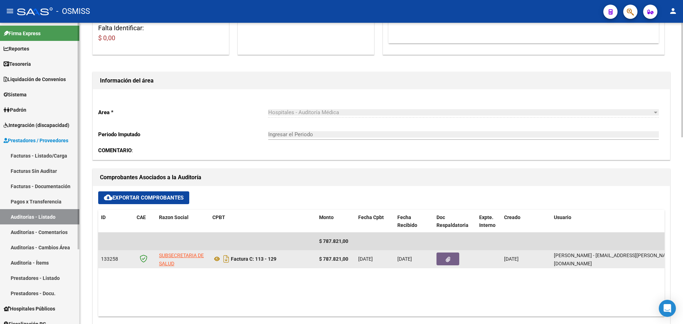
click at [450, 264] on button "button" at bounding box center [448, 259] width 23 height 13
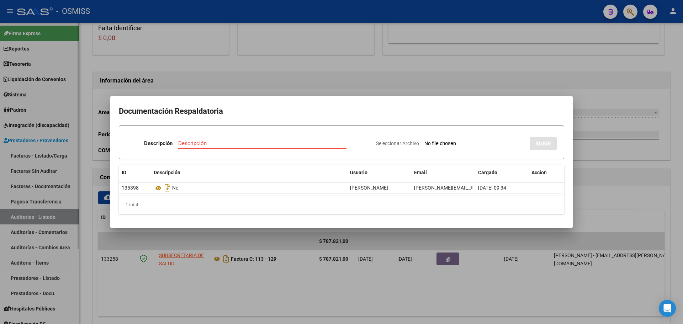
click at [230, 72] on div at bounding box center [341, 162] width 683 height 324
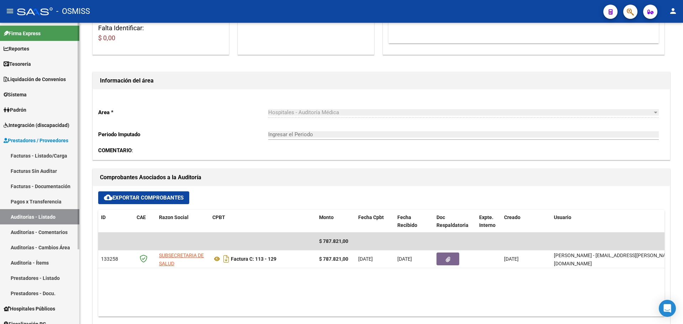
click at [9, 63] on icon at bounding box center [7, 64] width 6 height 5
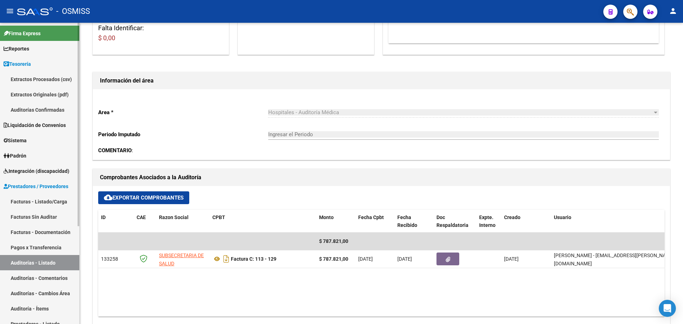
click at [24, 106] on link "Auditorías Confirmadas" at bounding box center [39, 109] width 79 height 15
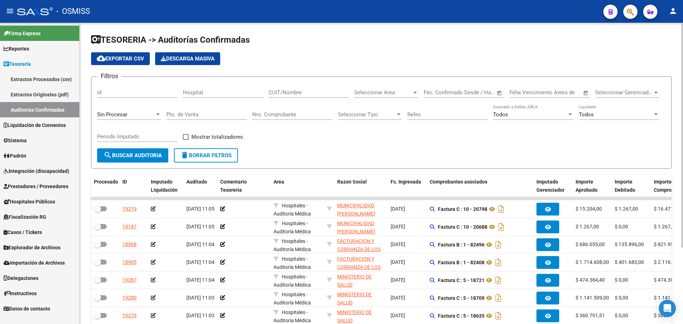
click at [132, 114] on div "Sin Procesar" at bounding box center [126, 114] width 58 height 6
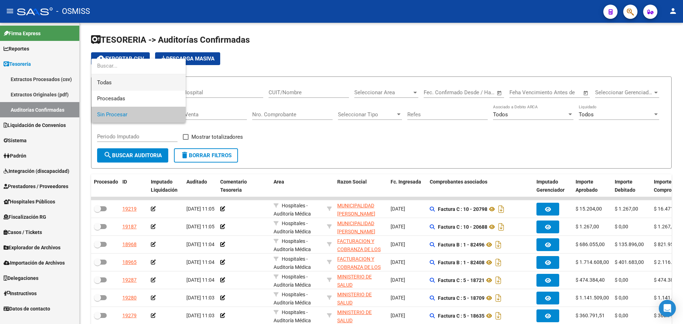
click at [120, 85] on span "Todas" at bounding box center [138, 83] width 83 height 16
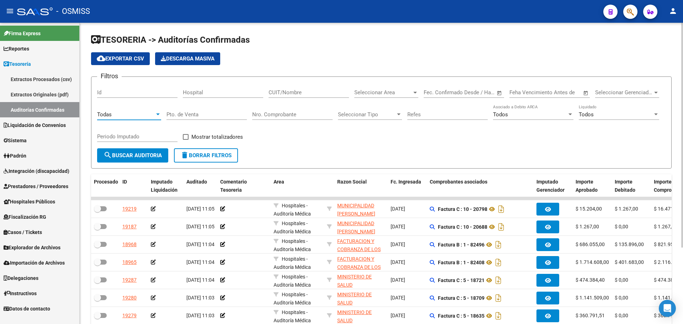
click at [295, 109] on div "Nro. Comprobante" at bounding box center [292, 112] width 80 height 15
type input "647"
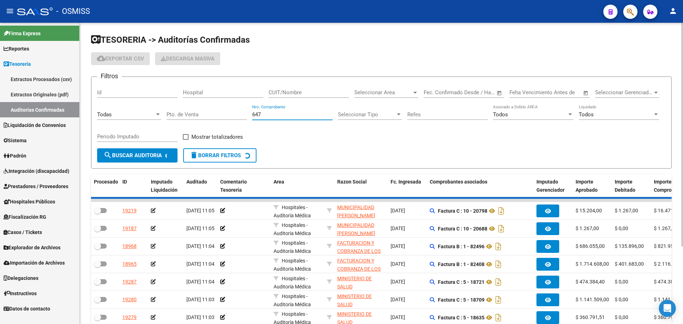
checkbox input "true"
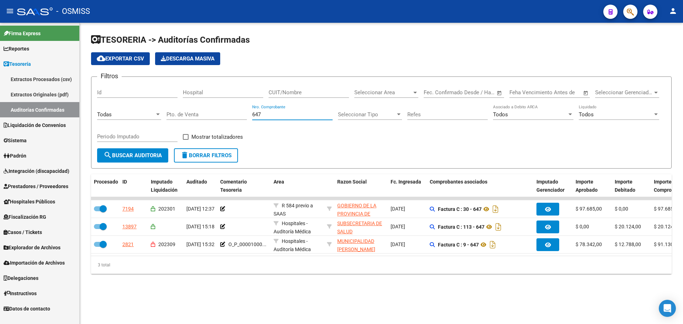
type input "647"
drag, startPoint x: 370, startPoint y: 299, endPoint x: 300, endPoint y: 271, distance: 75.7
click at [373, 297] on div "TESORERIA -> Auditorías Confirmadas cloud_download Exportar CSV Descarga Masiva…" at bounding box center [381, 160] width 603 height 274
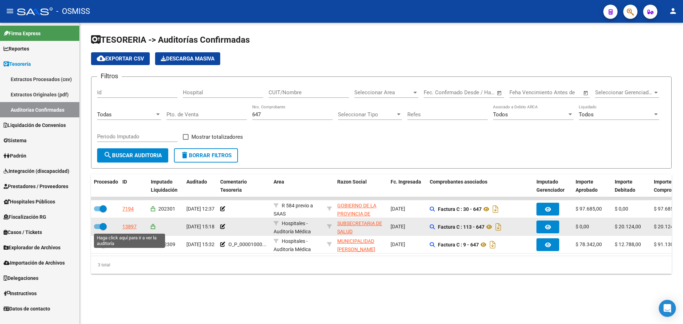
click at [132, 225] on div "13897" at bounding box center [129, 227] width 14 height 8
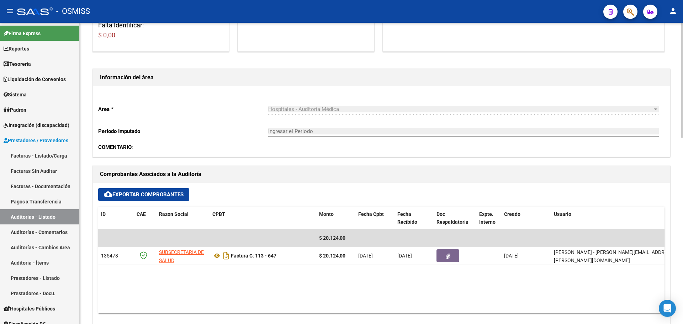
scroll to position [178, 0]
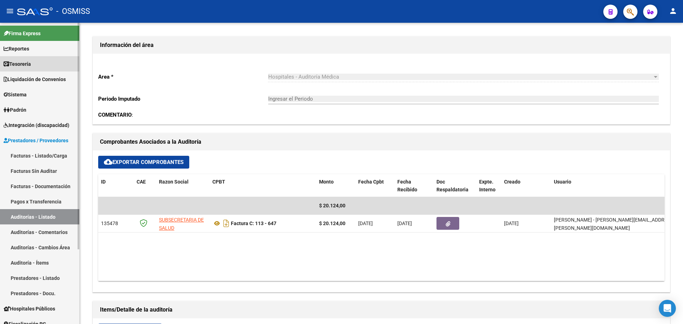
click at [20, 63] on span "Tesorería" at bounding box center [17, 64] width 27 height 8
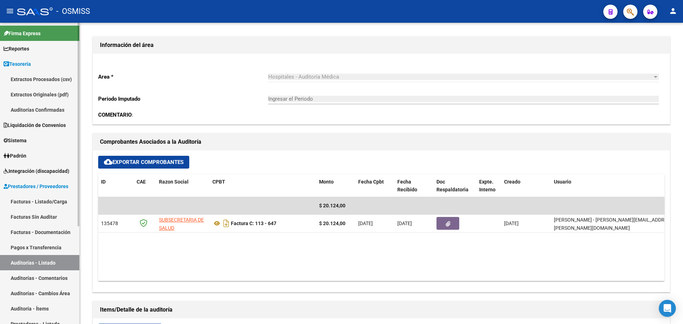
click at [33, 108] on link "Auditorías Confirmadas" at bounding box center [39, 109] width 79 height 15
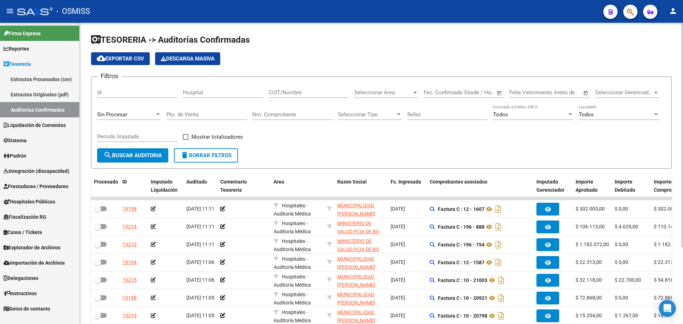
click at [121, 115] on span "Sin Procesar" at bounding box center [112, 114] width 30 height 6
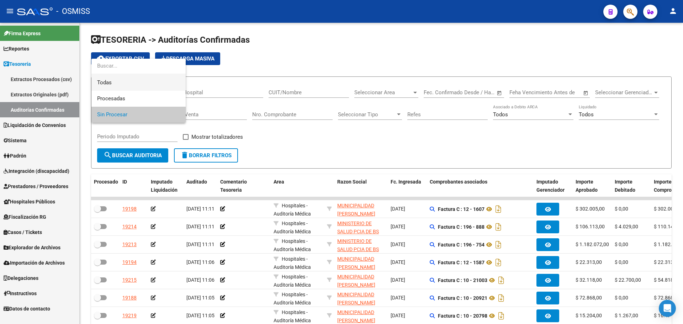
click at [120, 86] on span "Todas" at bounding box center [138, 83] width 83 height 16
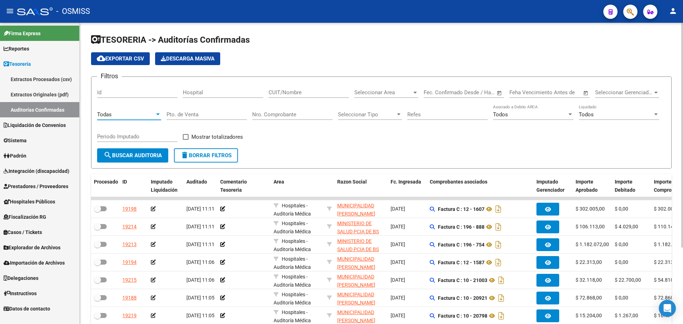
click at [285, 118] on div "Nro. Comprobante" at bounding box center [292, 112] width 80 height 15
type input "3660"
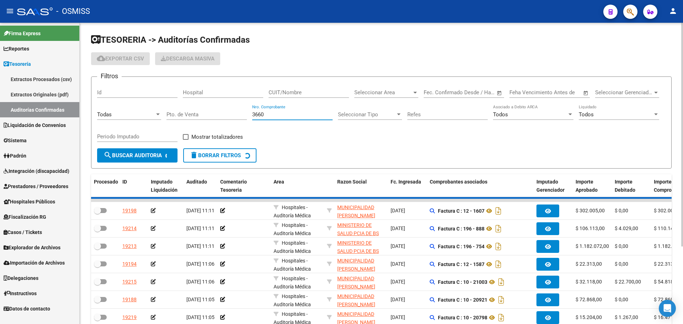
checkbox input "true"
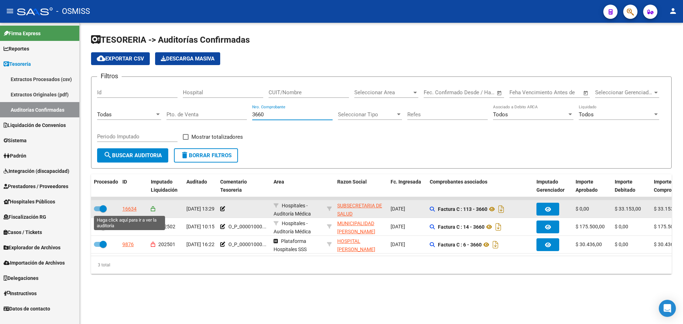
type input "3660"
click at [134, 211] on div "16634" at bounding box center [129, 209] width 14 height 8
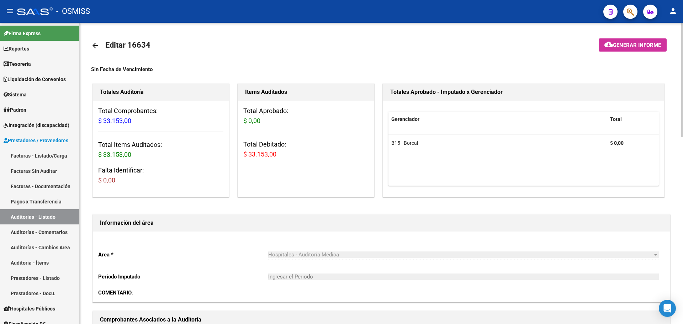
click at [638, 38] on mat-toolbar-row at bounding box center [612, 45] width 121 height 23
click at [631, 44] on span "Generar informe" at bounding box center [637, 45] width 48 height 6
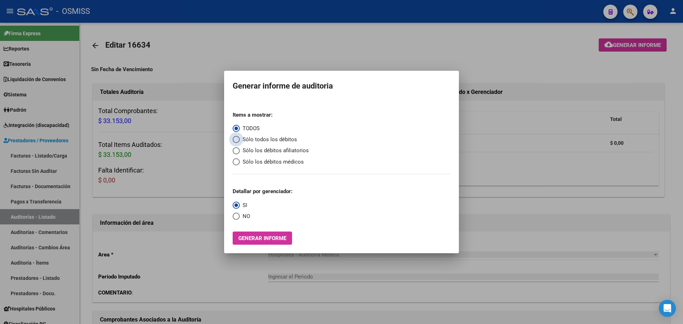
click at [274, 139] on span "Sólo todos los débitos" at bounding box center [268, 140] width 57 height 8
click at [240, 139] on input "Sólo todos los débitos" at bounding box center [236, 139] width 7 height 7
radio input "true"
click at [243, 213] on span "NO" at bounding box center [245, 216] width 10 height 8
click at [240, 213] on input "NO" at bounding box center [236, 216] width 7 height 7
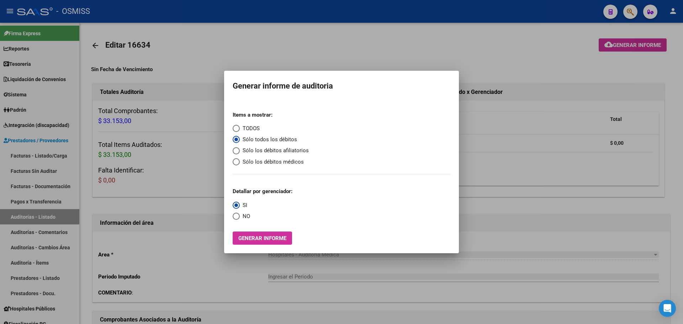
radio input "true"
click at [281, 241] on span "Generar informe" at bounding box center [262, 238] width 48 height 6
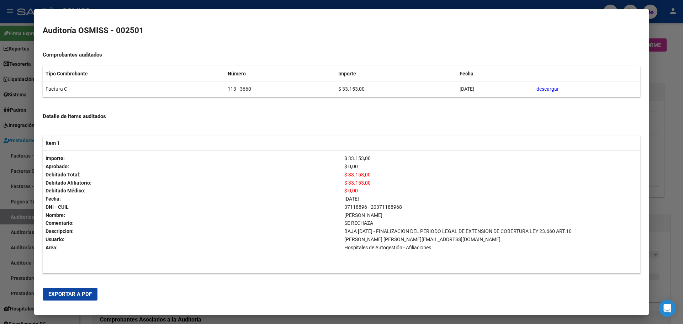
scroll to position [73, 0]
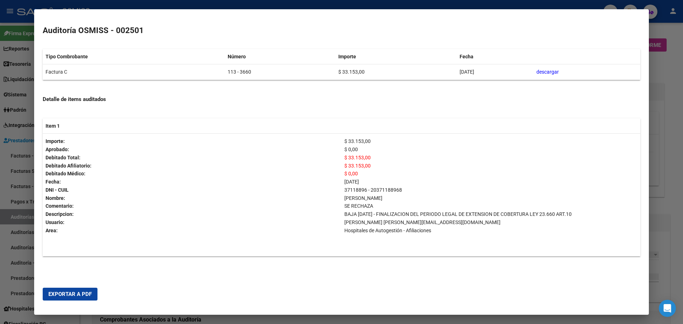
click at [89, 291] on span "Exportar a PDF" at bounding box center [69, 294] width 43 height 6
click at [269, 214] on p "Descripcion:" at bounding box center [192, 214] width 293 height 8
click at [0, 151] on div at bounding box center [341, 162] width 683 height 324
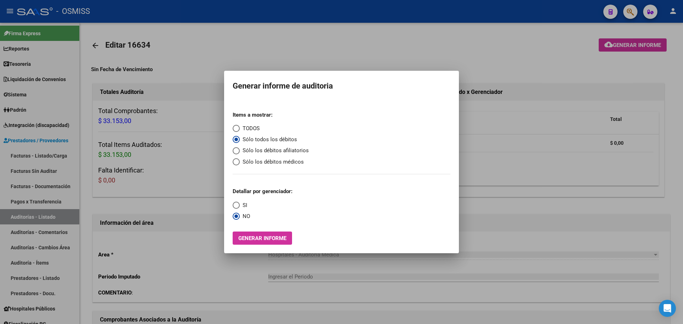
click at [238, 53] on div at bounding box center [341, 162] width 683 height 324
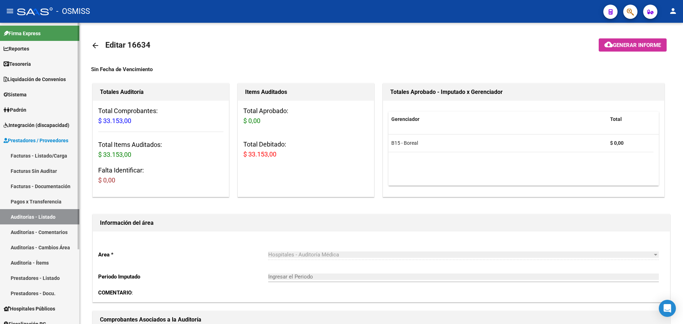
click at [31, 59] on link "Tesorería" at bounding box center [39, 63] width 79 height 15
click at [31, 63] on span "Tesorería" at bounding box center [17, 64] width 27 height 8
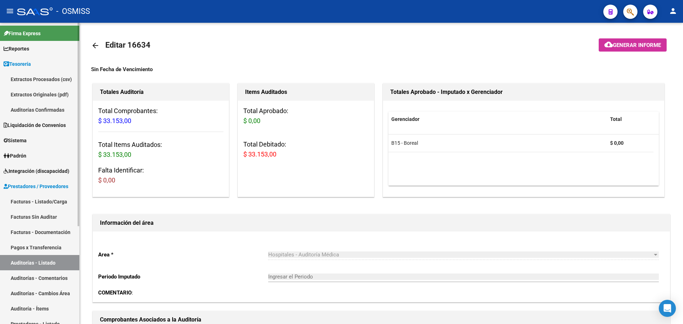
click at [51, 108] on link "Auditorías Confirmadas" at bounding box center [39, 109] width 79 height 15
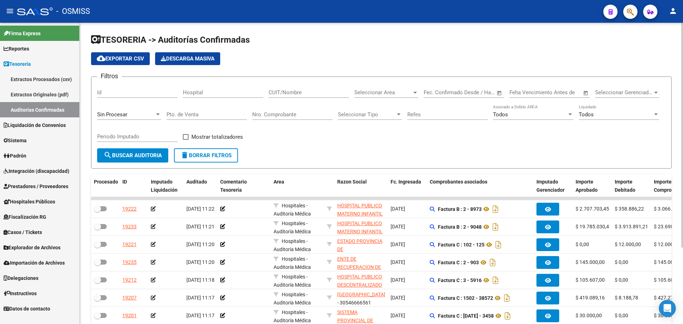
click at [109, 108] on div "Sin Procesar" at bounding box center [129, 112] width 64 height 15
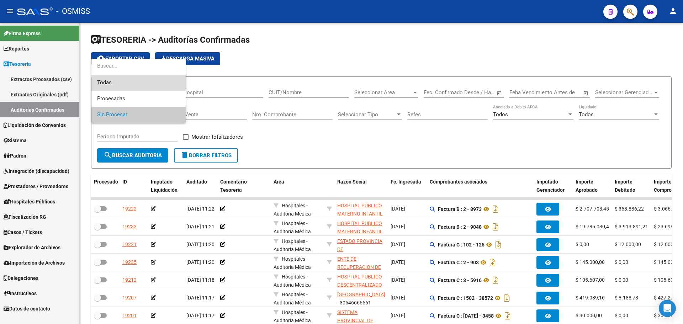
click at [112, 89] on span "Todas" at bounding box center [138, 83] width 83 height 16
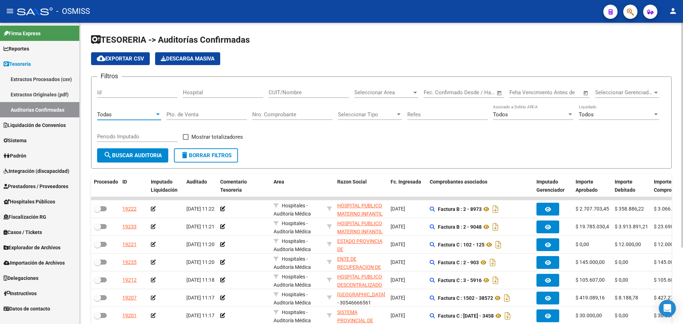
click at [288, 115] on input "Nro. Comprobante" at bounding box center [292, 114] width 80 height 6
type input "2"
type input "3984"
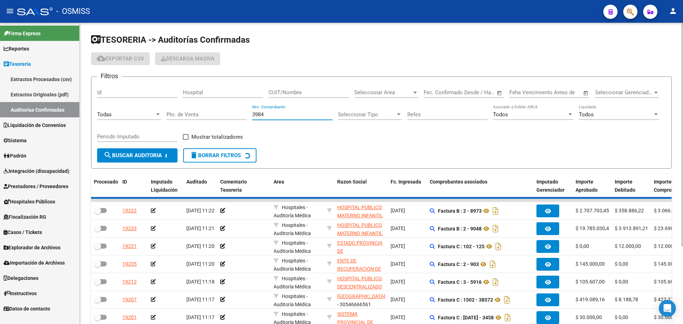
checkbox input "true"
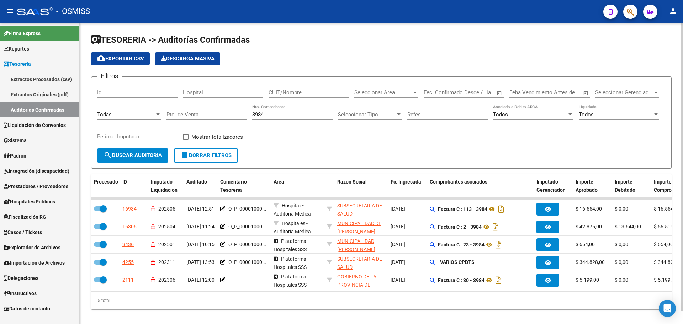
click at [331, 140] on div "Filtros Id Hospital CUIT/Nombre Seleccionar Area Seleccionar Area Start date – …" at bounding box center [381, 116] width 569 height 66
drag, startPoint x: 276, startPoint y: 117, endPoint x: 197, endPoint y: 107, distance: 80.0
click at [197, 107] on div "Filtros Id Hospital CUIT/Nombre Seleccionar Area Seleccionar Area Start date – …" at bounding box center [381, 116] width 569 height 66
type input "4386"
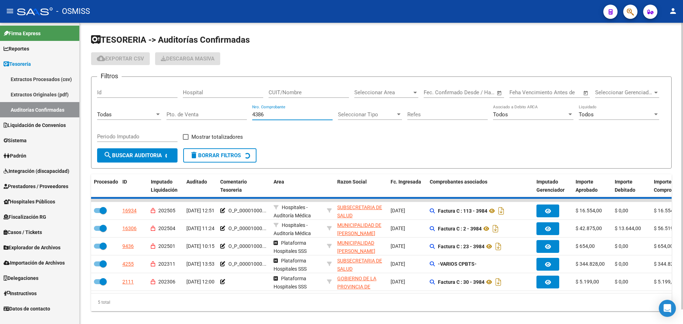
checkbox input "false"
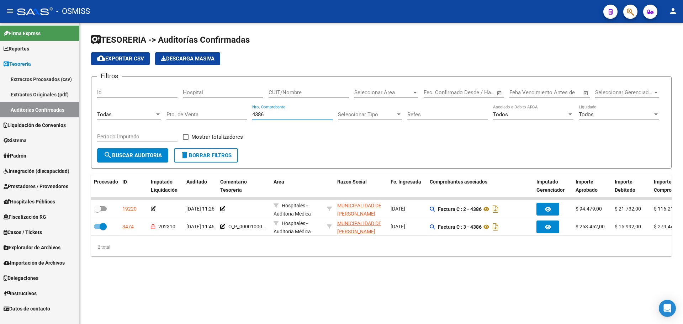
type input "4386"
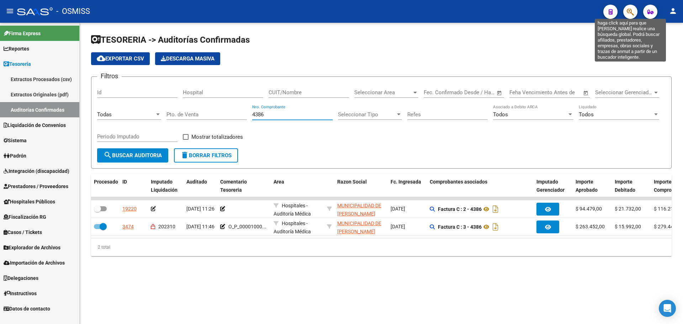
click at [632, 11] on icon "button" at bounding box center [630, 12] width 7 height 8
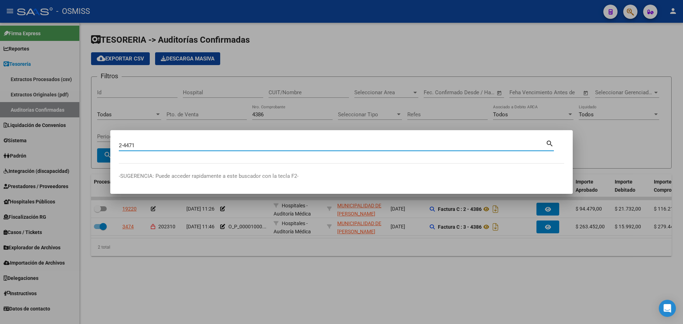
type input "2-4471"
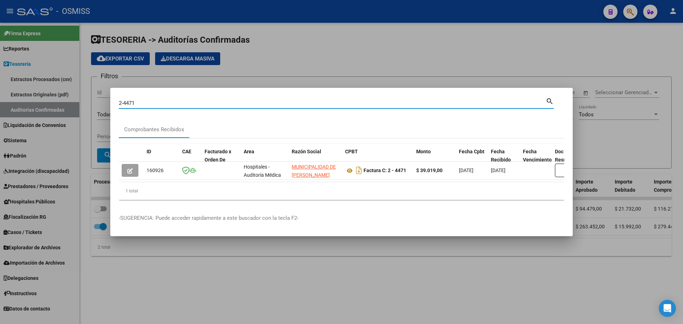
click at [189, 104] on input "2-4471" at bounding box center [332, 103] width 427 height 6
click at [286, 66] on div at bounding box center [341, 162] width 683 height 324
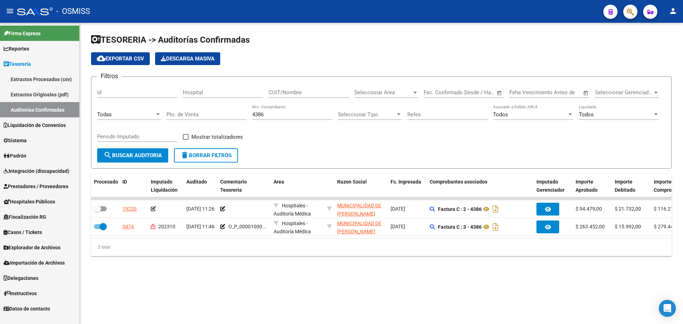
click at [382, 279] on div "TESORERIA -> Auditorías Confirmadas cloud_download Exportar CSV Descarga Masiva…" at bounding box center [381, 151] width 603 height 256
click at [388, 306] on mat-sidenav-content "TESORERIA -> Auditorías Confirmadas cloud_download Exportar CSV Descarga Masiva…" at bounding box center [381, 173] width 603 height 301
click at [225, 160] on button "delete Borrar Filtros" at bounding box center [206, 155] width 64 height 14
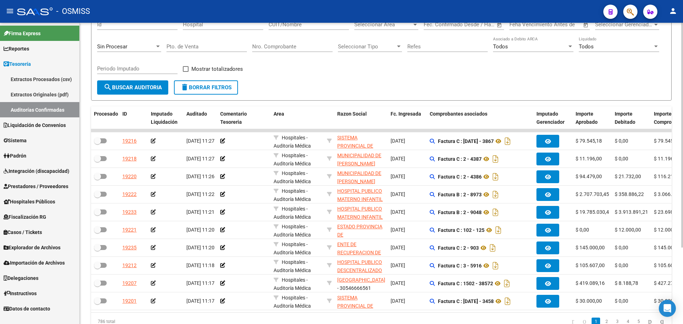
scroll to position [31, 0]
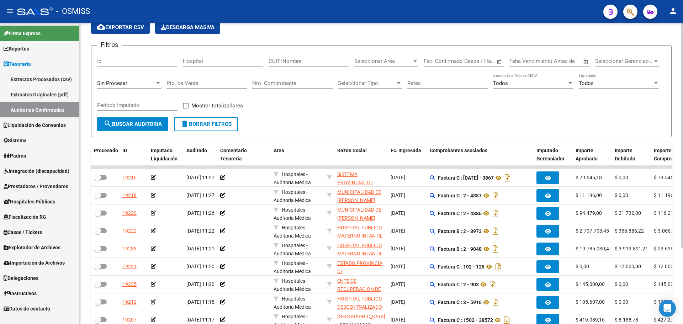
click at [268, 81] on input "Nro. Comprobante" at bounding box center [292, 83] width 80 height 6
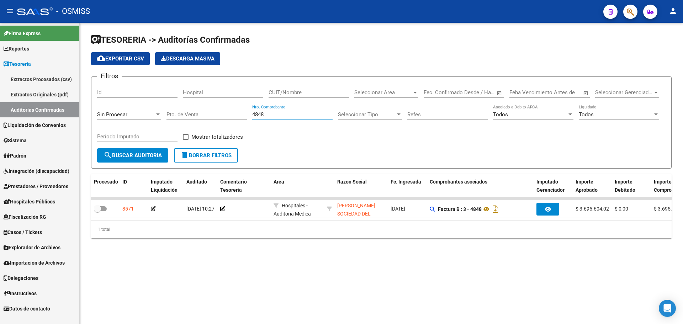
scroll to position [0, 0]
type input "4848"
click at [293, 142] on div "Filtros Id Hospital CUIT/Nombre Seleccionar Area Seleccionar Area Start date – …" at bounding box center [381, 116] width 569 height 66
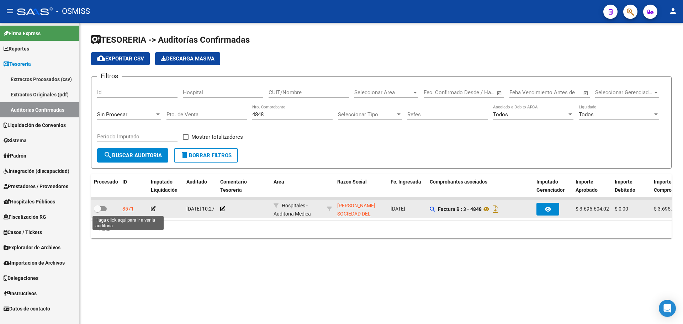
click at [131, 210] on div "8571" at bounding box center [127, 209] width 11 height 8
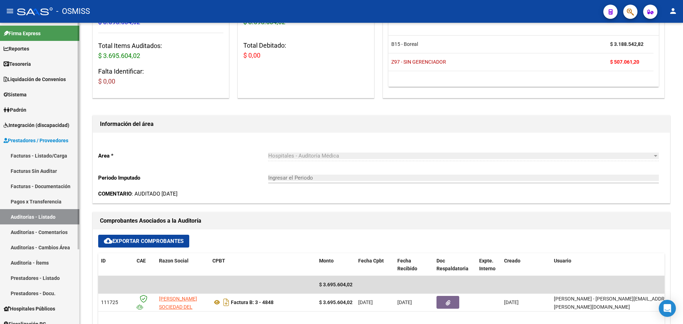
scroll to position [63, 0]
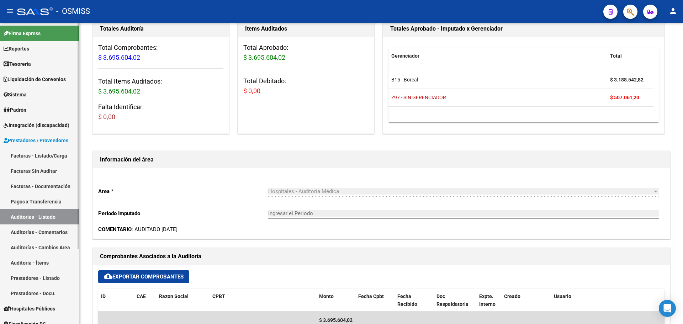
click at [6, 60] on span "Tesorería" at bounding box center [17, 64] width 27 height 8
click at [39, 65] on link "Tesorería" at bounding box center [39, 63] width 79 height 15
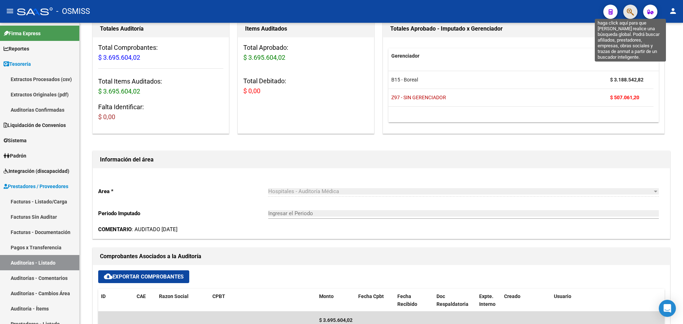
click at [629, 10] on icon "button" at bounding box center [630, 12] width 7 height 8
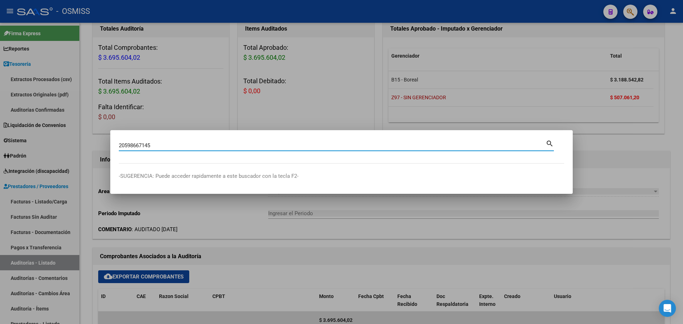
type input "20598667145"
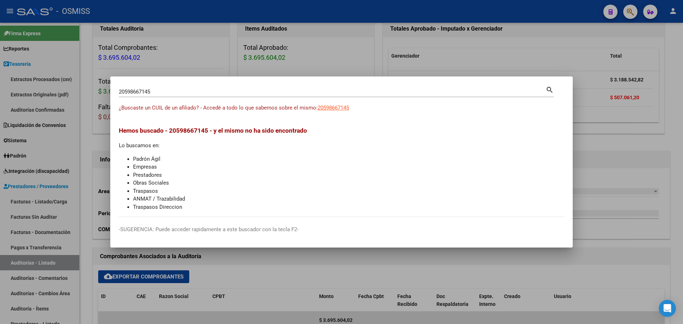
click at [201, 43] on div at bounding box center [341, 162] width 683 height 324
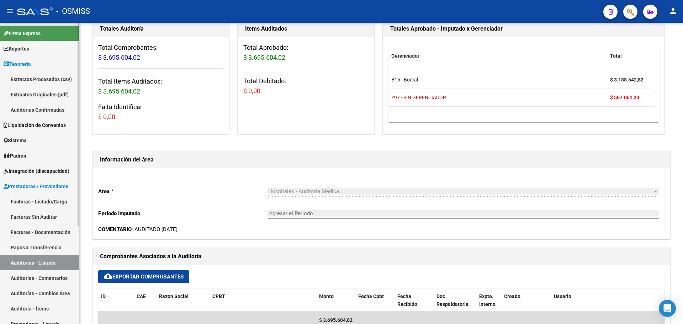
click at [57, 78] on link "Extractos Procesados (csv)" at bounding box center [39, 79] width 79 height 15
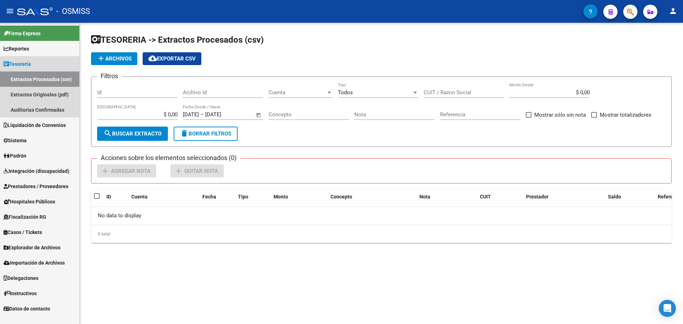
click at [44, 65] on link "Tesorería" at bounding box center [39, 63] width 79 height 15
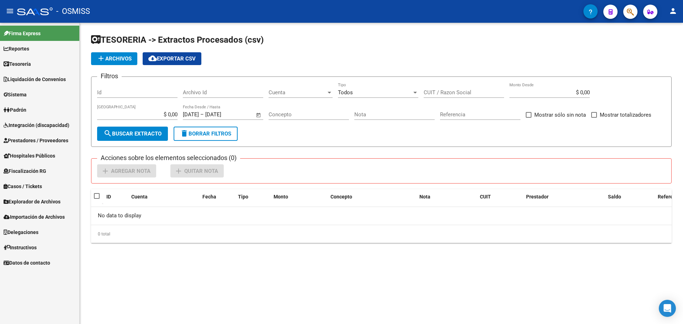
click at [43, 65] on link "Tesorería" at bounding box center [39, 63] width 79 height 15
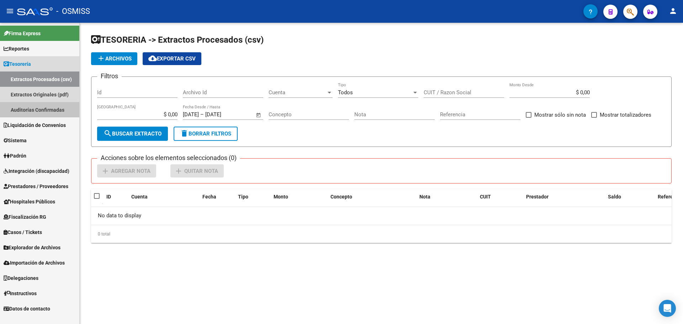
click at [41, 115] on link "Auditorías Confirmadas" at bounding box center [39, 109] width 79 height 15
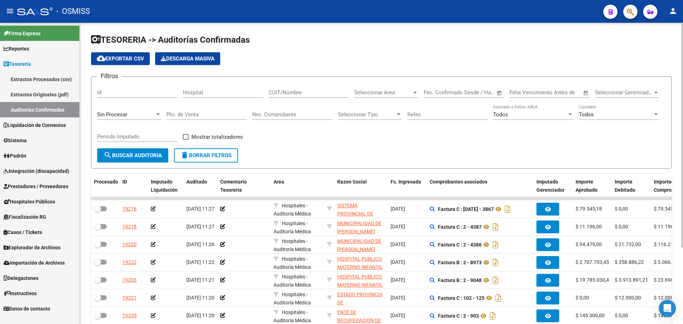
click at [162, 112] on app-drop-down-list "Sin Procesar" at bounding box center [131, 116] width 69 height 22
click at [157, 112] on div at bounding box center [158, 115] width 6 height 6
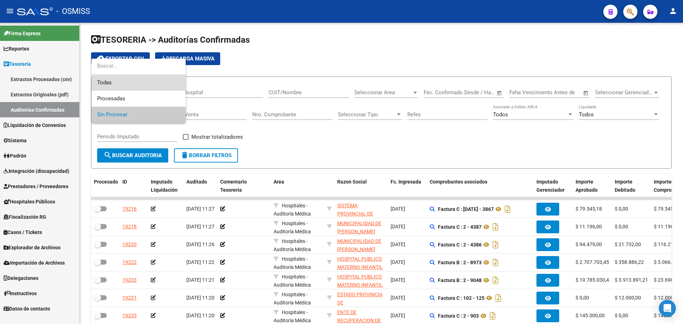
click at [157, 80] on span "Todas" at bounding box center [138, 83] width 83 height 16
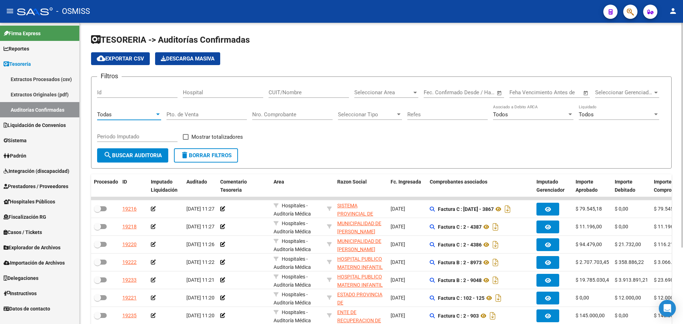
click at [188, 112] on div "Pto. de Venta" at bounding box center [207, 112] width 80 height 15
click at [275, 112] on input "Nro. Comprobante" at bounding box center [292, 114] width 80 height 6
type input "8"
type input "8812"
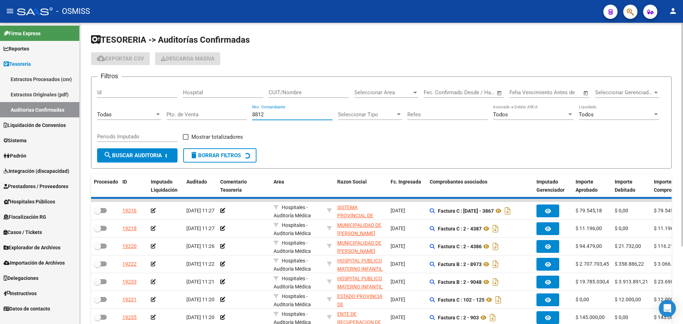
checkbox input "true"
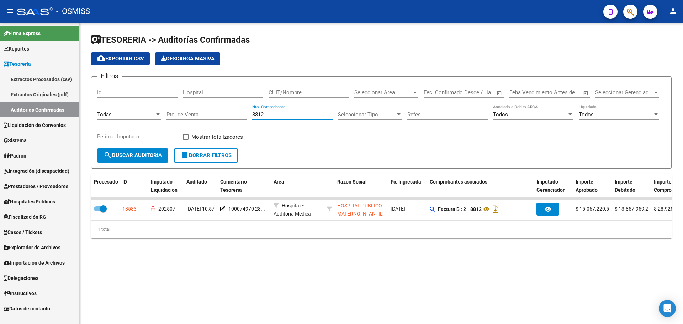
type input "8812"
click at [565, 259] on div "TESORERIA -> Auditorías Confirmadas cloud_download Exportar CSV Descarga Masiva…" at bounding box center [381, 142] width 603 height 238
click at [627, 14] on icon "button" at bounding box center [630, 12] width 7 height 8
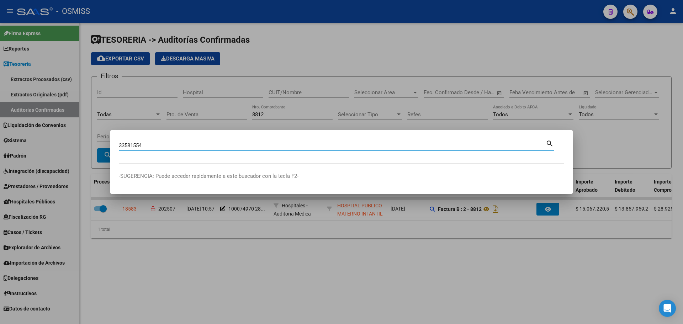
type input "33581554"
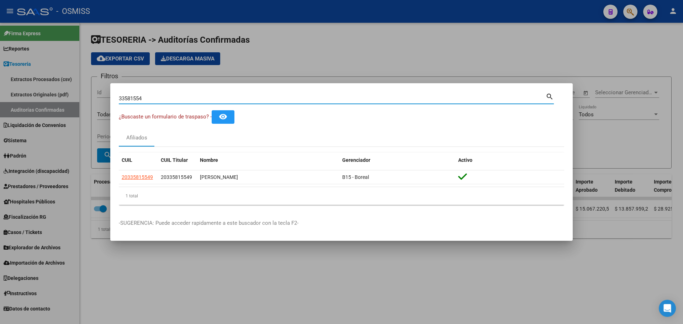
click at [162, 205] on div "CUIL CUIL Titular Nombre Gerenciador Activo 20335815549 20335815549 [PERSON_NAM…" at bounding box center [341, 179] width 445 height 64
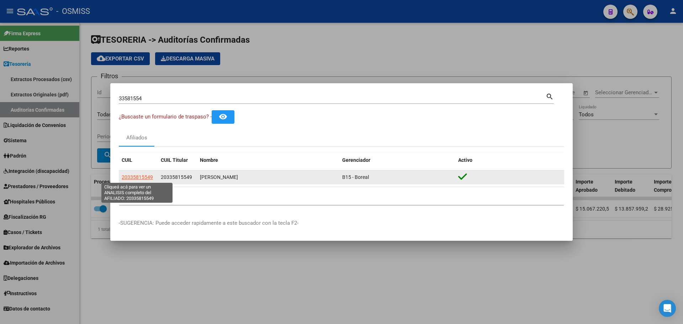
click at [143, 180] on span "20335815549" at bounding box center [137, 177] width 31 height 6
type textarea "20335815549"
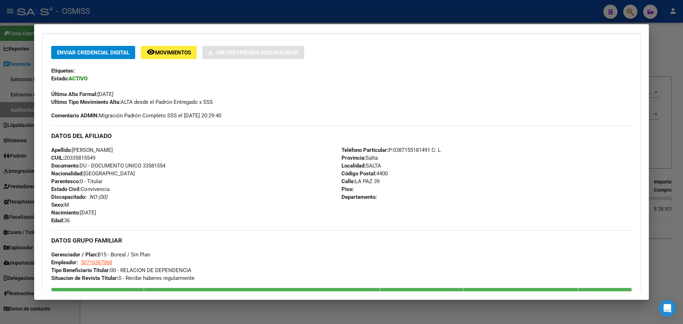
scroll to position [18, 0]
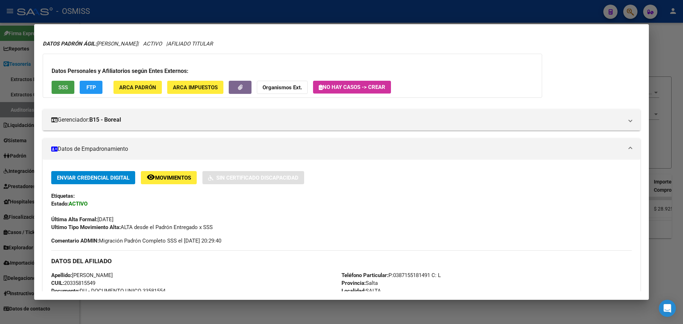
click at [57, 86] on button "SSS" at bounding box center [63, 87] width 23 height 13
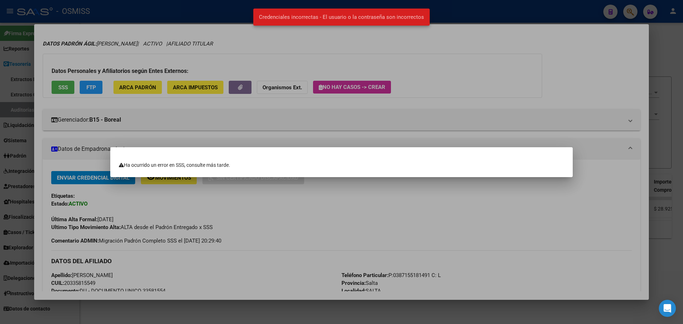
click at [197, 133] on div at bounding box center [341, 162] width 683 height 324
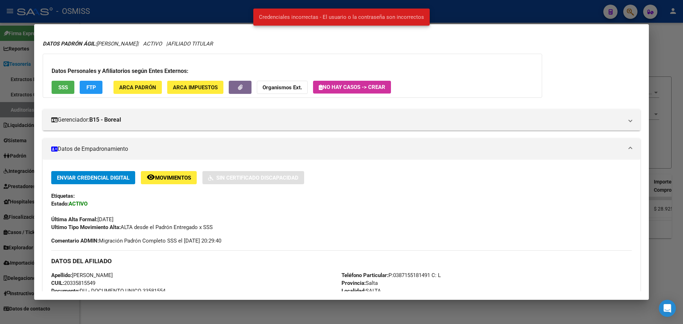
click at [94, 88] on span "FTP" at bounding box center [91, 87] width 10 height 6
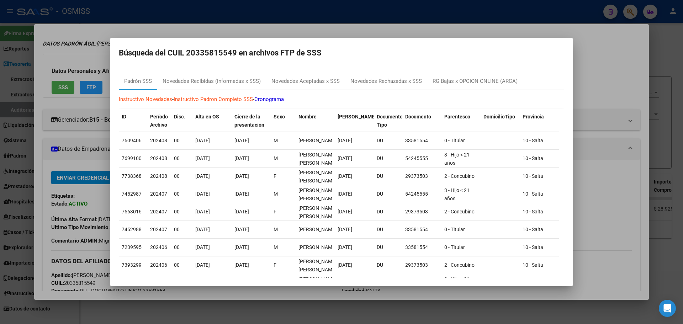
click at [93, 149] on div at bounding box center [341, 162] width 683 height 324
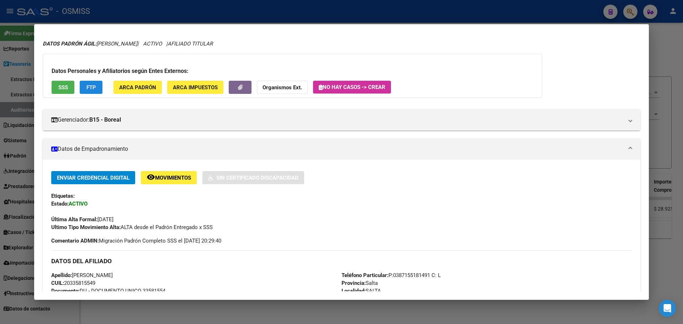
click at [93, 81] on button "FTP" at bounding box center [91, 87] width 23 height 13
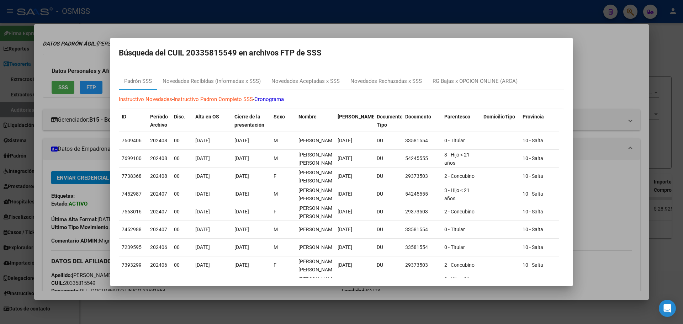
click at [0, 29] on div at bounding box center [341, 162] width 683 height 324
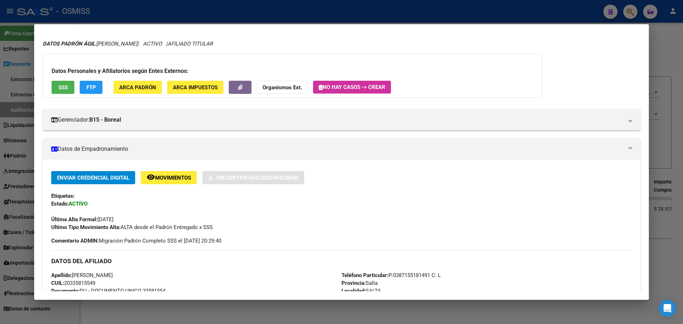
click at [12, 114] on div at bounding box center [341, 162] width 683 height 324
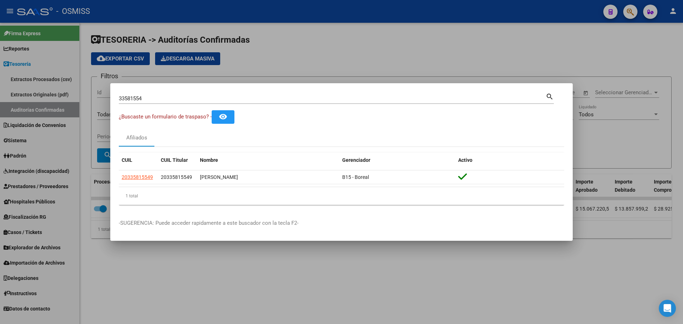
click at [128, 281] on div at bounding box center [341, 162] width 683 height 324
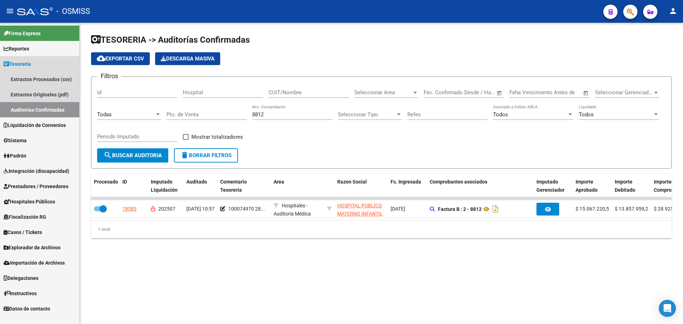
click at [29, 115] on link "Auditorías Confirmadas" at bounding box center [39, 109] width 79 height 15
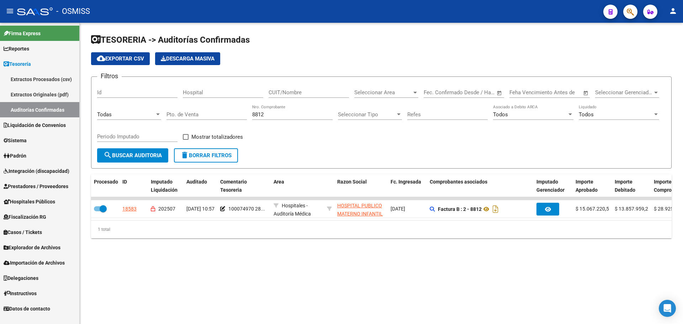
click at [223, 158] on span "delete Borrar Filtros" at bounding box center [205, 155] width 51 height 6
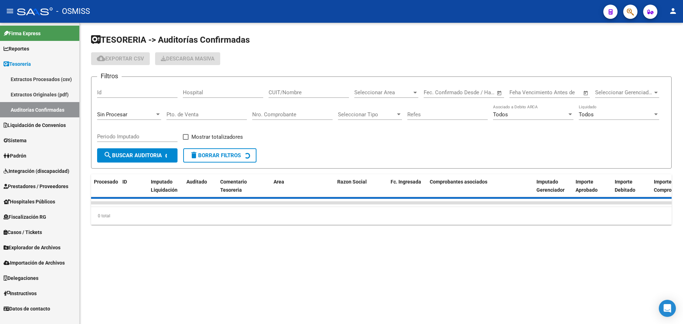
click at [293, 116] on input "Nro. Comprobante" at bounding box center [292, 114] width 80 height 6
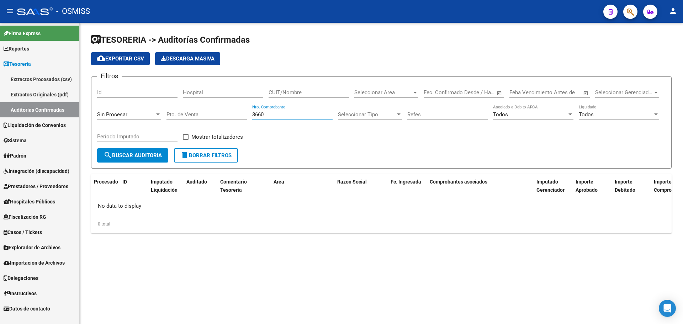
type input "3660"
click at [125, 115] on span "Sin Procesar" at bounding box center [112, 114] width 30 height 6
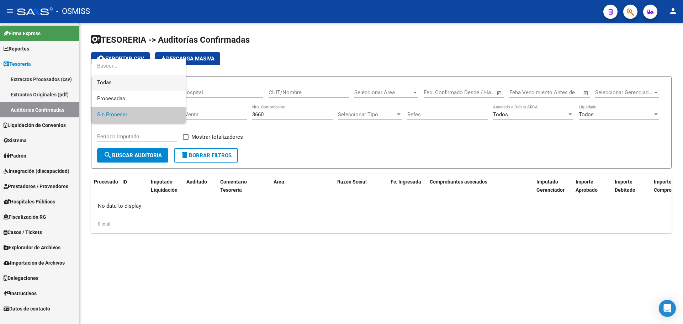
click at [116, 82] on span "Todas" at bounding box center [138, 83] width 83 height 16
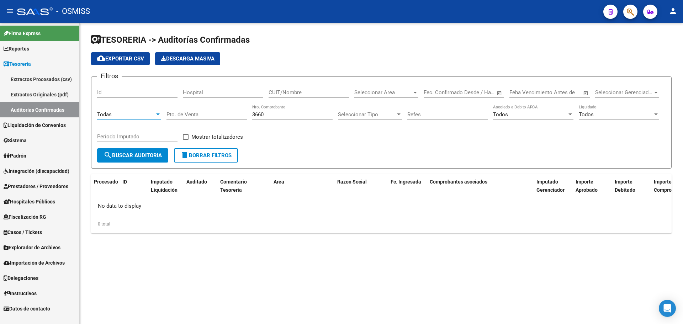
click at [135, 162] on button "search Buscar Auditoria" at bounding box center [132, 155] width 71 height 14
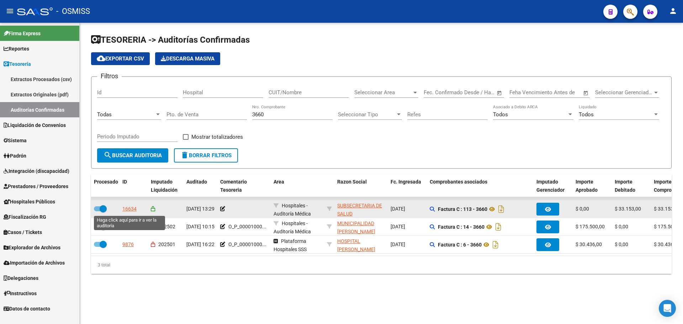
click at [133, 207] on div "16634" at bounding box center [129, 209] width 14 height 8
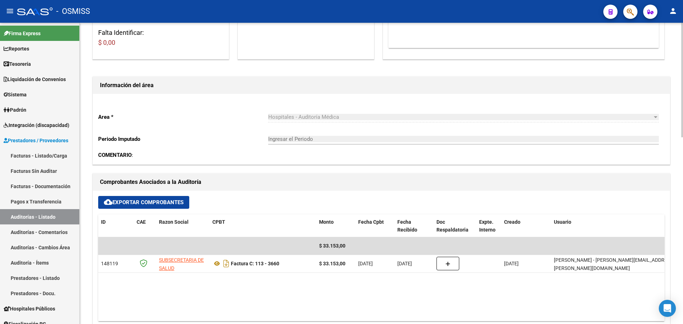
scroll to position [142, 0]
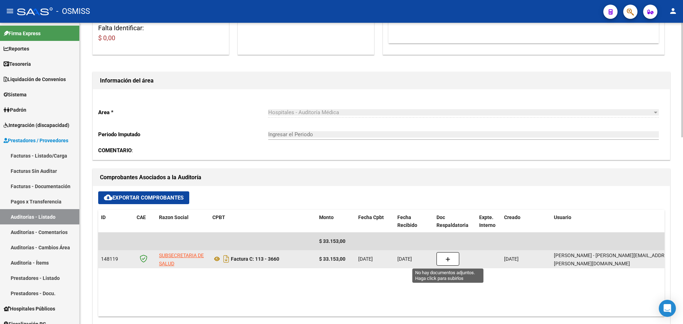
click at [448, 259] on icon "button" at bounding box center [447, 259] width 5 height 5
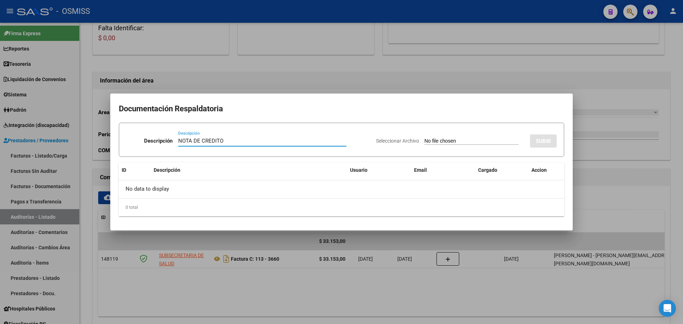
type input "NOTA DE CREDITO"
click at [428, 136] on div "Seleccionar Archivo SUBIR" at bounding box center [466, 140] width 181 height 22
click at [430, 141] on input "Seleccionar Archivo" at bounding box center [471, 141] width 94 height 7
type input "C:\fakepath\NC. SUBSECRETARIA SANTIAGO DEL ESTERO FC. 3660.pdf"
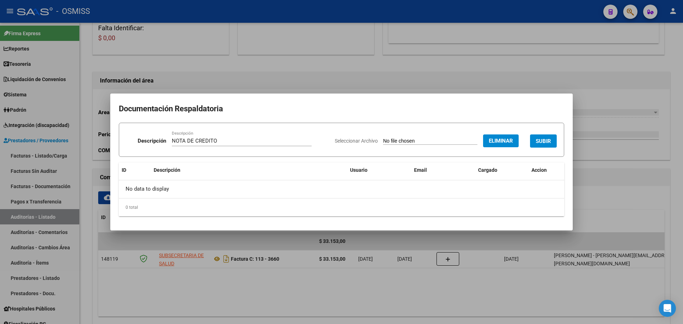
click at [543, 139] on span "SUBIR" at bounding box center [543, 141] width 15 height 6
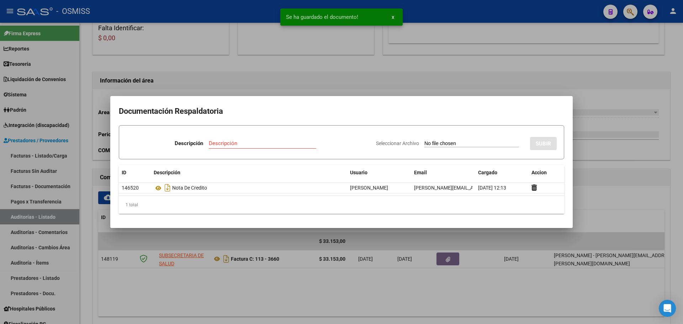
click at [442, 80] on div at bounding box center [341, 162] width 683 height 324
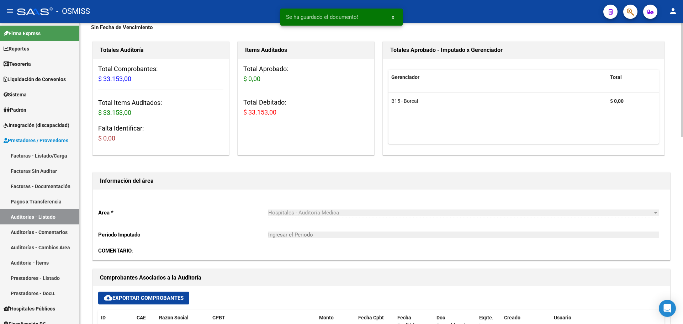
scroll to position [36, 0]
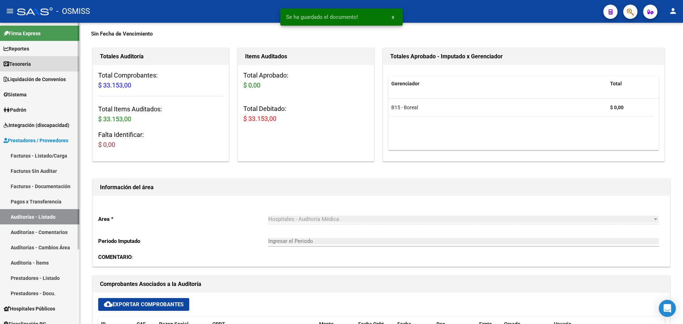
click at [24, 62] on span "Tesorería" at bounding box center [17, 64] width 27 height 8
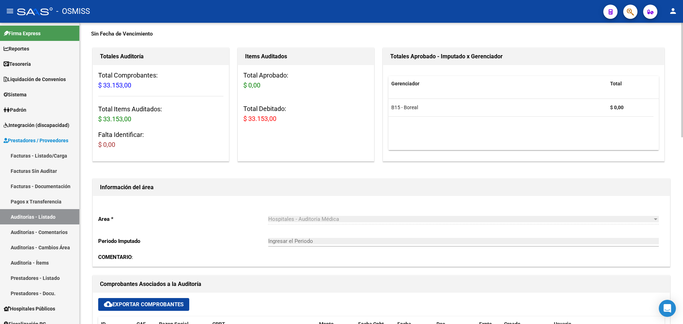
scroll to position [0, 0]
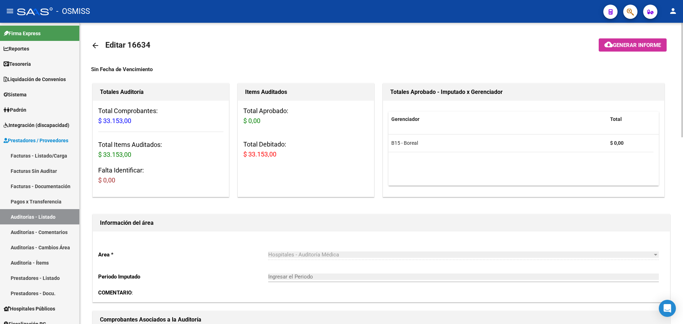
click at [127, 218] on h1 "Información del área" at bounding box center [381, 222] width 563 height 11
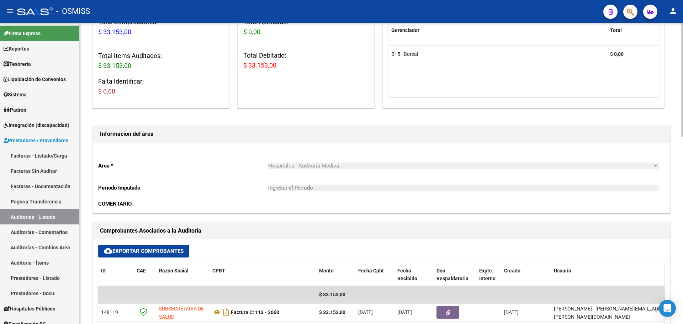
scroll to position [142, 0]
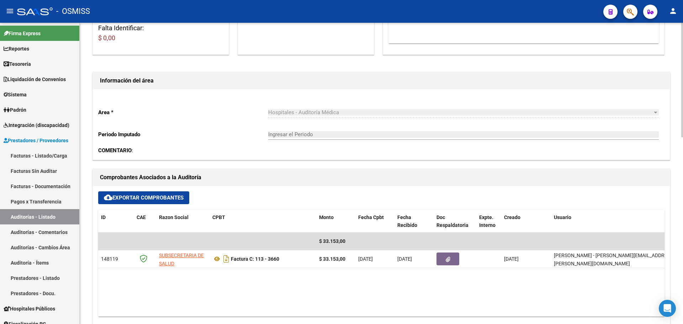
drag, startPoint x: 574, startPoint y: 162, endPoint x: 535, endPoint y: 158, distance: 39.0
click at [31, 71] on link "Tesorería" at bounding box center [39, 63] width 79 height 15
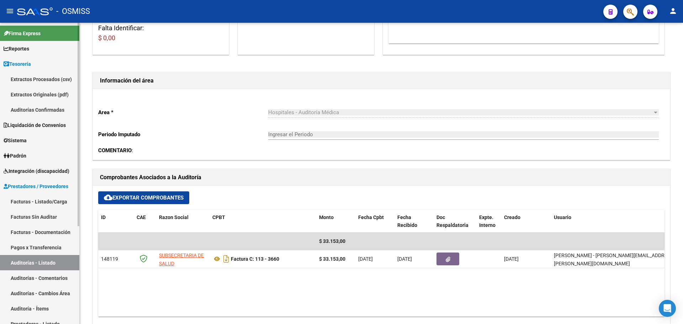
click at [32, 107] on link "Auditorías Confirmadas" at bounding box center [39, 109] width 79 height 15
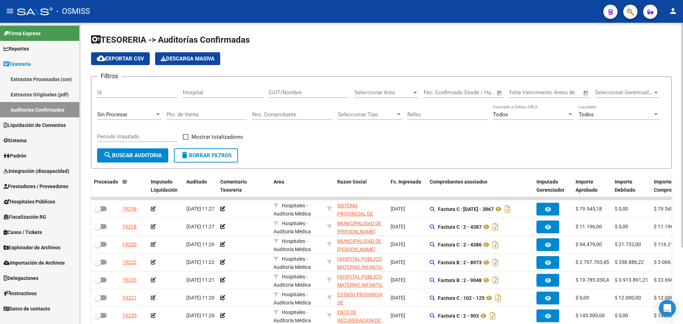
click at [144, 117] on div "Sin Procesar" at bounding box center [126, 114] width 58 height 6
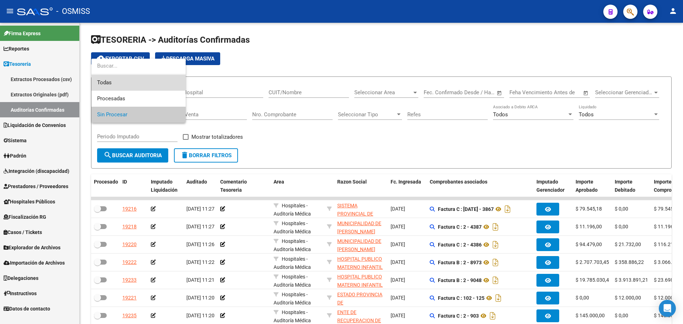
click at [143, 88] on span "Todas" at bounding box center [138, 83] width 83 height 16
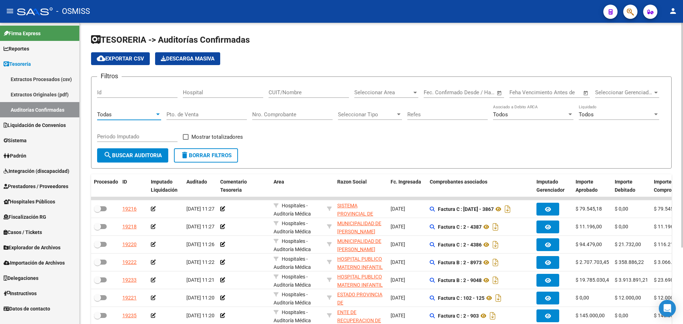
click at [277, 117] on input "Nro. Comprobante" at bounding box center [292, 114] width 80 height 6
type input "8812"
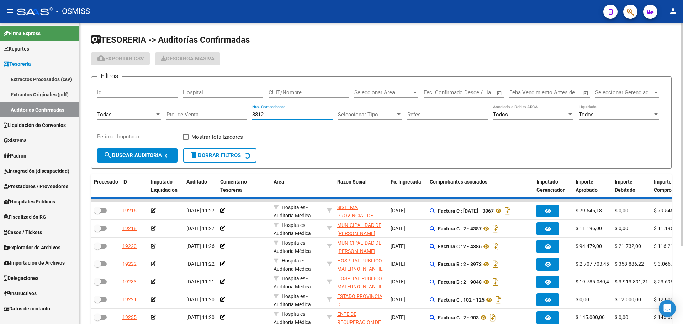
checkbox input "true"
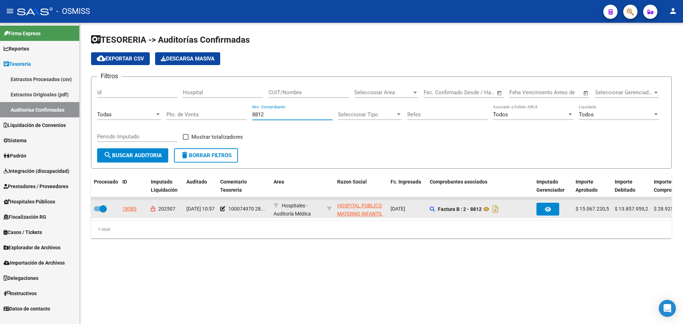
type input "8812"
click at [137, 212] on div "18583" at bounding box center [133, 209] width 23 height 8
click at [133, 208] on div "18583" at bounding box center [129, 209] width 14 height 8
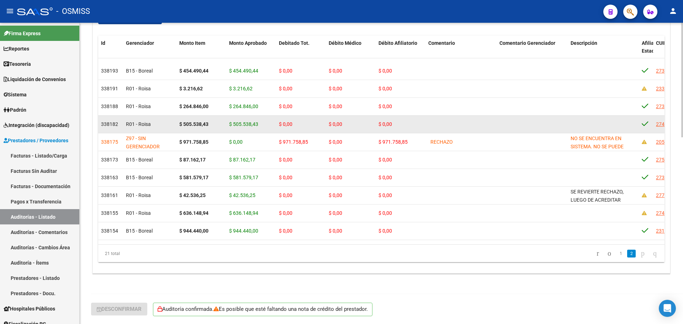
scroll to position [107, 0]
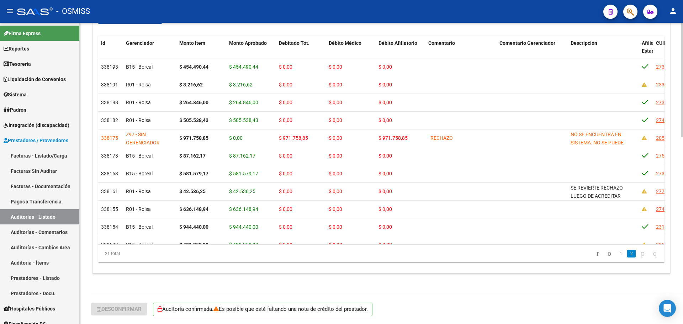
click at [286, 258] on datatable-pager "1 2" at bounding box center [437, 254] width 447 height 12
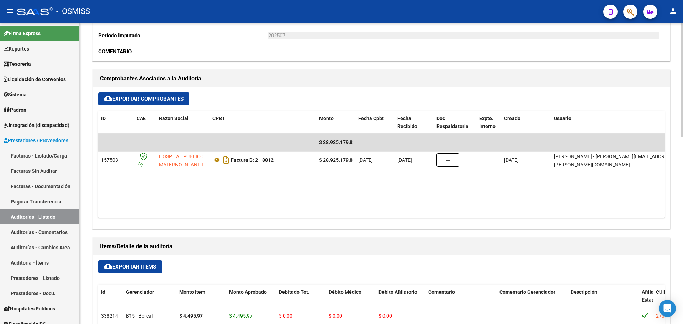
scroll to position [134, 0]
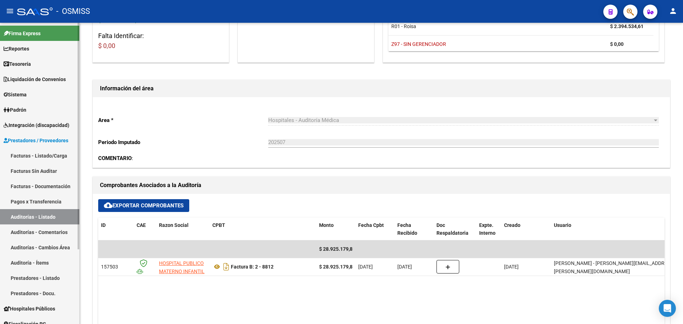
click at [23, 54] on link "Reportes" at bounding box center [39, 48] width 79 height 15
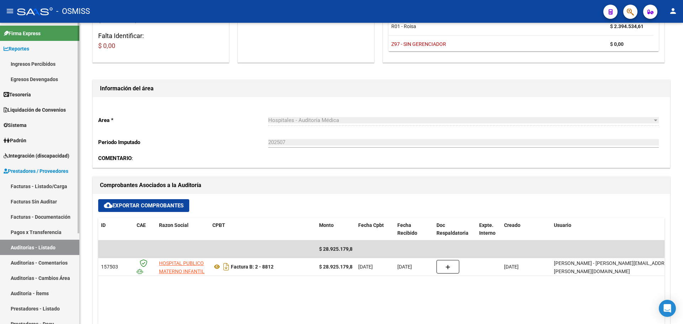
click at [22, 53] on link "Reportes" at bounding box center [39, 48] width 79 height 15
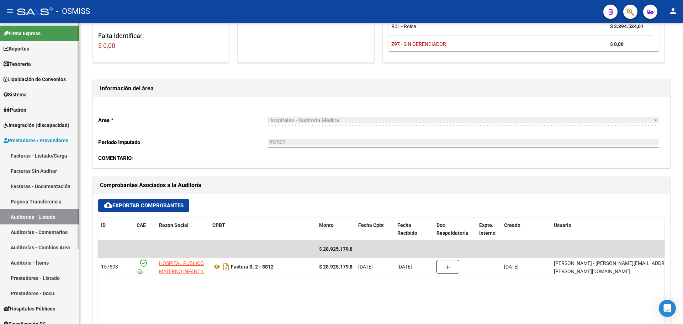
click at [21, 60] on span "Tesorería" at bounding box center [17, 64] width 27 height 8
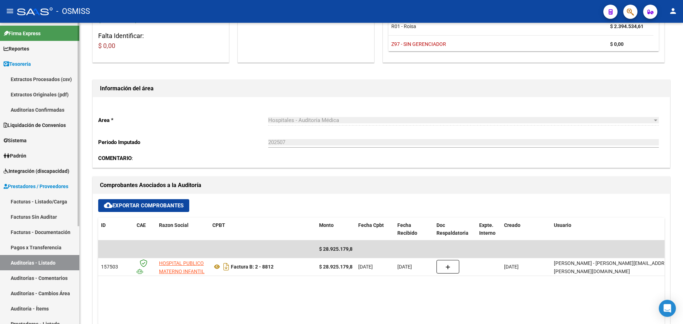
click at [35, 107] on link "Auditorías Confirmadas" at bounding box center [39, 109] width 79 height 15
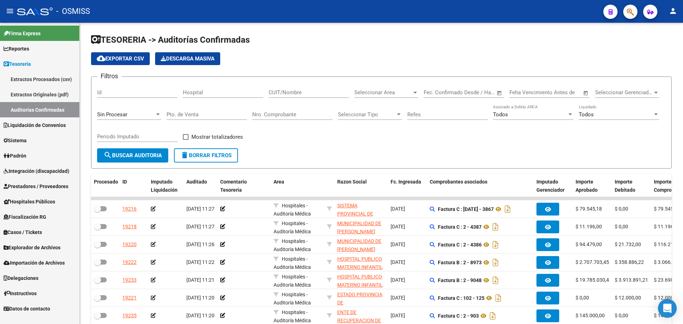
click at [670, 304] on div "Open Intercom Messenger" at bounding box center [667, 308] width 19 height 19
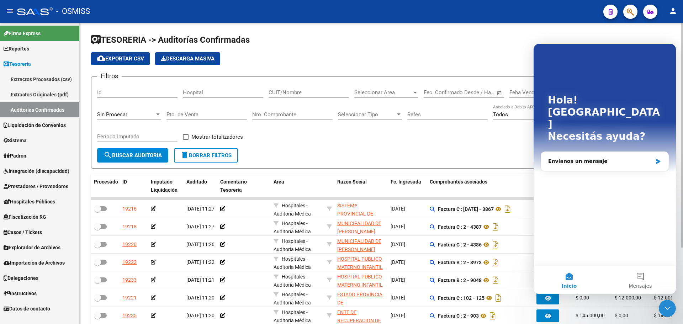
click at [429, 59] on div "cloud_download Exportar CSV Descarga Masiva" at bounding box center [381, 58] width 581 height 13
click at [669, 312] on icon "Cerrar Intercom Messenger" at bounding box center [667, 308] width 9 height 9
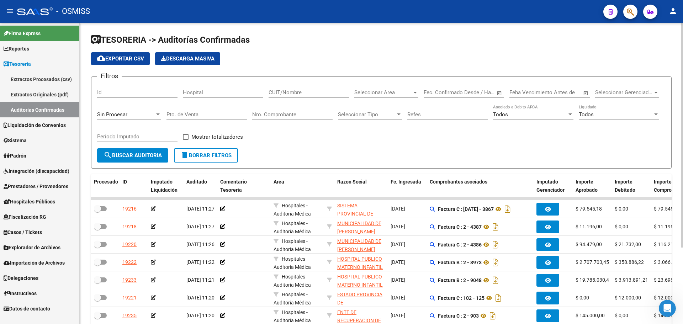
click at [140, 114] on div "Sin Procesar" at bounding box center [126, 114] width 58 height 6
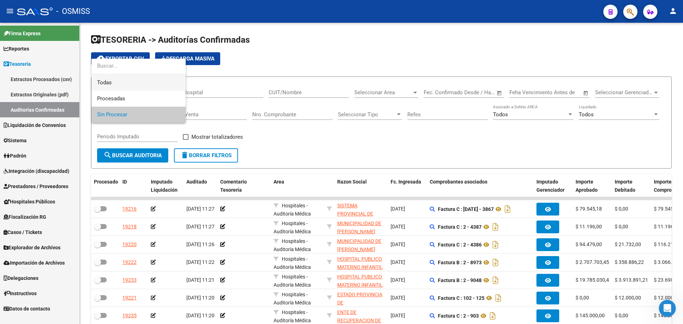
click at [126, 84] on span "Todas" at bounding box center [138, 83] width 83 height 16
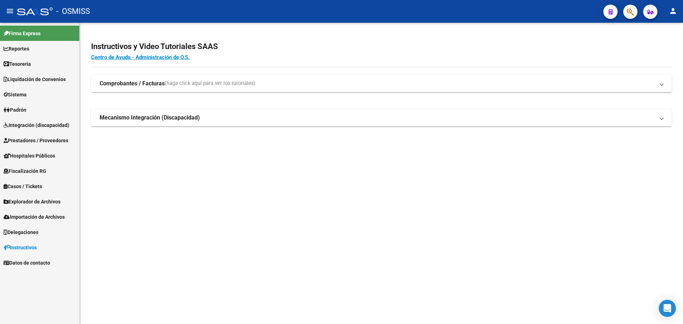
click at [624, 16] on div at bounding box center [628, 11] width 20 height 15
click at [68, 68] on link "Tesorería" at bounding box center [39, 63] width 79 height 15
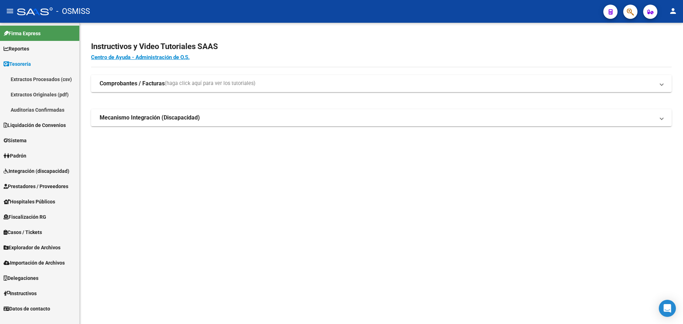
click at [55, 109] on link "Auditorías Confirmadas" at bounding box center [39, 109] width 79 height 15
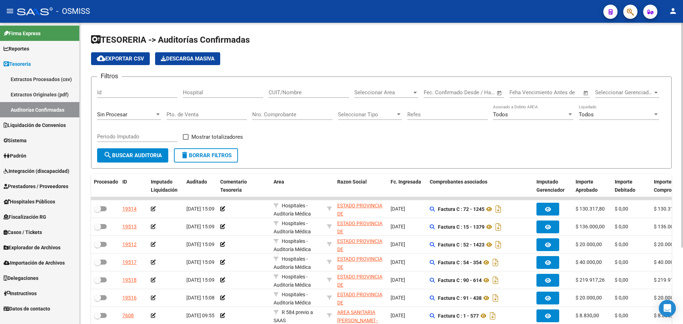
click at [131, 116] on div "Sin Procesar" at bounding box center [126, 114] width 58 height 6
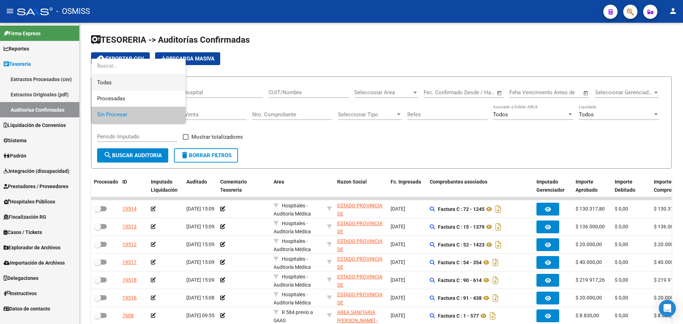
click at [135, 86] on span "Todas" at bounding box center [138, 83] width 83 height 16
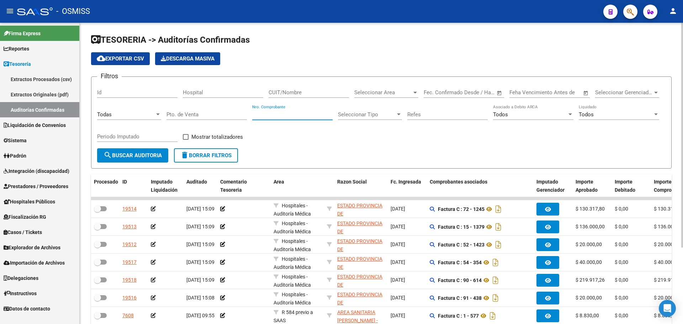
click at [287, 116] on input "Nro. Comprobante" at bounding box center [292, 114] width 80 height 6
type input "65288"
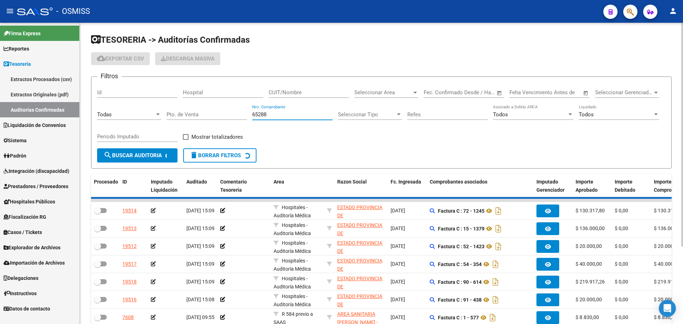
checkbox input "true"
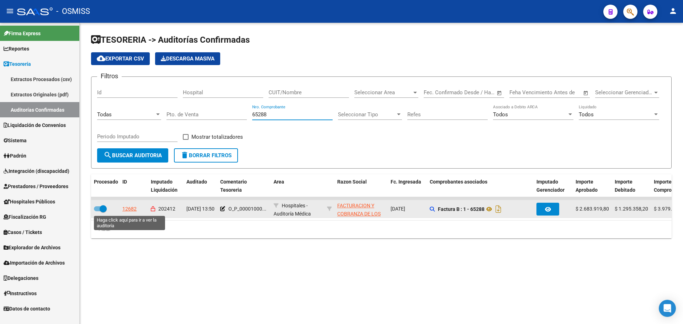
type input "65288"
click at [130, 209] on div "12682" at bounding box center [129, 209] width 14 height 8
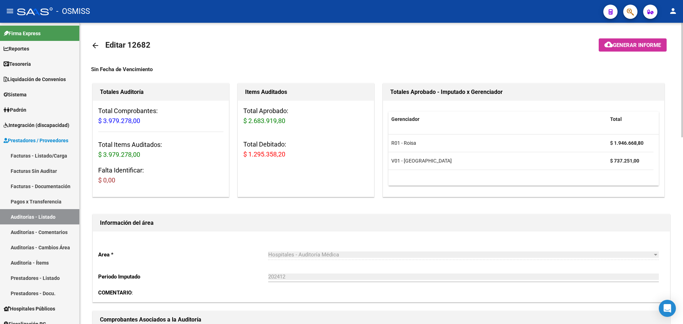
click at [683, 320] on div at bounding box center [682, 173] width 2 height 301
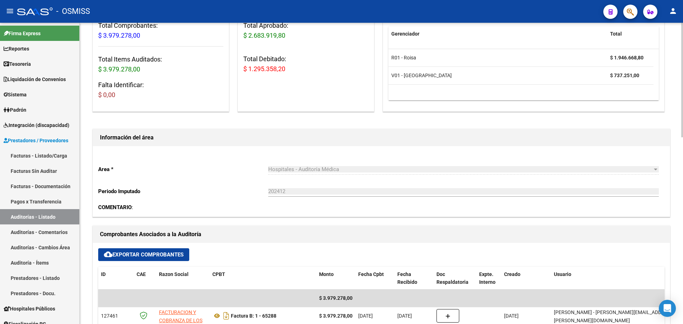
scroll to position [142, 0]
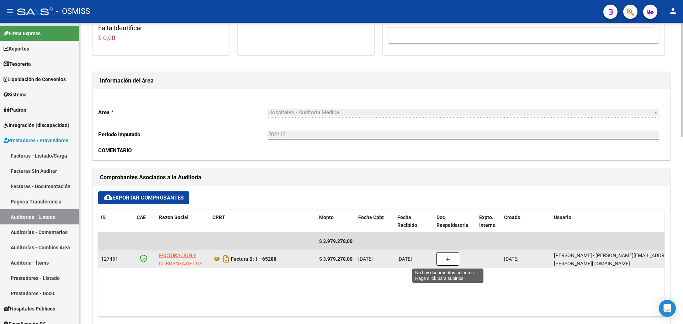
click at [438, 258] on button "button" at bounding box center [448, 259] width 23 height 14
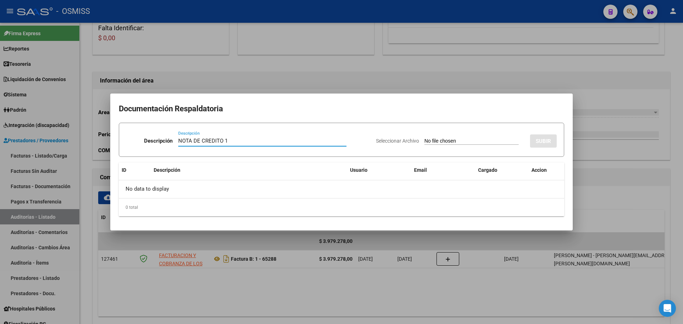
type input "NOTA DE CREDITO 1"
click at [424, 143] on input "Seleccionar Archivo" at bounding box center [471, 141] width 94 height 7
type input "C:\fakepath\NC 3 FACOEP FC. 65288.pdf"
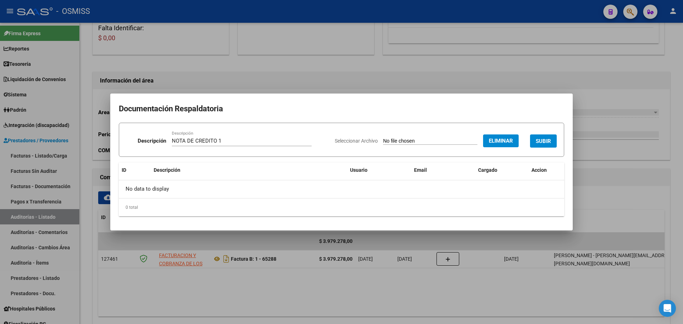
click at [548, 142] on span "SUBIR" at bounding box center [543, 141] width 15 height 6
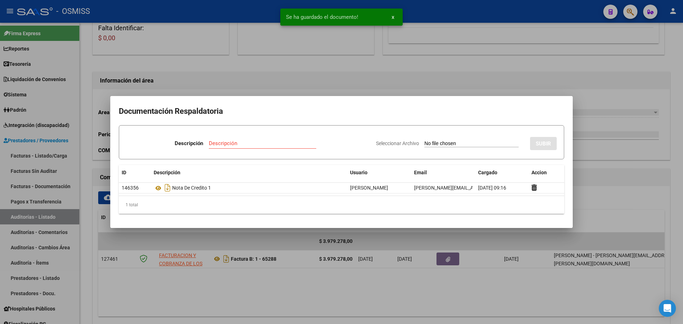
click at [231, 142] on input "Descripción" at bounding box center [262, 143] width 107 height 6
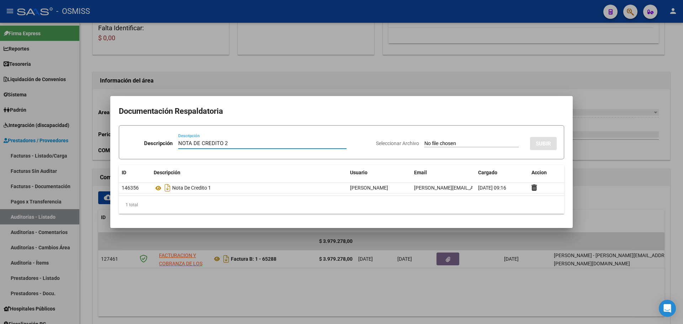
type input "NOTA DE CREDITO 2"
click at [424, 142] on input "Seleccionar Archivo" at bounding box center [471, 144] width 94 height 7
type input "C:\fakepath\NC 2 FACOEP FC. 65288.pdf"
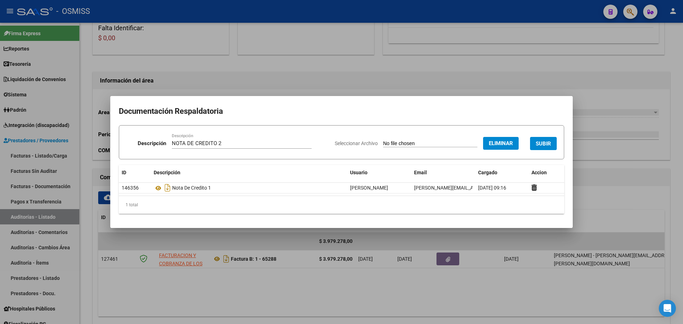
click at [539, 146] on span "SUBIR" at bounding box center [543, 144] width 15 height 6
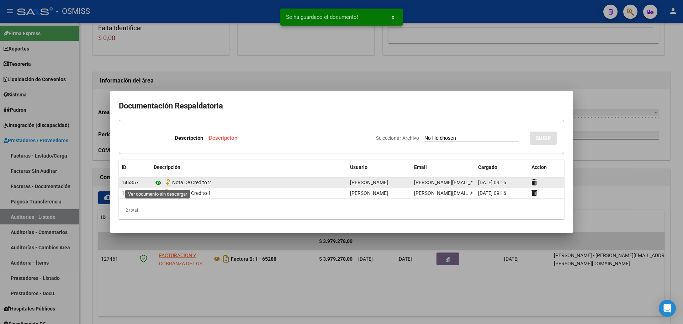
click at [158, 182] on icon at bounding box center [158, 183] width 9 height 9
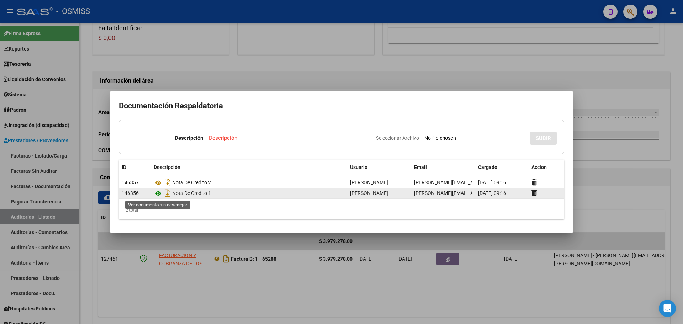
click at [159, 194] on icon at bounding box center [158, 193] width 9 height 9
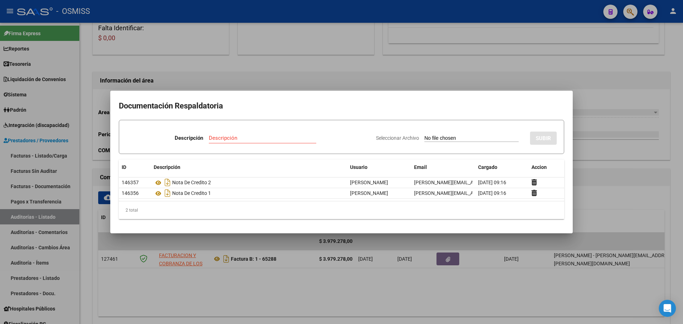
click at [228, 141] on div "Descripción" at bounding box center [262, 138] width 107 height 11
type input "NOTA DE CREDITO 3"
click at [445, 139] on input "Seleccionar Archivo" at bounding box center [471, 138] width 94 height 7
type input "C:\fakepath\NC FACOEP FC. 1-65288.pdf"
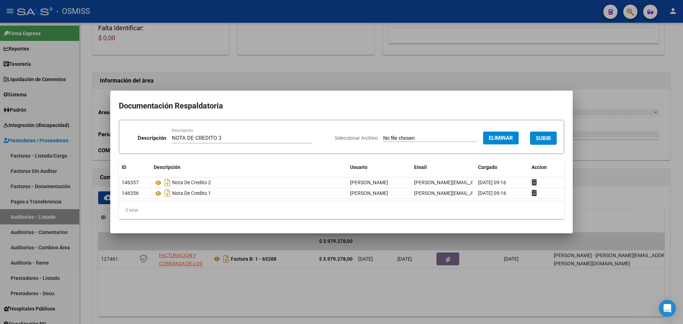
click at [541, 136] on span "SUBIR" at bounding box center [543, 138] width 15 height 6
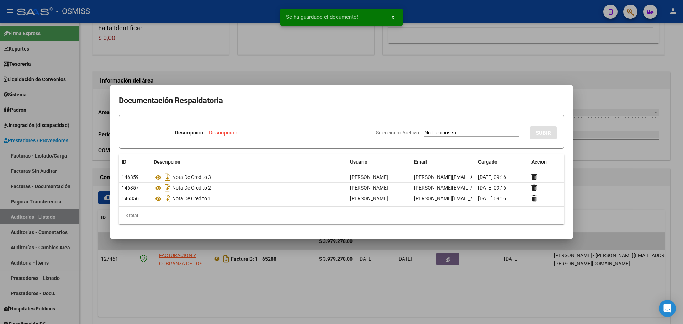
click at [289, 68] on div at bounding box center [341, 162] width 683 height 324
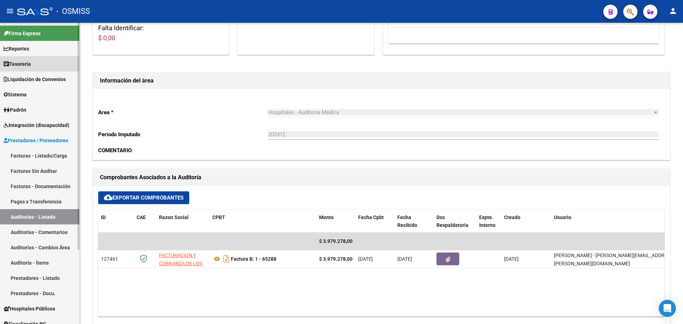
click at [31, 60] on span "Tesorería" at bounding box center [17, 64] width 27 height 8
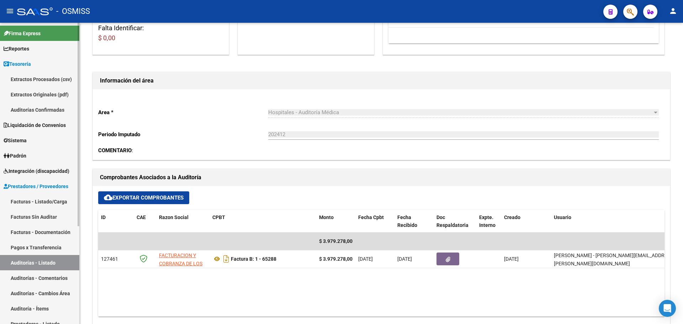
click at [33, 111] on link "Auditorías Confirmadas" at bounding box center [39, 109] width 79 height 15
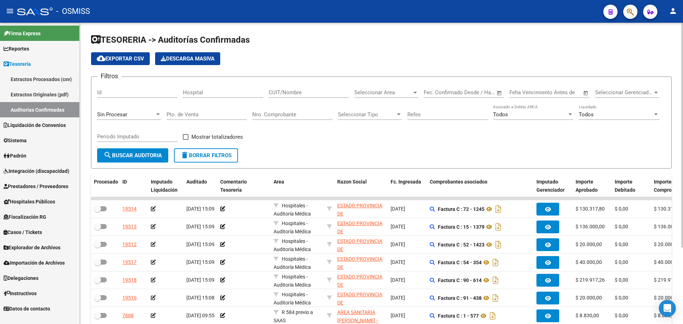
click at [287, 118] on div "Nro. Comprobante" at bounding box center [292, 112] width 80 height 15
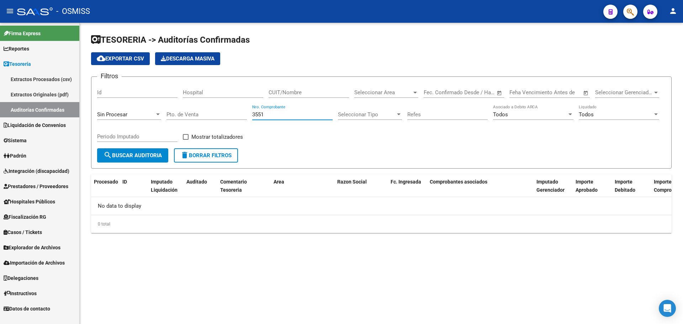
click at [116, 116] on span "Sin Procesar" at bounding box center [112, 114] width 30 height 6
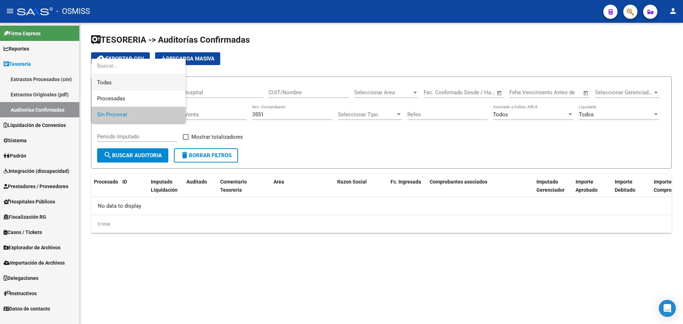
click at [120, 85] on span "Todas" at bounding box center [138, 83] width 83 height 16
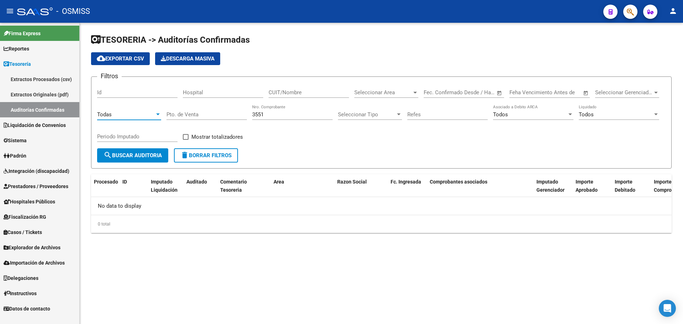
click at [259, 116] on input "3551" at bounding box center [292, 114] width 80 height 6
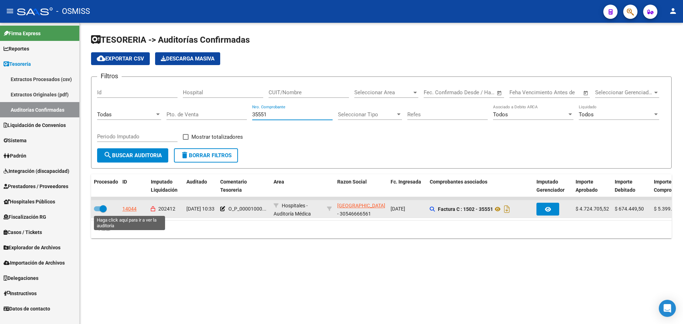
type input "35551"
click at [130, 208] on div "14044" at bounding box center [129, 209] width 14 height 8
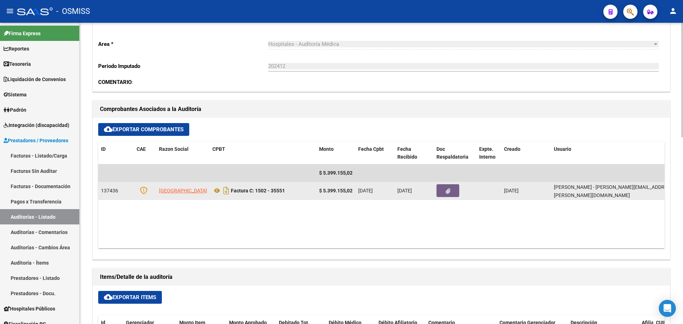
scroll to position [213, 0]
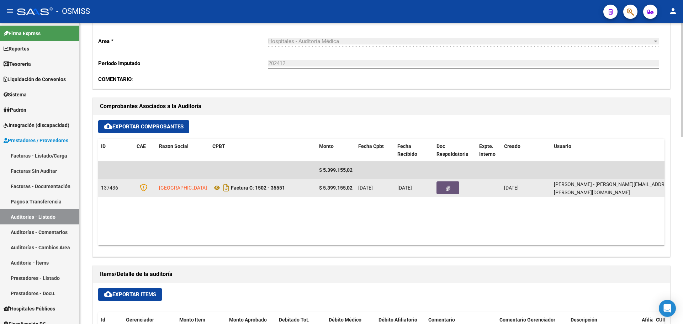
click at [442, 188] on button "button" at bounding box center [448, 187] width 23 height 13
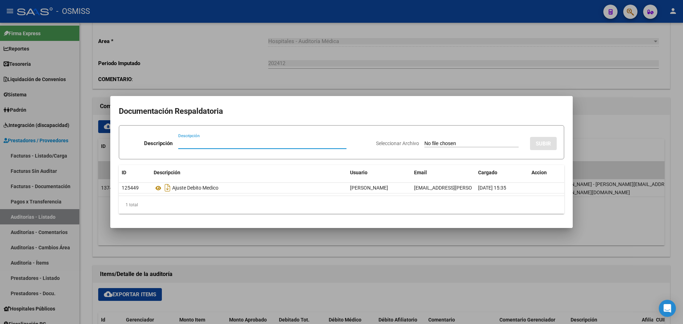
click at [315, 232] on div at bounding box center [341, 162] width 683 height 324
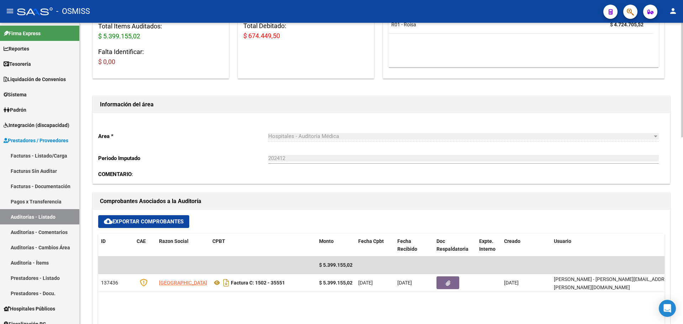
scroll to position [0, 0]
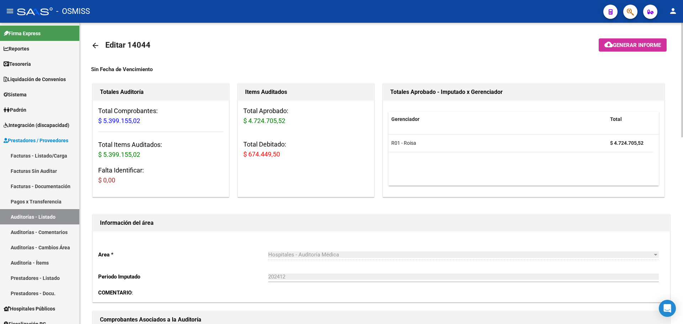
click at [633, 53] on mat-toolbar-row at bounding box center [612, 45] width 121 height 23
click at [629, 39] on button "cloud_download Generar informe" at bounding box center [633, 44] width 68 height 13
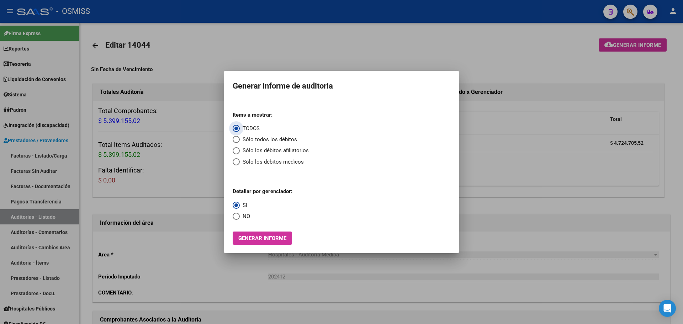
click at [273, 136] on span "Sólo todos los débitos" at bounding box center [268, 140] width 57 height 8
click at [240, 136] on input "Sólo todos los débitos" at bounding box center [236, 139] width 7 height 7
radio input "true"
click at [240, 218] on span "NO" at bounding box center [245, 216] width 10 height 8
click at [240, 218] on input "NO" at bounding box center [236, 216] width 7 height 7
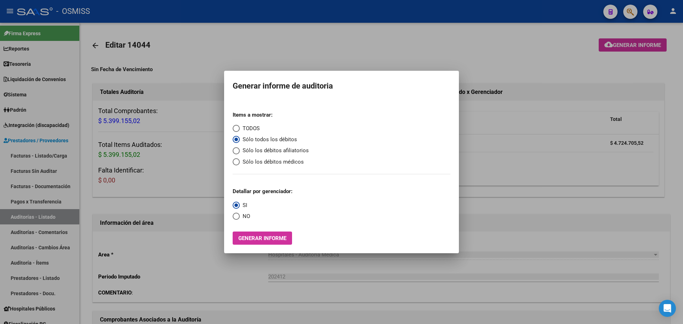
radio input "true"
click at [257, 239] on span "Generar informe" at bounding box center [262, 238] width 48 height 6
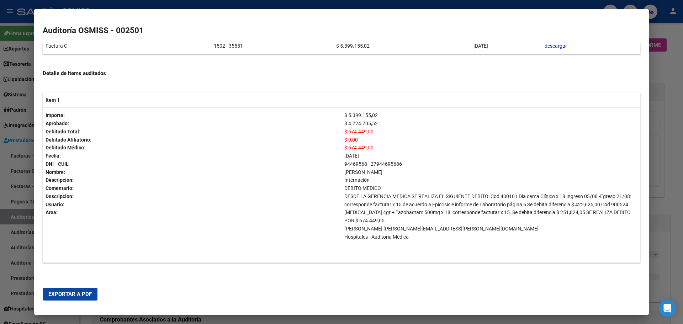
scroll to position [106, 0]
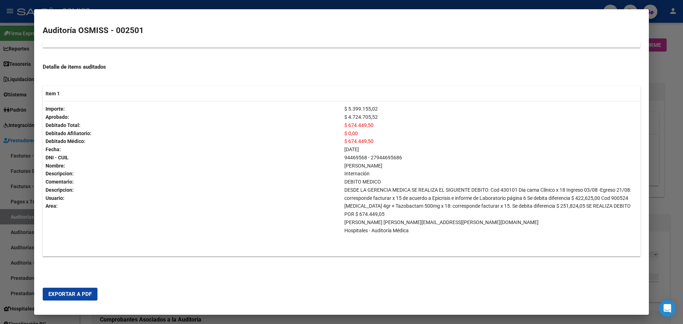
click at [664, 165] on div at bounding box center [341, 162] width 683 height 324
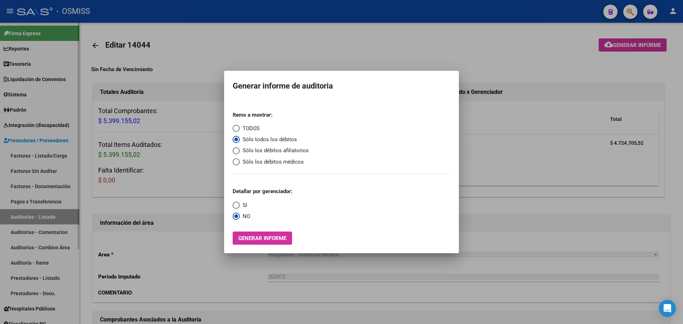
drag, startPoint x: 560, startPoint y: 146, endPoint x: 56, endPoint y: 138, distance: 504.2
click at [557, 147] on div at bounding box center [341, 162] width 683 height 324
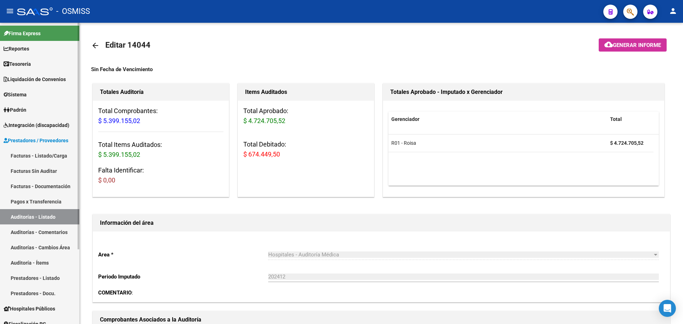
click at [36, 59] on link "Tesorería" at bounding box center [39, 63] width 79 height 15
click at [30, 63] on span "Tesorería" at bounding box center [17, 64] width 27 height 8
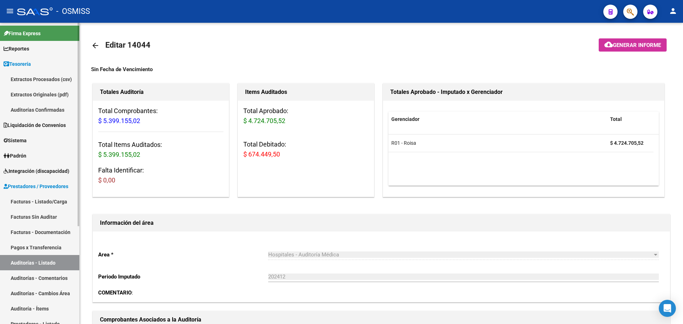
click at [38, 111] on link "Auditorías Confirmadas" at bounding box center [39, 109] width 79 height 15
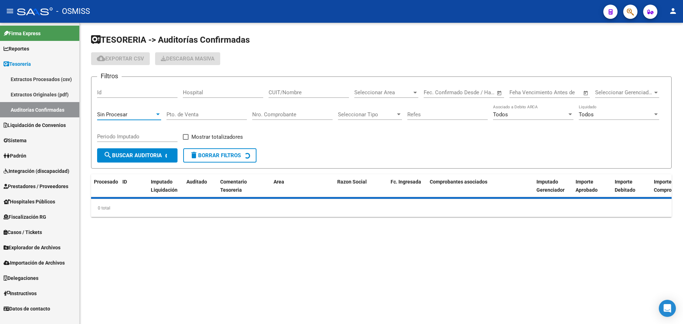
click at [113, 115] on span "Sin Procesar" at bounding box center [112, 114] width 30 height 6
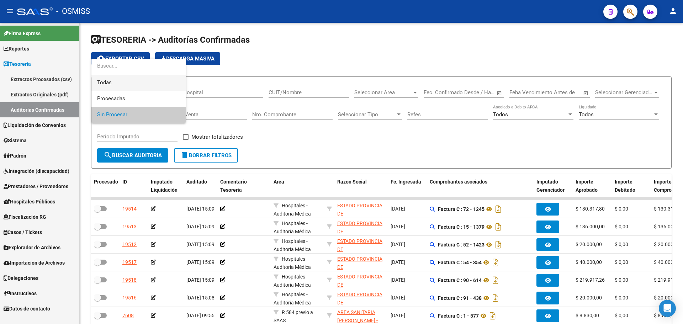
click at [112, 85] on span "Todas" at bounding box center [138, 83] width 83 height 16
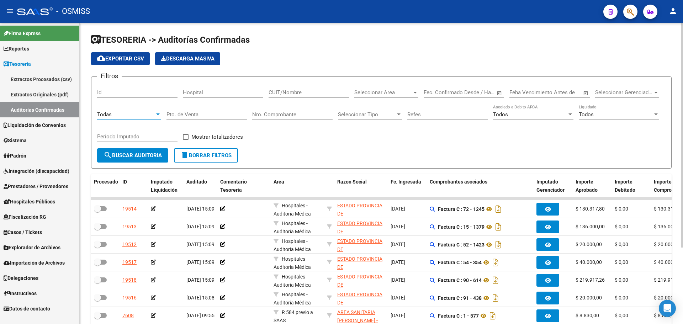
click at [273, 114] on input "Nro. Comprobante" at bounding box center [292, 114] width 80 height 6
type input "160695"
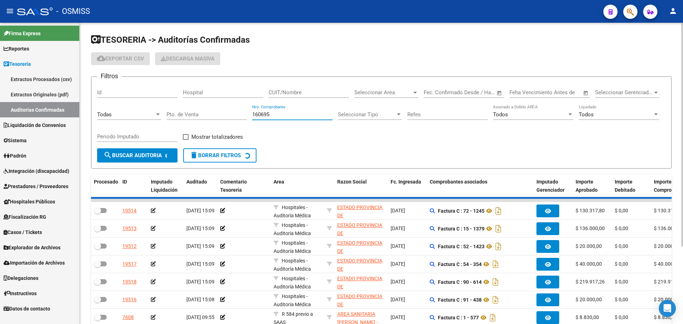
checkbox input "true"
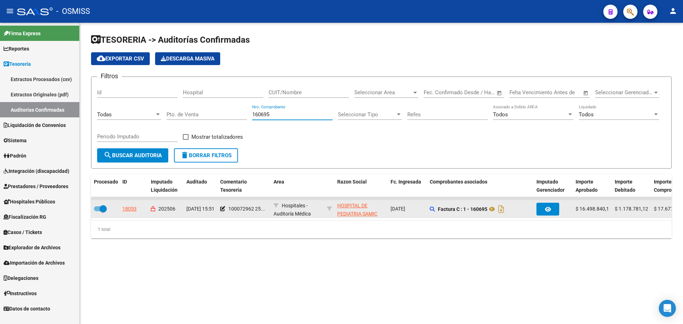
type input "160695"
click at [131, 204] on datatable-body-cell "18053" at bounding box center [134, 208] width 28 height 17
click at [131, 208] on div "18053" at bounding box center [129, 209] width 14 height 8
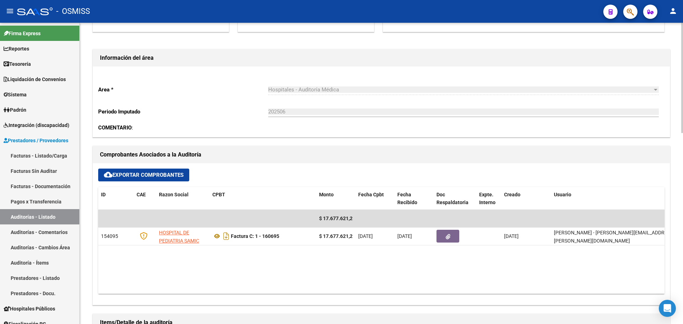
scroll to position [213, 0]
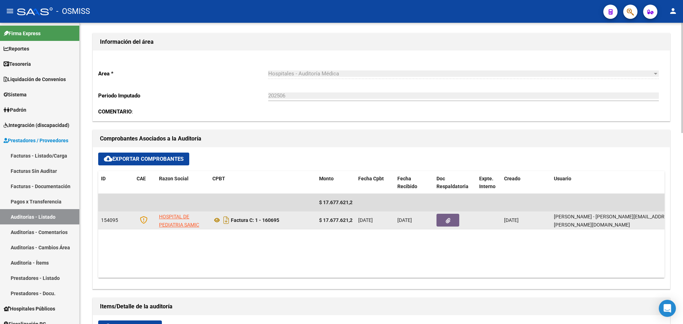
click at [436, 218] on datatable-body-cell at bounding box center [455, 220] width 43 height 17
click at [446, 223] on icon "button" at bounding box center [448, 220] width 5 height 5
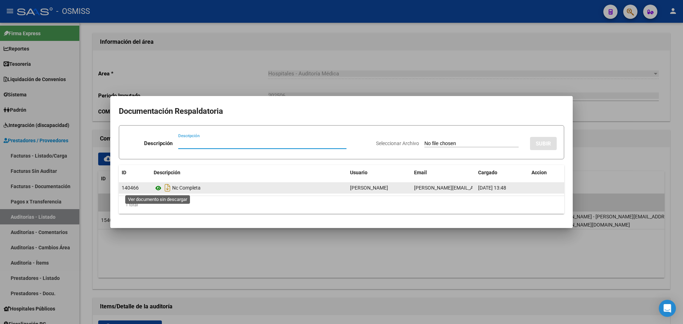
click at [157, 186] on icon at bounding box center [158, 188] width 9 height 9
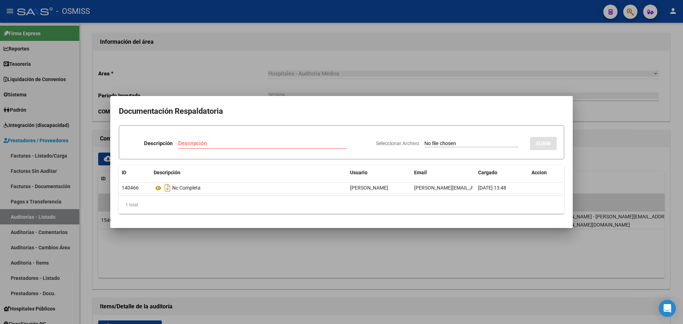
click at [400, 54] on div at bounding box center [341, 162] width 683 height 324
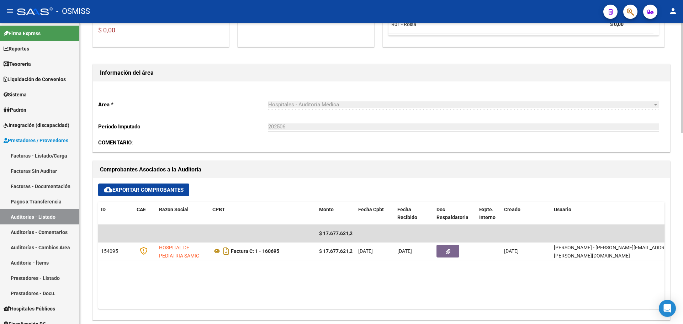
scroll to position [107, 0]
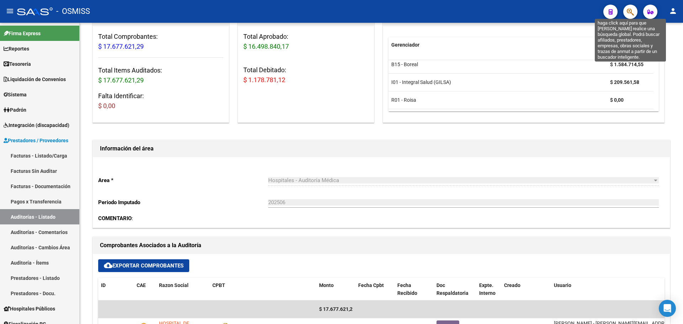
click at [629, 12] on icon "button" at bounding box center [630, 12] width 7 height 8
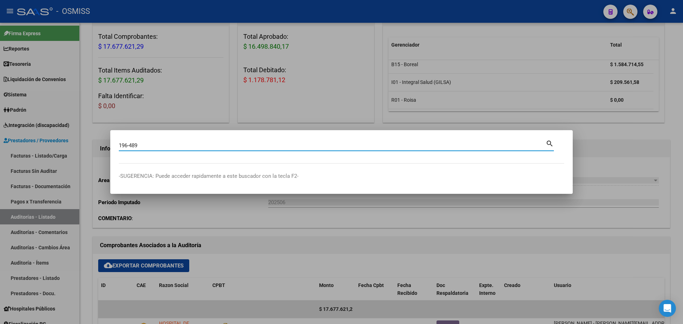
type input "196-489"
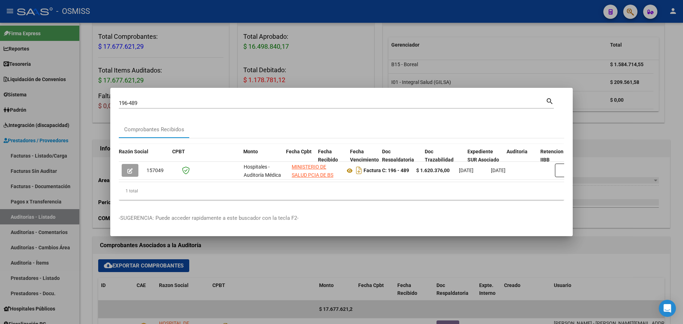
scroll to position [0, 402]
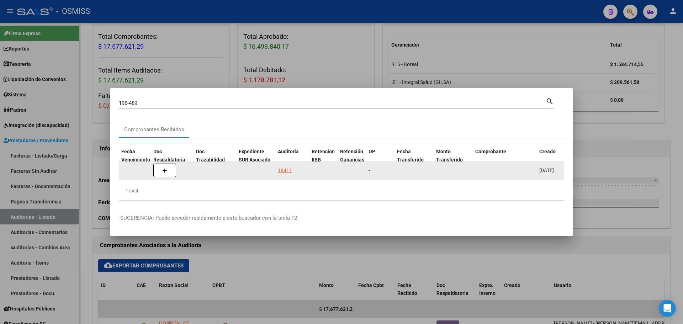
click at [287, 163] on datatable-body-cell "18411" at bounding box center [292, 170] width 34 height 17
click at [287, 167] on div "18411" at bounding box center [285, 171] width 14 height 8
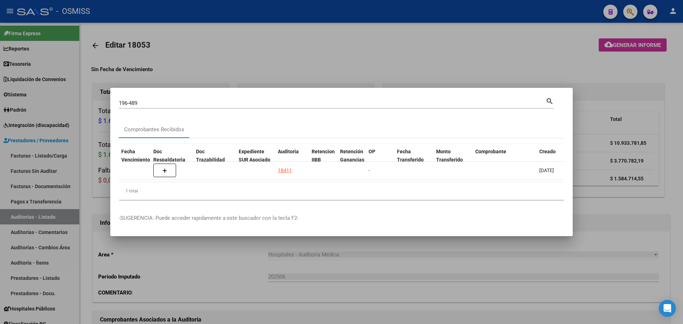
click at [283, 39] on div at bounding box center [341, 162] width 683 height 324
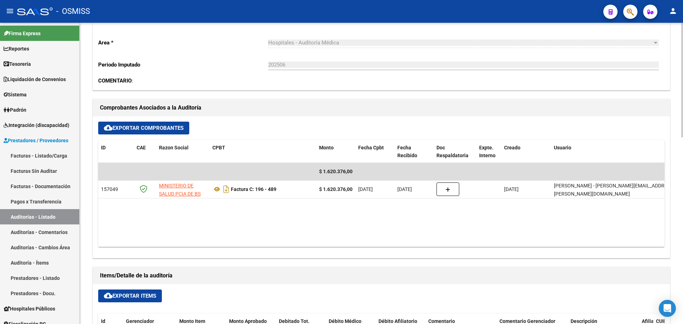
scroll to position [213, 0]
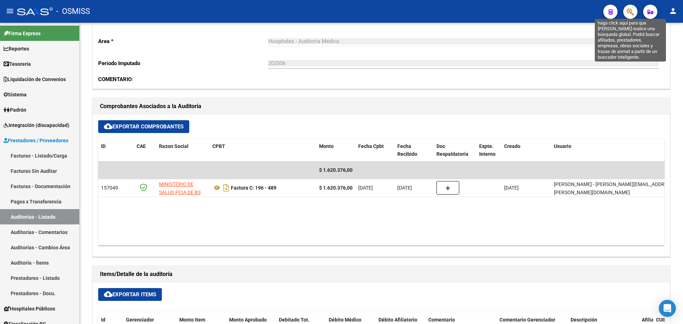
click at [633, 10] on icon "button" at bounding box center [630, 12] width 7 height 8
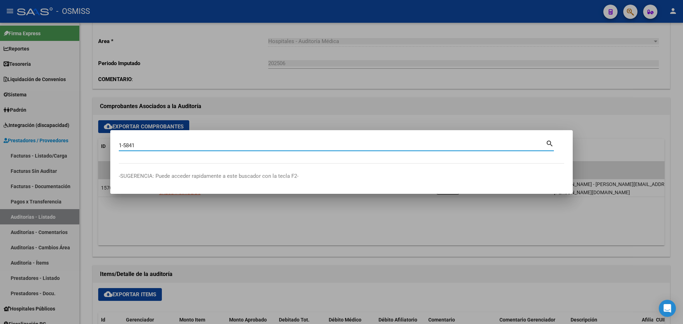
type input "1-5841"
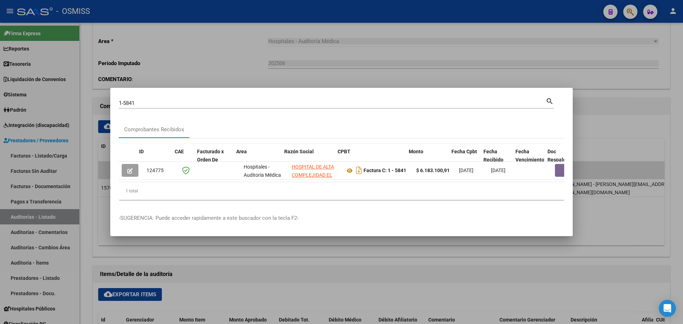
scroll to position [0, 268]
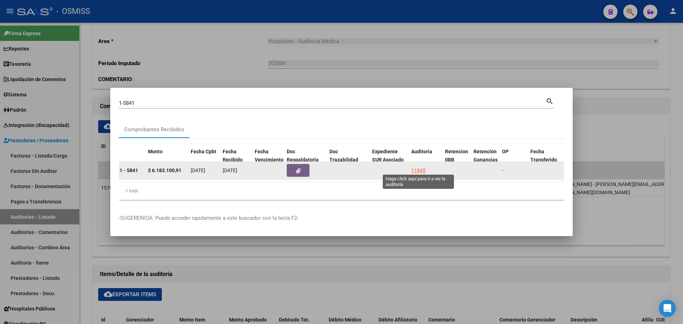
click at [420, 167] on div "11945" at bounding box center [418, 171] width 14 height 8
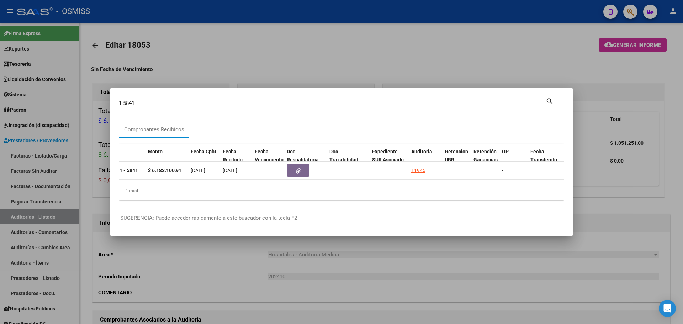
click at [301, 59] on div at bounding box center [341, 162] width 683 height 324
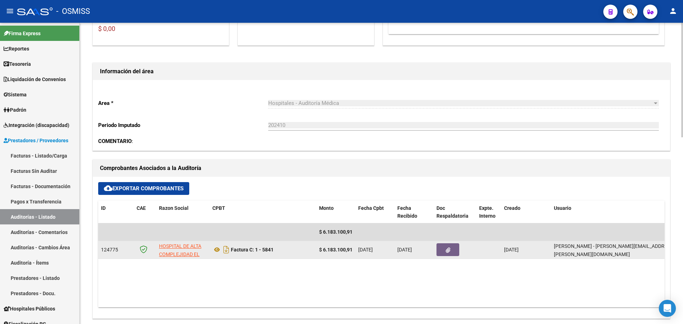
scroll to position [213, 0]
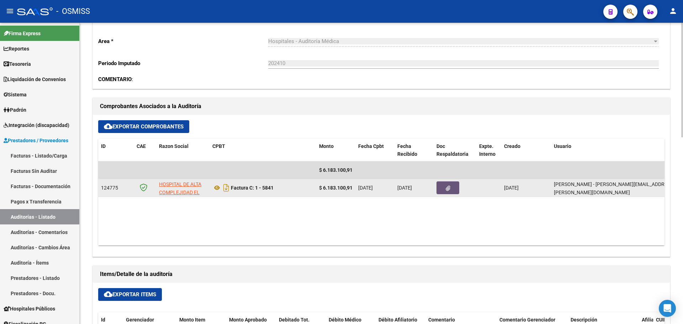
click at [444, 188] on button "button" at bounding box center [448, 187] width 23 height 13
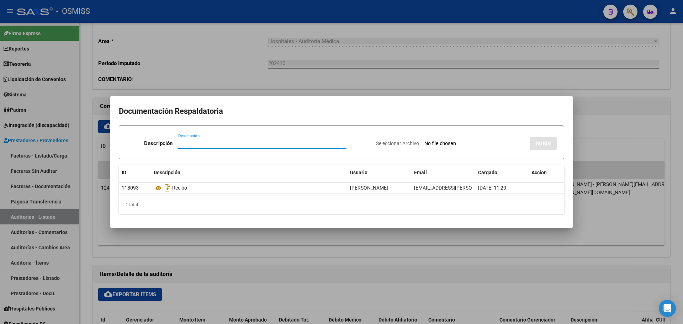
click at [266, 74] on div at bounding box center [341, 162] width 683 height 324
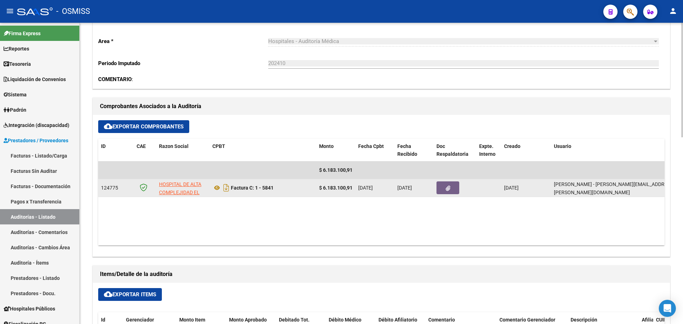
click at [444, 190] on button "button" at bounding box center [448, 187] width 23 height 13
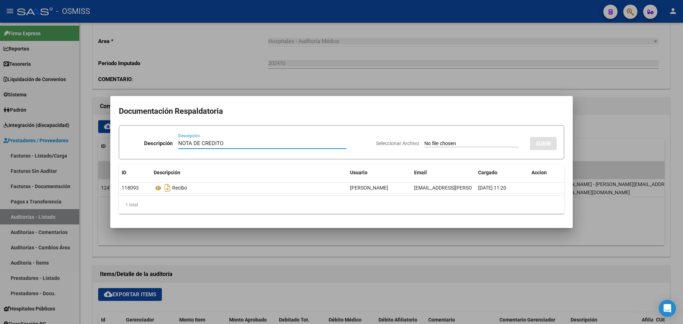
type input "NOTA DE CREDITO"
click at [446, 143] on input "Seleccionar Archivo" at bounding box center [471, 144] width 94 height 7
type input "C:\fakepath\NC. HOSPITAL CALAFATE FC. 5841.pdf"
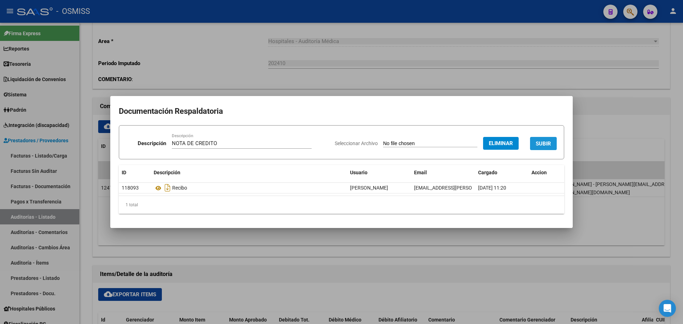
click at [548, 144] on span "SUBIR" at bounding box center [543, 144] width 15 height 6
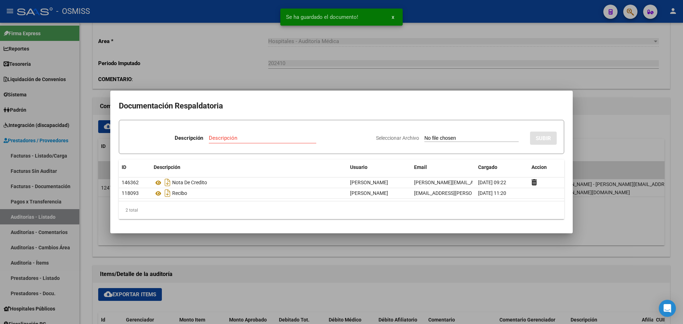
click at [200, 59] on div at bounding box center [341, 162] width 683 height 324
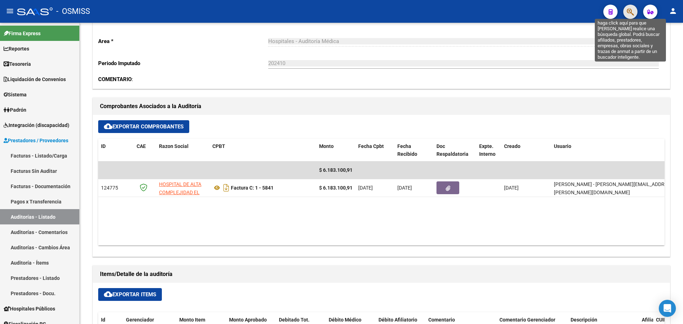
click at [633, 11] on icon "button" at bounding box center [630, 12] width 7 height 8
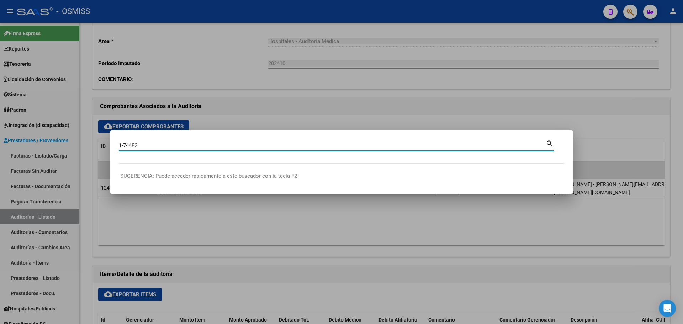
type input "1-74482"
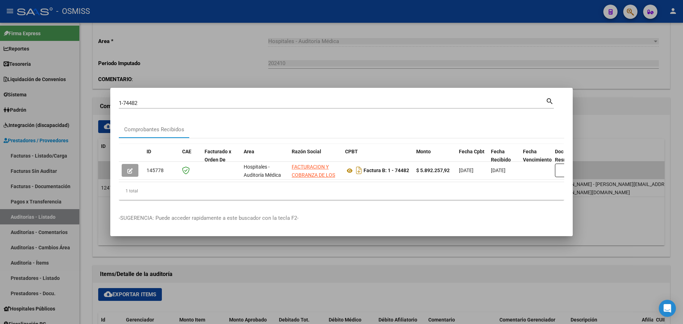
scroll to position [0, 337]
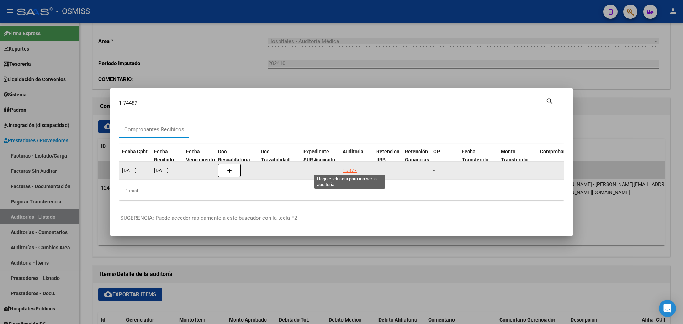
click at [347, 170] on div "15877" at bounding box center [350, 171] width 14 height 8
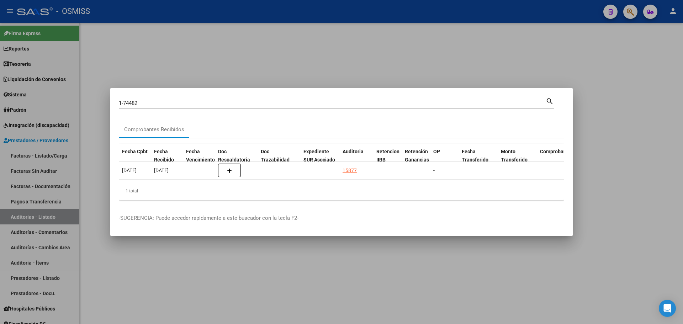
click at [234, 45] on div at bounding box center [341, 162] width 683 height 324
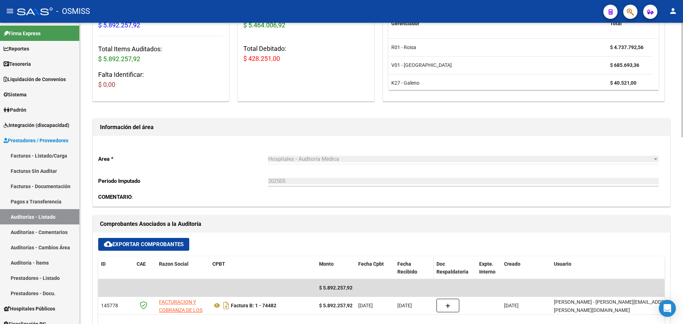
scroll to position [142, 0]
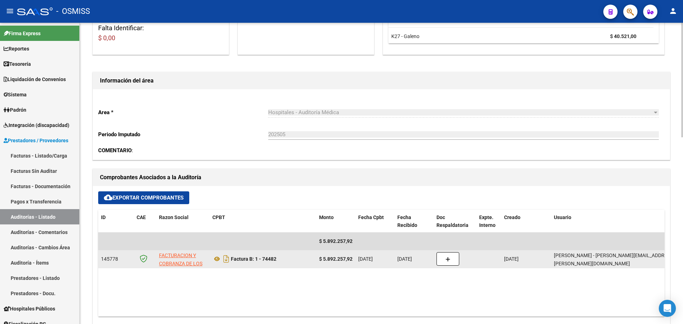
click at [446, 266] on datatable-body-cell at bounding box center [455, 258] width 43 height 17
click at [447, 262] on icon "button" at bounding box center [447, 259] width 5 height 5
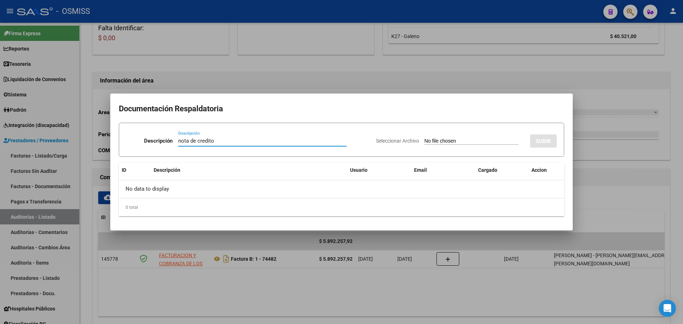
type input "nota de credito"
click at [424, 145] on input "Seleccionar Archivo" at bounding box center [471, 141] width 94 height 7
type input "C:\fakepath\NC FACOEP FC. 1-74482.pdf"
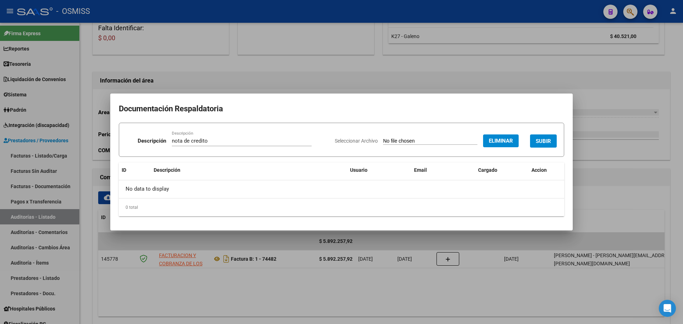
click at [538, 139] on span "SUBIR" at bounding box center [543, 141] width 15 height 6
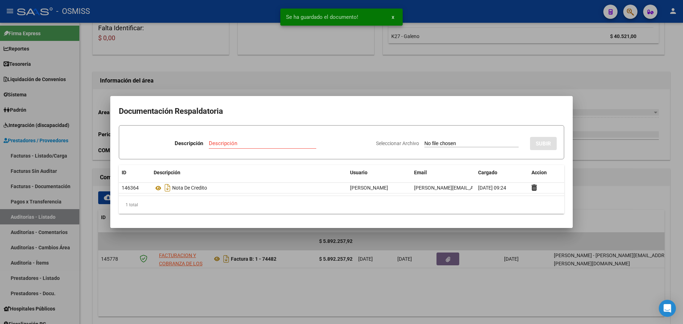
click at [213, 80] on div at bounding box center [341, 162] width 683 height 324
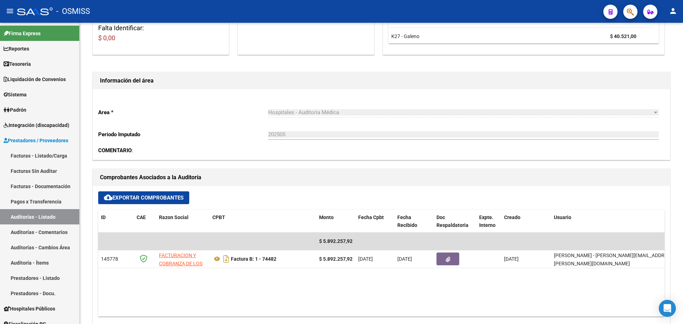
click at [627, 11] on button "button" at bounding box center [630, 12] width 14 height 14
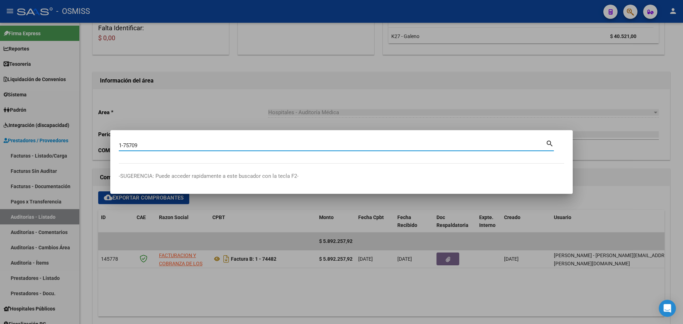
type input "1-75709"
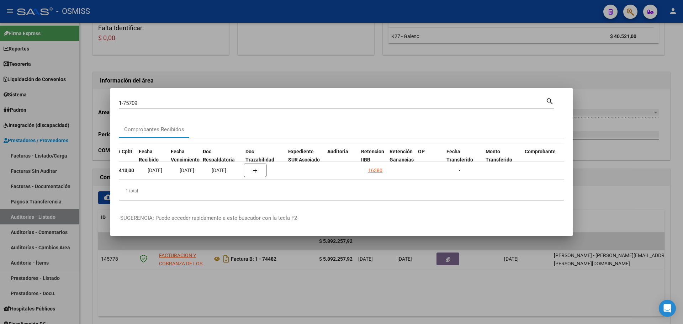
scroll to position [0, 352]
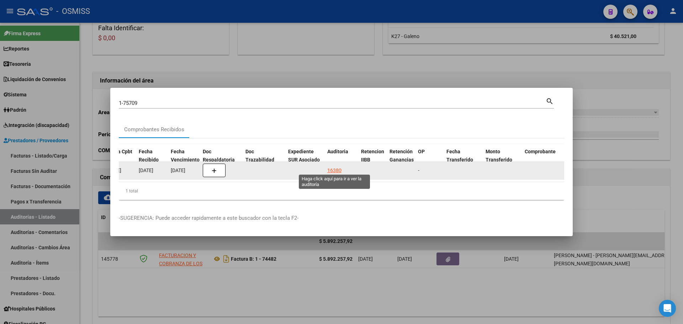
click at [339, 167] on div "16380" at bounding box center [334, 171] width 14 height 8
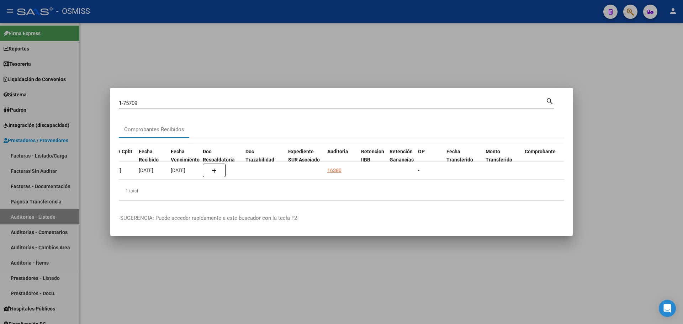
click at [218, 44] on div at bounding box center [341, 162] width 683 height 324
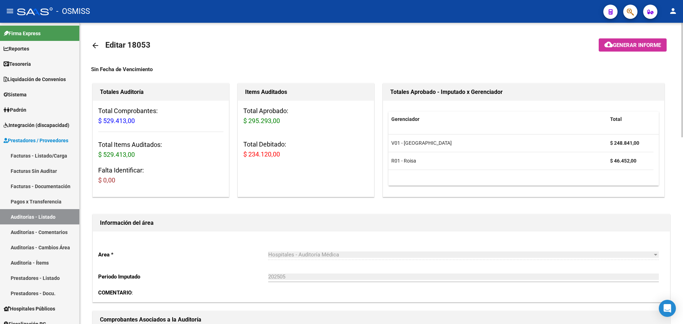
scroll to position [178, 0]
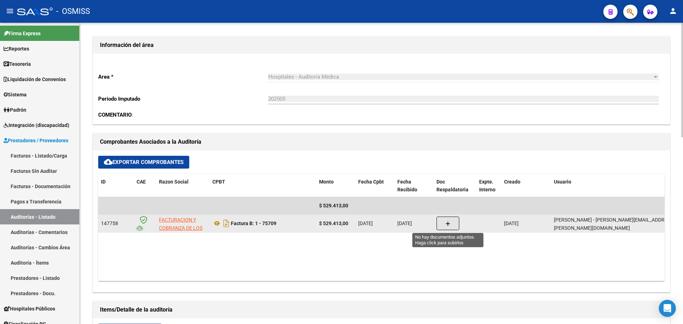
click at [442, 226] on button "button" at bounding box center [448, 224] width 23 height 14
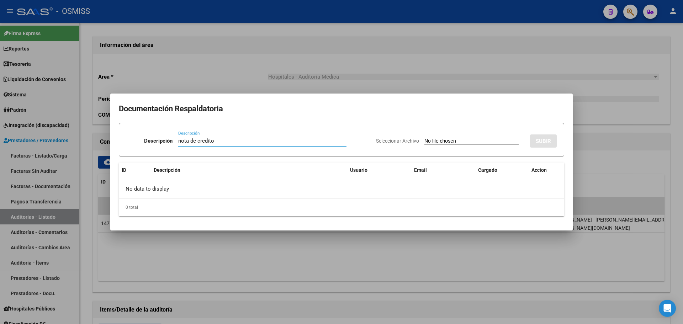
type input "nota de credito"
click at [427, 138] on input "Seleccionar Archivo" at bounding box center [471, 141] width 94 height 7
type input "C:\fakepath\NC FACOEP FC. 1-75709.pdf"
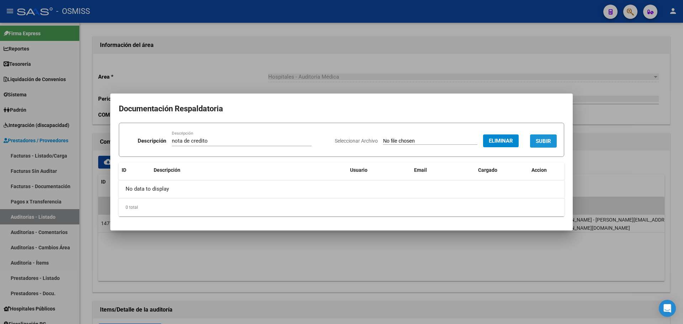
click at [536, 138] on span "SUBIR" at bounding box center [543, 141] width 15 height 6
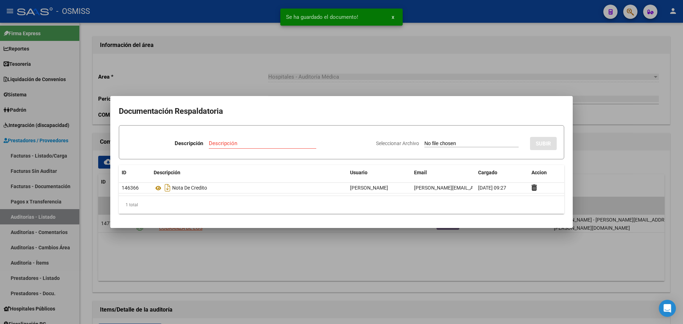
click at [242, 78] on div at bounding box center [341, 162] width 683 height 324
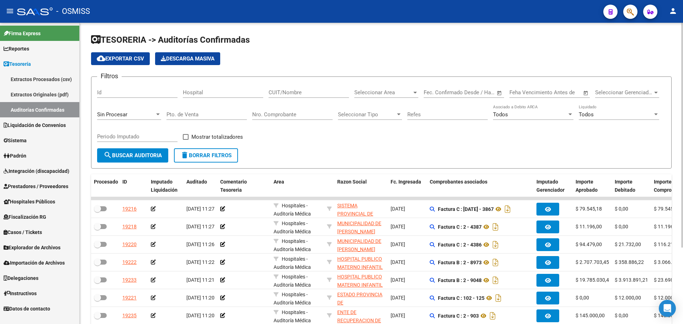
click at [194, 115] on input "Pto. de Venta" at bounding box center [207, 114] width 80 height 6
click at [286, 115] on input "Nro. Comprobante" at bounding box center [292, 114] width 80 height 6
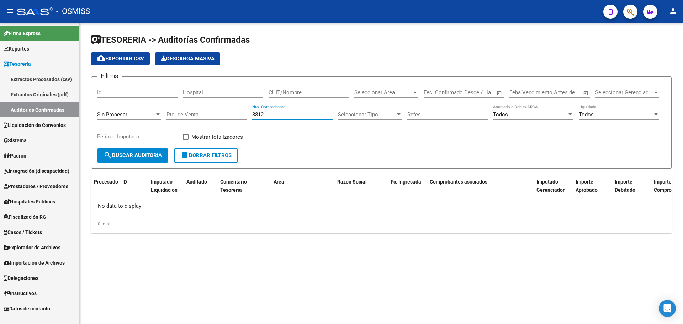
type input "8812"
click at [149, 116] on div "Sin Procesar" at bounding box center [126, 114] width 58 height 6
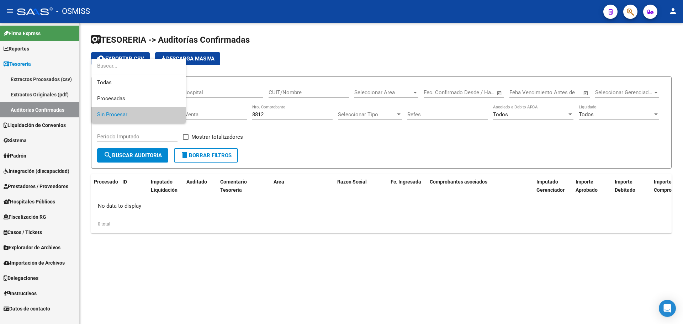
click at [109, 74] on input "dropdown search" at bounding box center [138, 66] width 94 height 16
click at [108, 83] on span "Todas" at bounding box center [138, 83] width 83 height 16
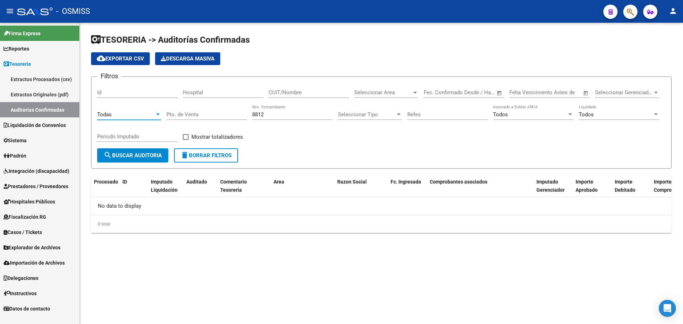
click at [120, 152] on button "search Buscar Auditoria" at bounding box center [132, 155] width 71 height 14
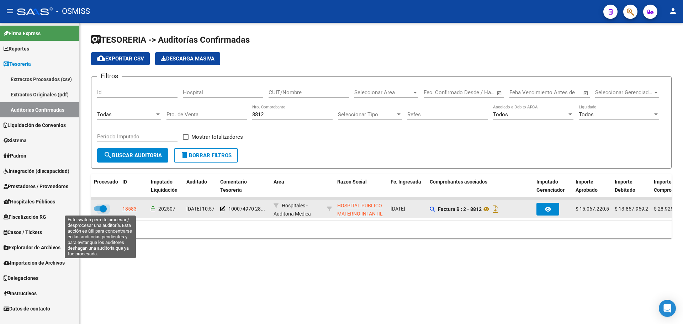
click at [102, 210] on span at bounding box center [103, 208] width 7 height 7
click at [97, 211] on input "checkbox" at bounding box center [97, 211] width 0 height 0
checkbox input "false"
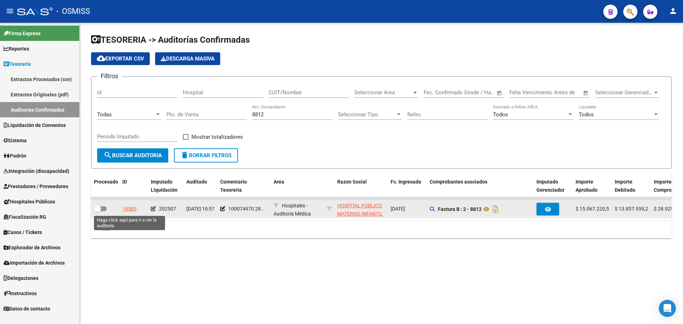
click at [123, 209] on div "18583" at bounding box center [129, 209] width 14 height 8
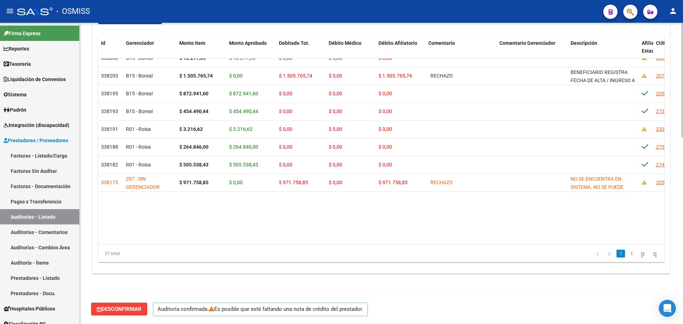
scroll to position [142, 0]
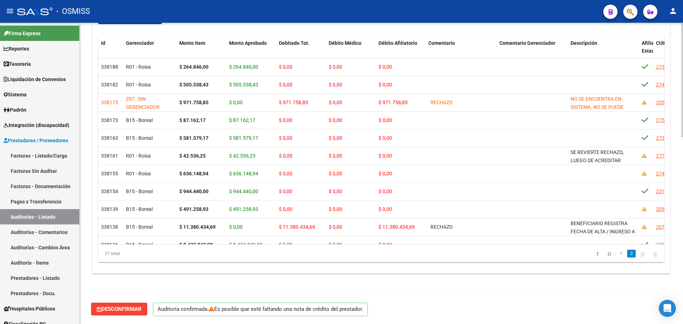
click at [141, 304] on button "Desconfirmar" at bounding box center [119, 309] width 56 height 13
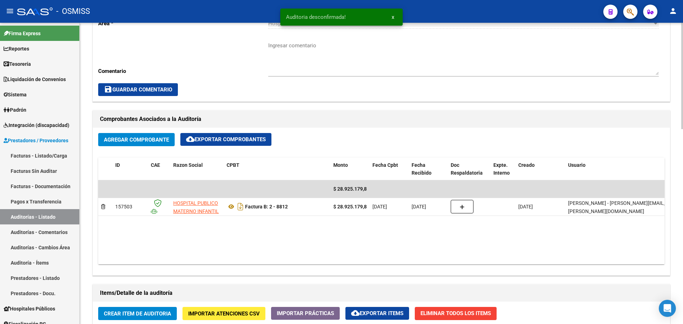
scroll to position [197, 0]
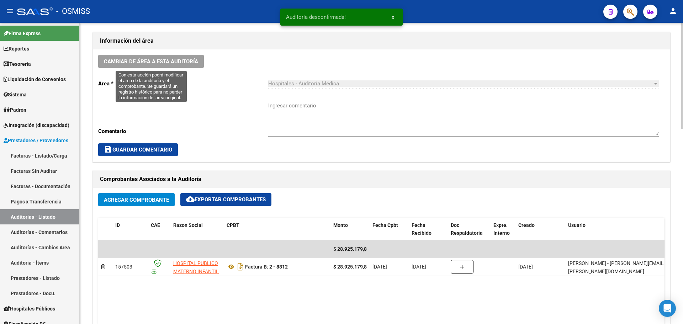
click at [166, 60] on span "Cambiar de área a esta auditoría" at bounding box center [151, 61] width 94 height 6
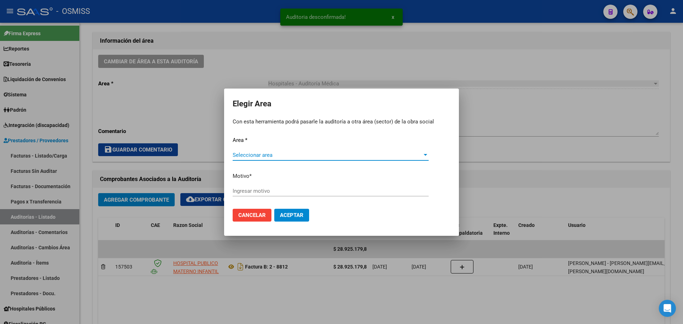
click at [266, 156] on span "Seleccionar area" at bounding box center [328, 155] width 190 height 6
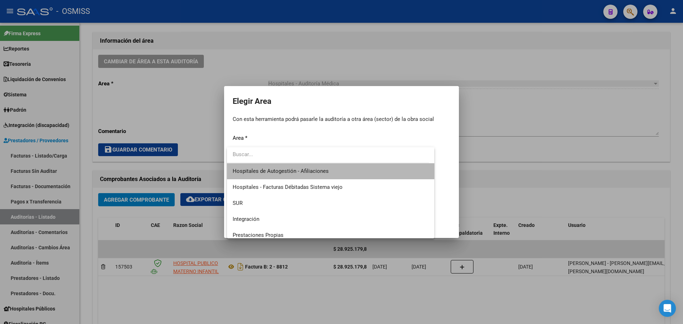
click at [338, 171] on span "Hospitales de Autogestión - Afiliaciones" at bounding box center [331, 171] width 196 height 16
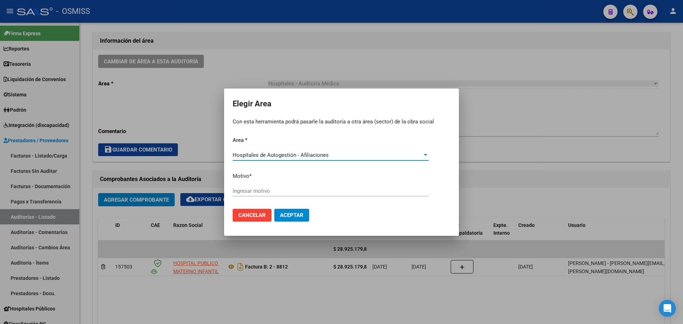
click at [254, 190] on input "Ingresar motivo" at bounding box center [331, 191] width 196 height 6
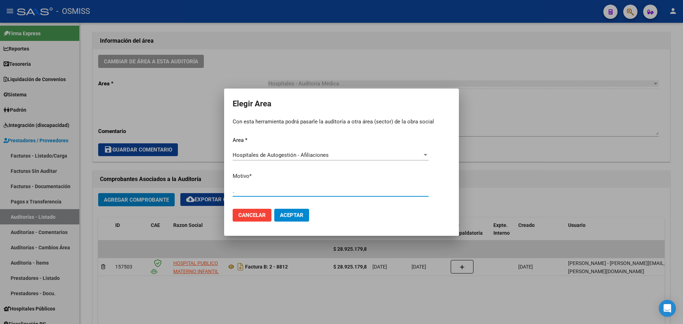
type input "."
click at [293, 213] on span "Aceptar" at bounding box center [291, 215] width 23 height 6
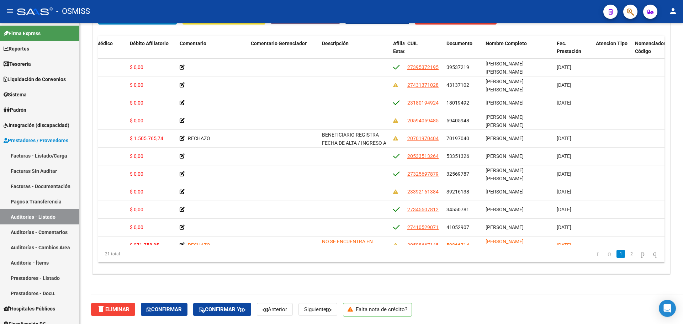
scroll to position [0, 281]
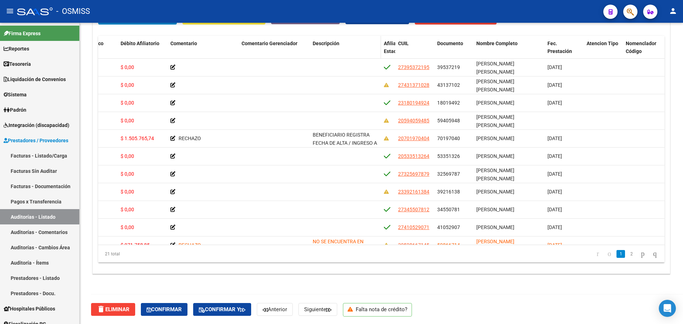
click at [325, 43] on span "Descripción" at bounding box center [326, 44] width 27 height 6
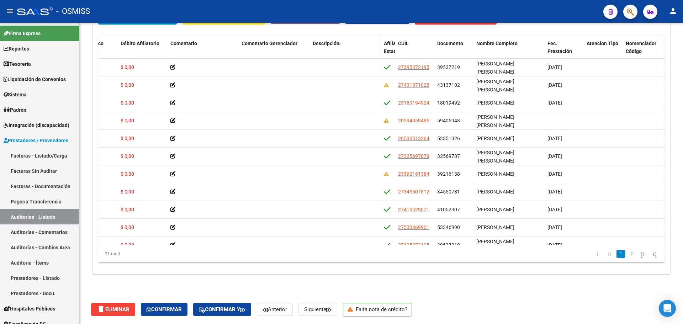
click at [318, 41] on span "Descripción" at bounding box center [326, 44] width 27 height 6
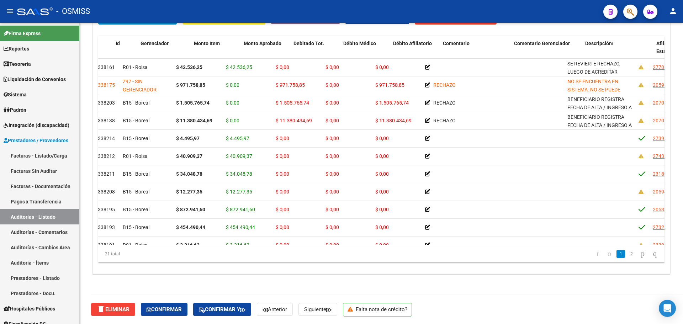
scroll to position [0, 0]
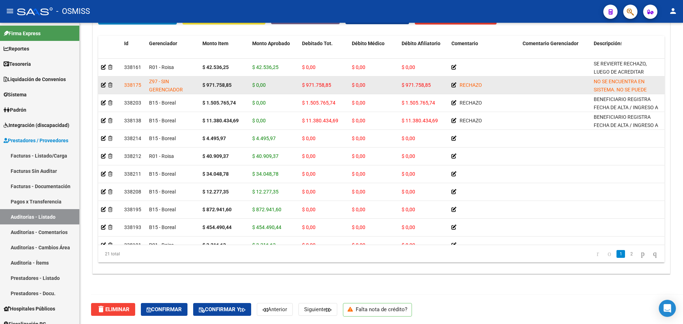
drag, startPoint x: 211, startPoint y: 85, endPoint x: 230, endPoint y: 85, distance: 18.9
click at [230, 85] on strong "$ 971.758,85" at bounding box center [216, 85] width 29 height 6
drag, startPoint x: 432, startPoint y: 86, endPoint x: 347, endPoint y: 83, distance: 84.7
click at [347, 83] on div "338175 Z97 - SIN GERENCIADOR $ 971.758,85 $ 0,00 $ 971.758,85 $ 0,00 $ 971.758,…" at bounding box center [639, 85] width 1083 height 18
click at [343, 86] on div "$ 971.758,85" at bounding box center [324, 85] width 44 height 8
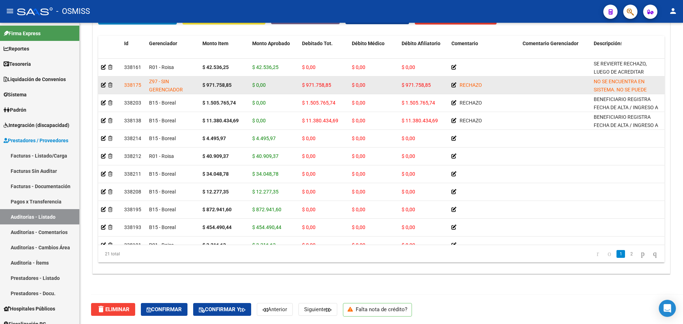
click at [294, 86] on div "$ 0,00" at bounding box center [274, 85] width 44 height 8
drag, startPoint x: 391, startPoint y: 86, endPoint x: 406, endPoint y: 86, distance: 14.6
click at [406, 86] on div "338175 Z97 - SIN GERENCIADOR $ 971.758,85 $ 0,00 $ 971.758,85 $ 0,00 $ 971.758,…" at bounding box center [639, 85] width 1083 height 18
click at [512, 83] on div "RECHAZO" at bounding box center [484, 85] width 65 height 8
